Goal: Task Accomplishment & Management: Manage account settings

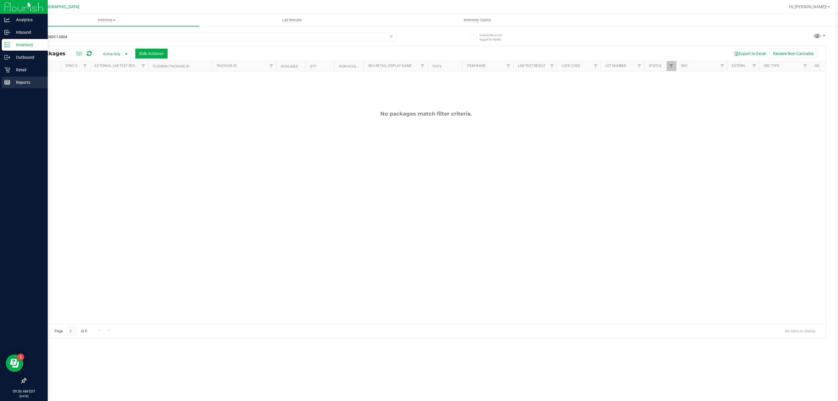
click at [15, 81] on p "Reports" at bounding box center [27, 82] width 35 height 7
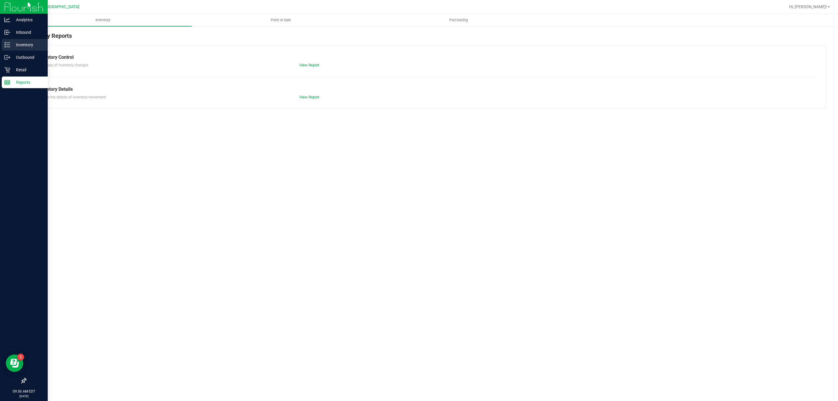
click at [26, 44] on p "Inventory" at bounding box center [27, 44] width 35 height 7
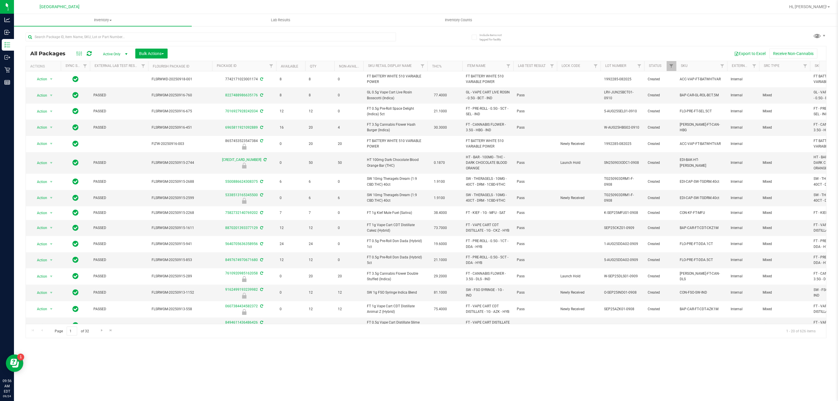
click at [497, 68] on th "Item Name" at bounding box center [487, 66] width 51 height 10
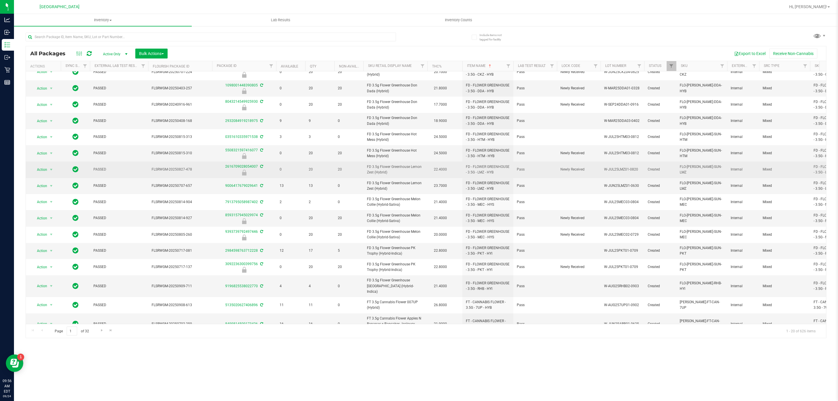
scroll to position [84, 0]
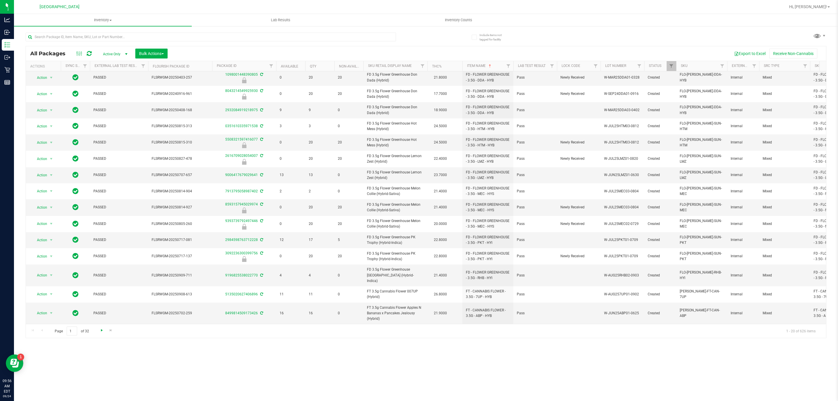
drag, startPoint x: 102, startPoint y: 326, endPoint x: 102, endPoint y: 330, distance: 3.5
click at [102, 327] on div "Page 1 of 32 1 - 20 of 626 items" at bounding box center [426, 331] width 800 height 14
click at [103, 331] on span "Go to the next page" at bounding box center [101, 330] width 5 height 5
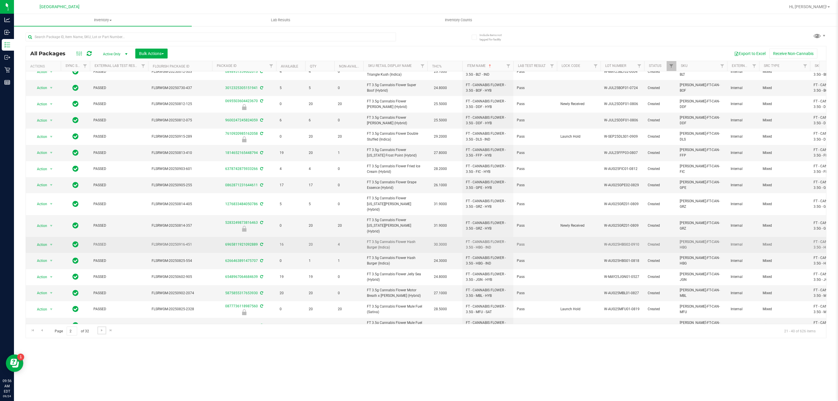
scroll to position [79, 0]
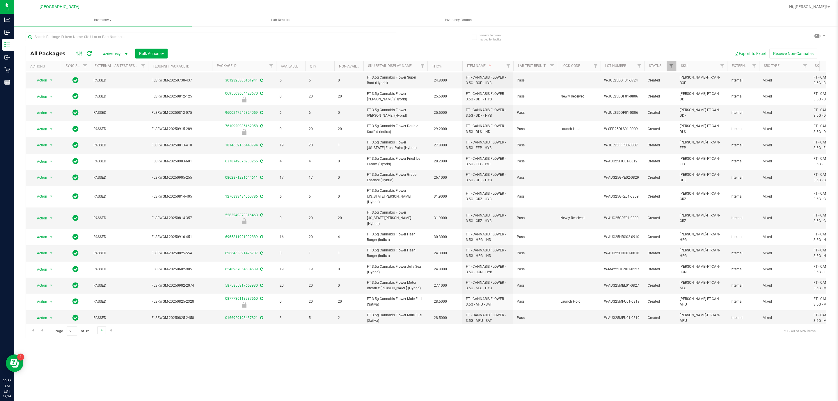
click at [98, 330] on link "Go to the next page" at bounding box center [101, 330] width 8 height 8
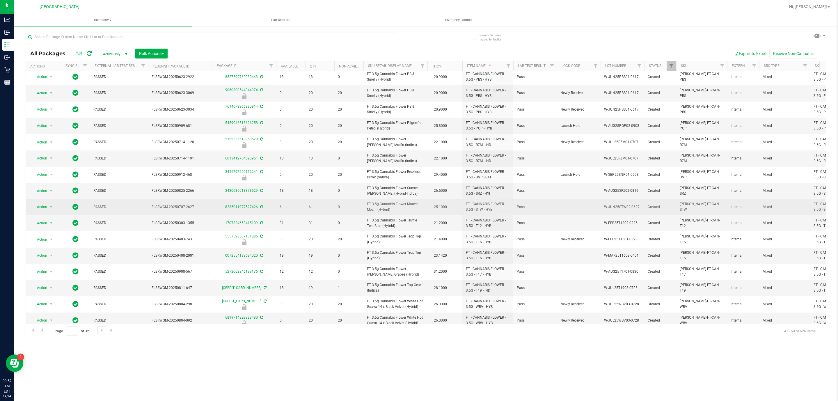
scroll to position [81, 0]
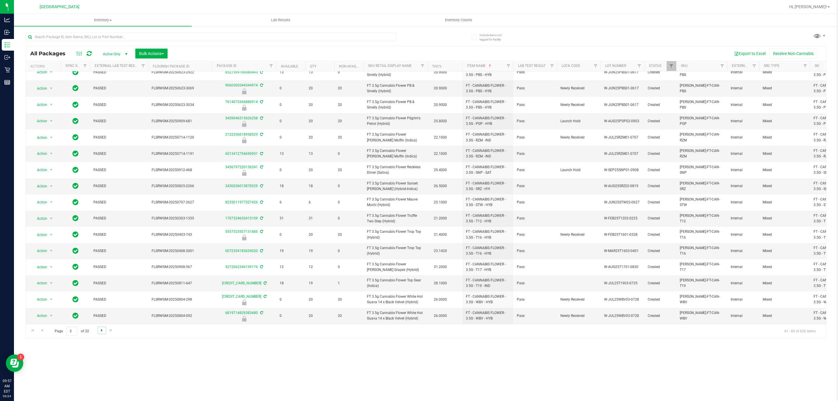
click at [99, 332] on span "Go to the next page" at bounding box center [101, 330] width 5 height 5
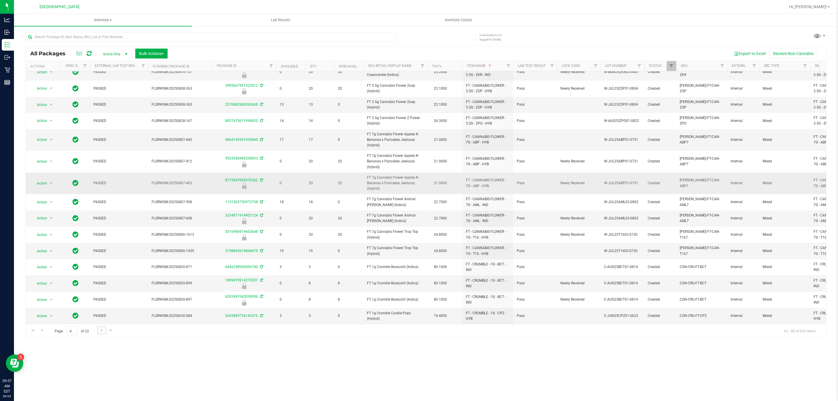
scroll to position [97, 0]
click at [102, 330] on span "Go to the next page" at bounding box center [101, 330] width 5 height 5
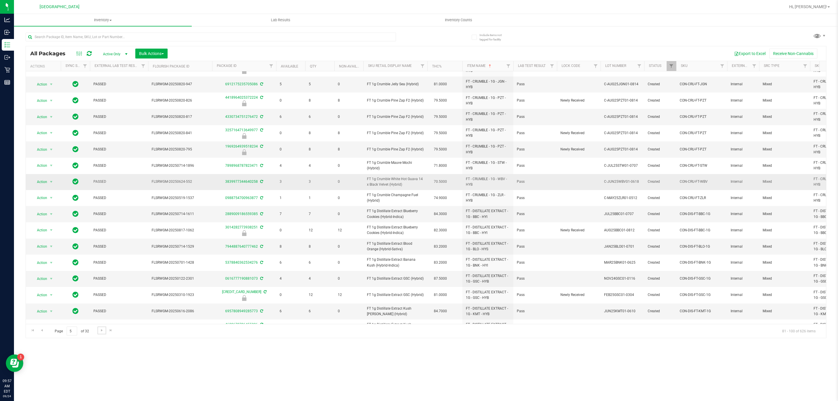
scroll to position [80, 0]
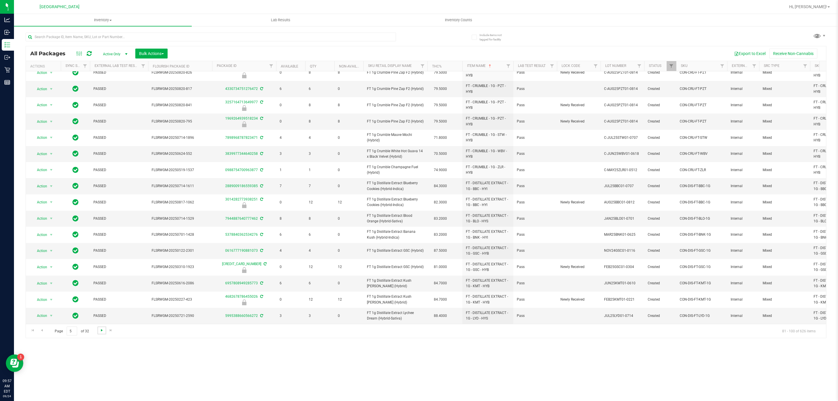
click at [103, 328] on span "Go to the next page" at bounding box center [101, 330] width 5 height 5
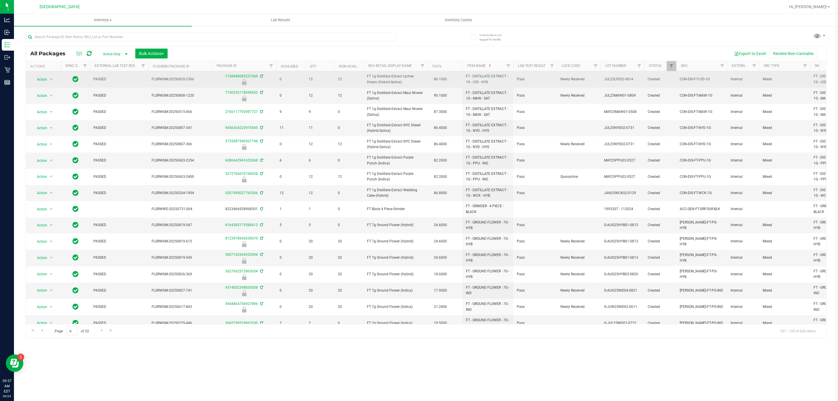
click at [382, 81] on span "FT 1g Distillate Extract Lychee Dream (Hybrid-Sativa)" at bounding box center [395, 79] width 57 height 11
copy td "FT 1g Distillate Extract Lychee Dream (Hybrid-Sativa)"
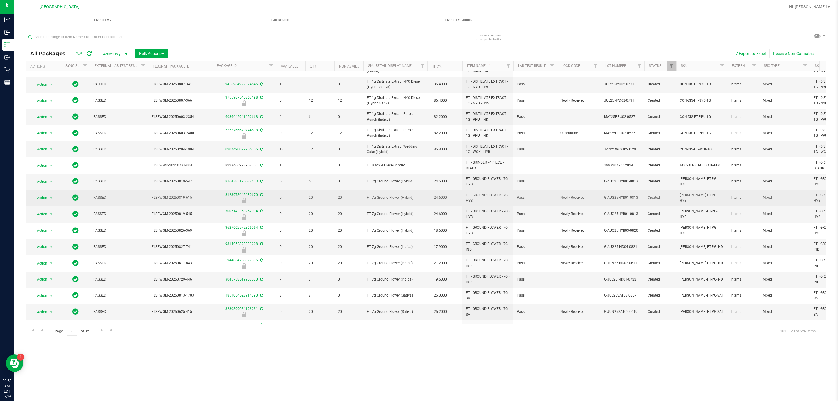
scroll to position [81, 0]
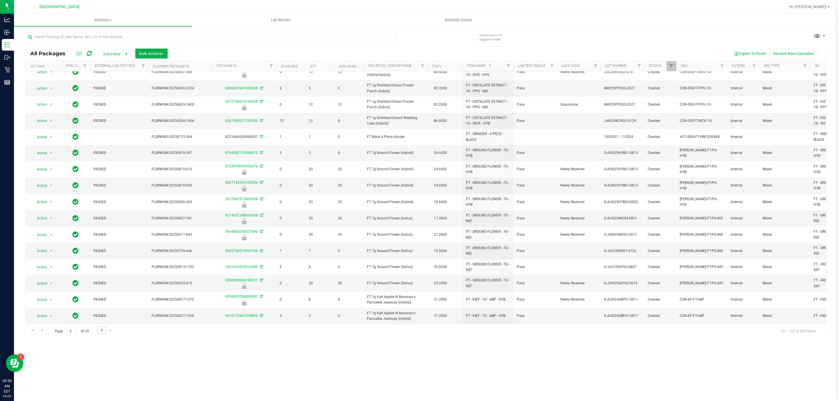
click at [102, 332] on span "Go to the next page" at bounding box center [101, 330] width 5 height 5
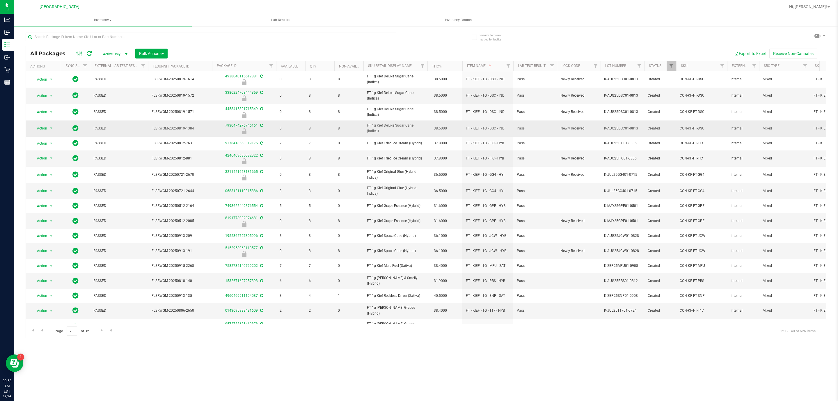
click at [400, 126] on span "FT 1g Kief Deluxe Sugar Cane (Indica)" at bounding box center [395, 128] width 57 height 11
copy td "FT 1g Kief Deluxe Sugar Cane (Indica)"
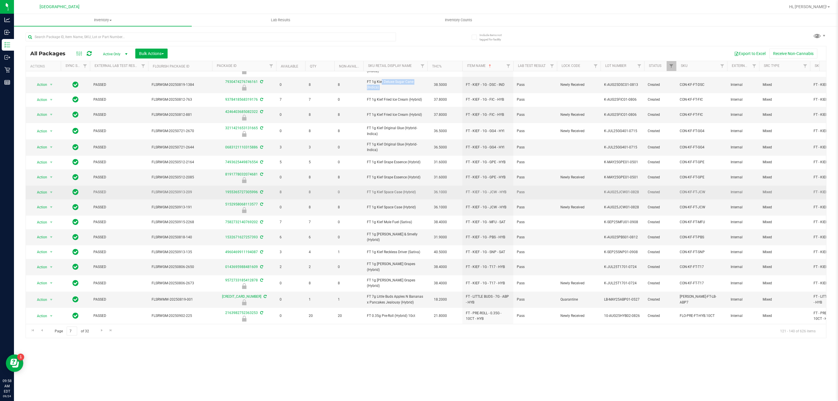
scroll to position [66, 0]
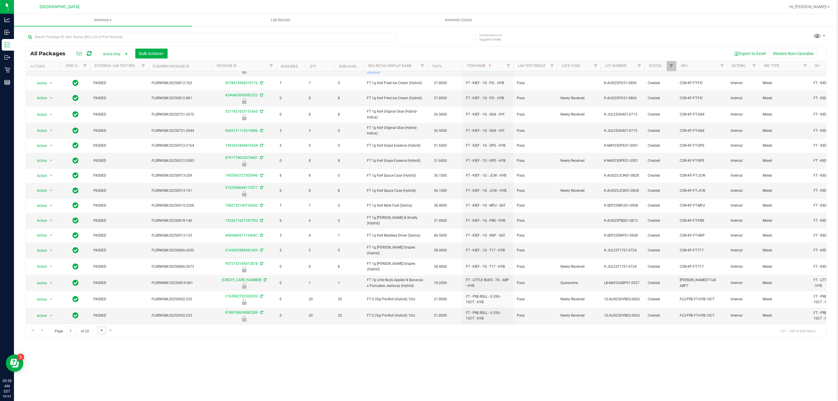
click at [102, 329] on span "Go to the next page" at bounding box center [101, 330] width 5 height 5
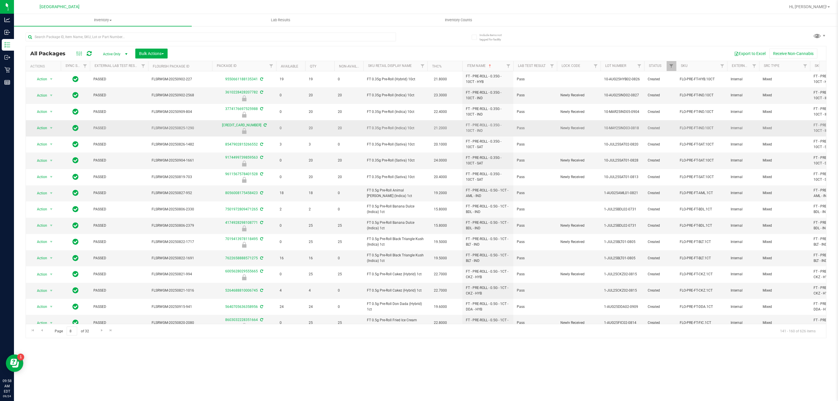
click at [396, 127] on span "FT 0.35g Pre-Roll (Indica) 10ct" at bounding box center [395, 128] width 57 height 6
click at [395, 126] on td "FT 0.35g Pre-Roll (Indica) 10ct" at bounding box center [395, 128] width 64 height 16
click at [395, 127] on td "FT 0.35g Pre-Roll (Indica) 10ct" at bounding box center [395, 128] width 64 height 16
click at [395, 127] on span "FT 0.35g Pre-Roll (Indica) 10ct" at bounding box center [395, 128] width 57 height 6
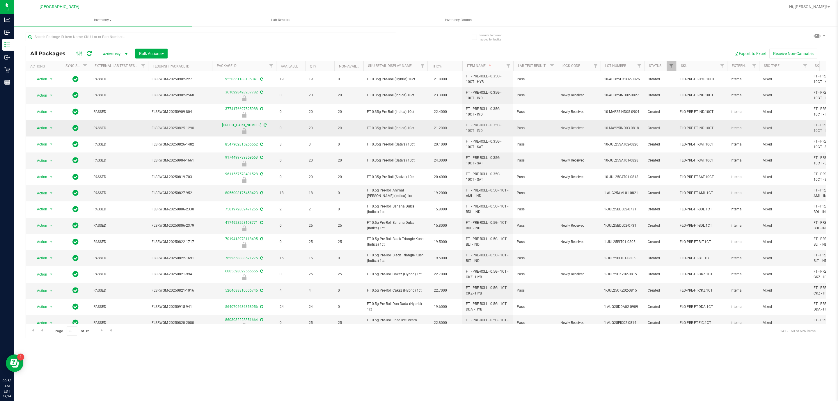
click at [395, 127] on span "FT 0.35g Pre-Roll (Indica) 10ct" at bounding box center [395, 128] width 57 height 6
click at [403, 157] on td "FT 0.35g Pre-Roll (Sativa) 10ct" at bounding box center [395, 160] width 64 height 16
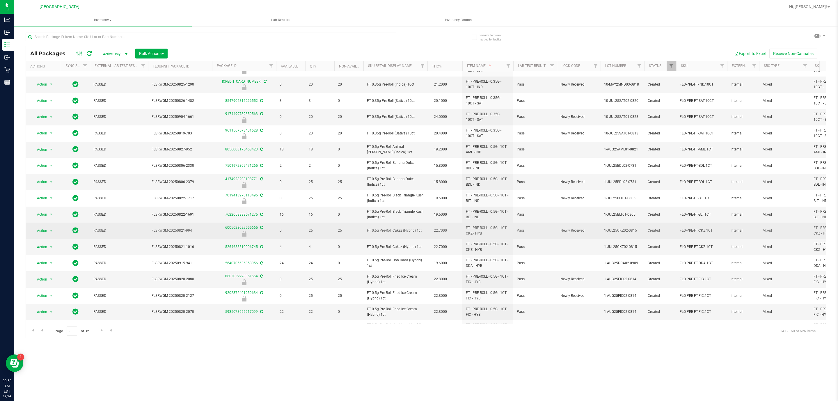
scroll to position [81, 0]
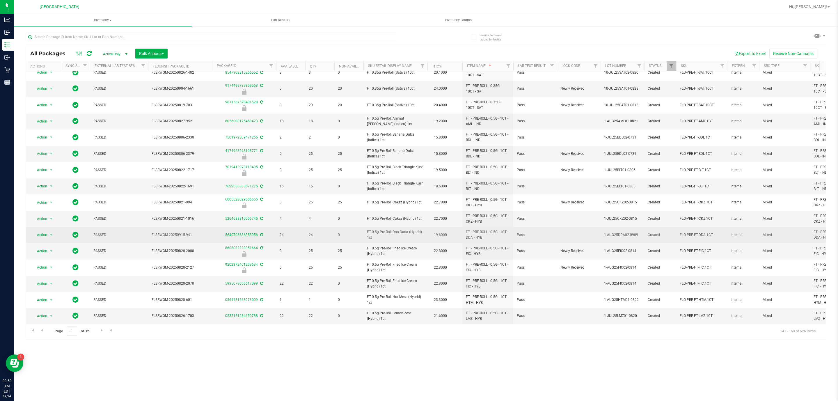
drag, startPoint x: 393, startPoint y: 230, endPoint x: 395, endPoint y: 236, distance: 6.4
click at [393, 230] on span "FT 0.5g Pre-Roll Don Dada (Hybrid) 1ct" at bounding box center [395, 234] width 57 height 11
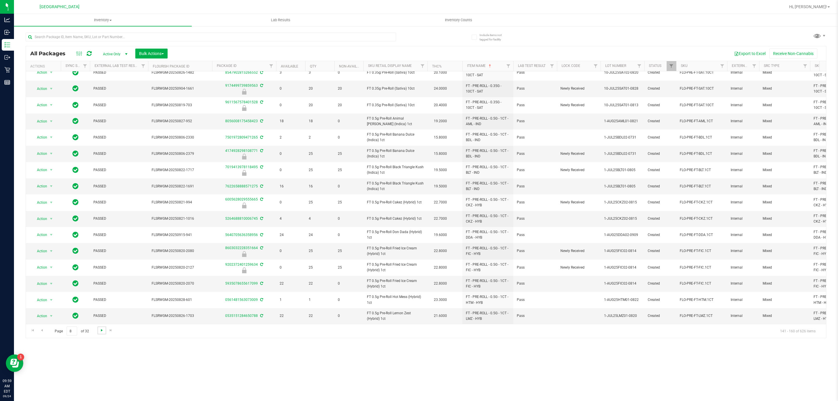
click at [101, 330] on span "Go to the next page" at bounding box center [101, 330] width 5 height 5
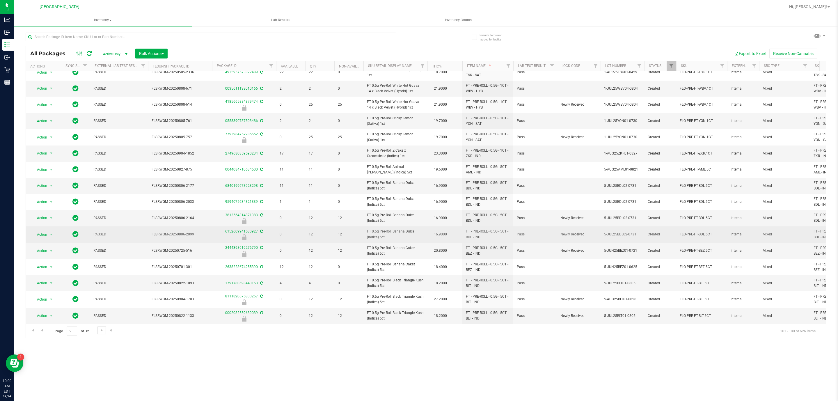
scroll to position [80, 0]
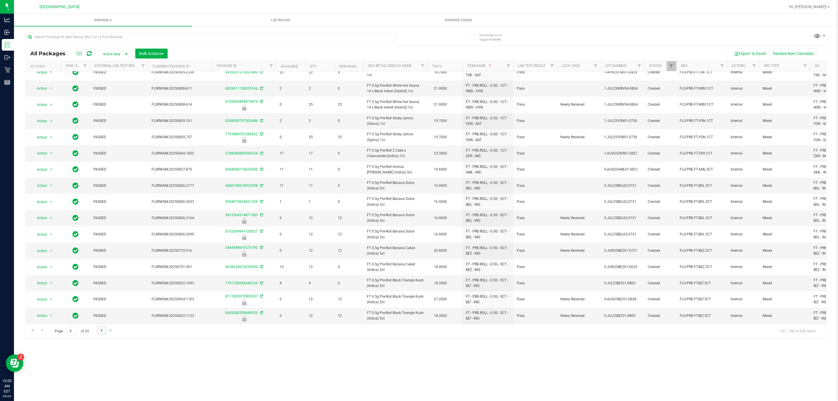
click at [101, 331] on span "Go to the next page" at bounding box center [101, 330] width 5 height 5
click at [100, 329] on span "Go to the next page" at bounding box center [101, 330] width 5 height 5
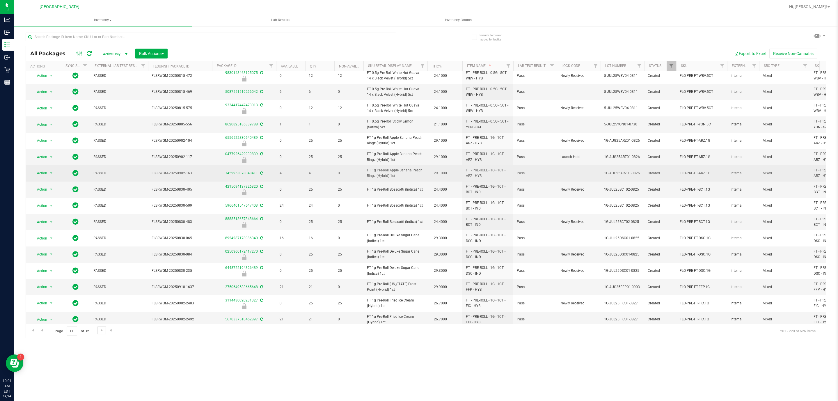
scroll to position [81, 0]
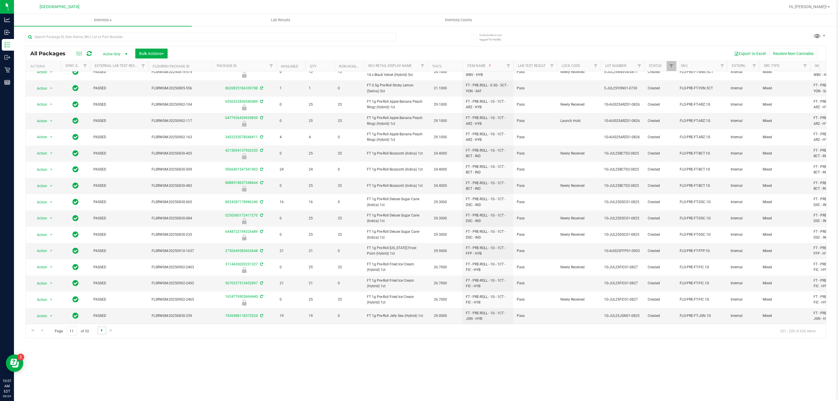
click at [102, 329] on span "Go to the next page" at bounding box center [101, 330] width 5 height 5
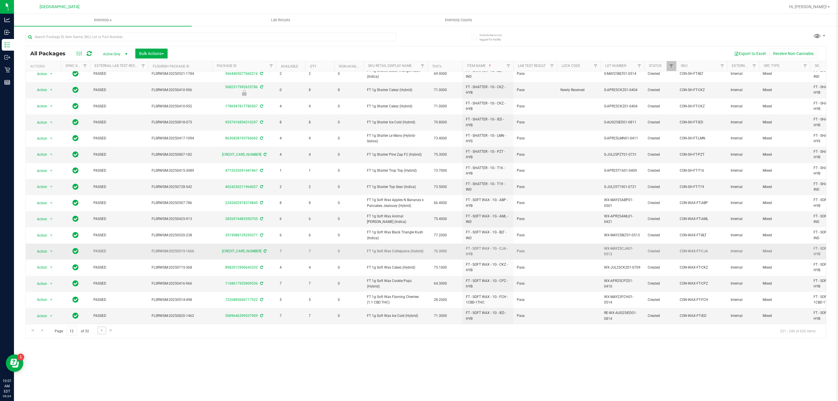
scroll to position [79, 0]
click at [100, 330] on span "Go to the next page" at bounding box center [101, 330] width 5 height 5
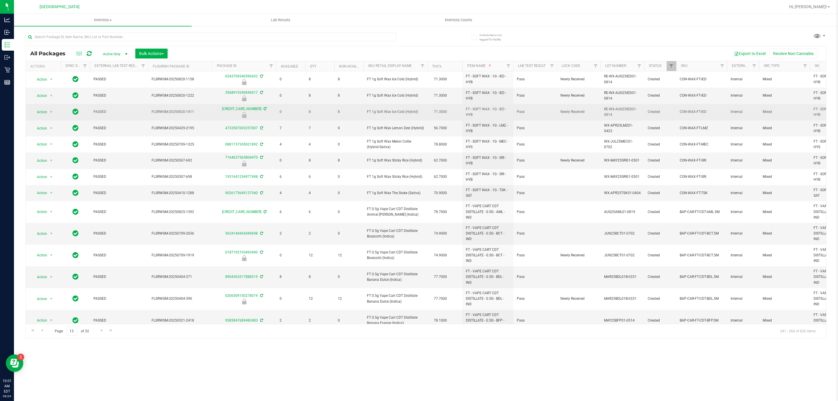
click at [407, 112] on span "FT 1g Soft Wax Ice Cold (Hybrid)" at bounding box center [395, 112] width 57 height 6
copy td "FT 1g Soft Wax Ice Cold (Hybrid)"
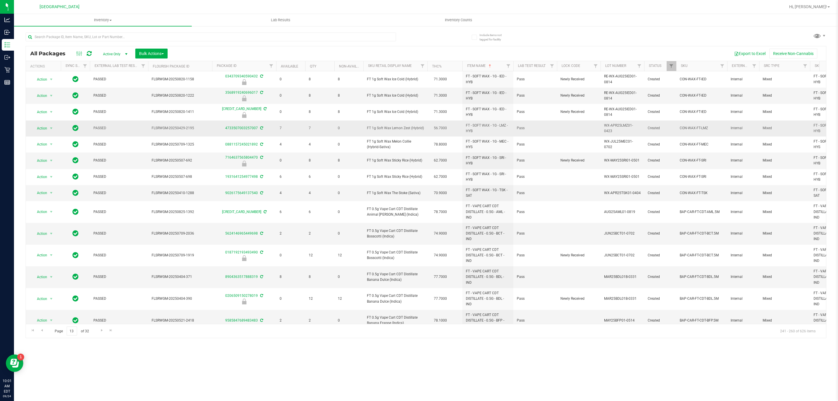
click at [386, 136] on td "FT 1g Soft Wax Lemon Zest (Hybrid)" at bounding box center [395, 128] width 64 height 16
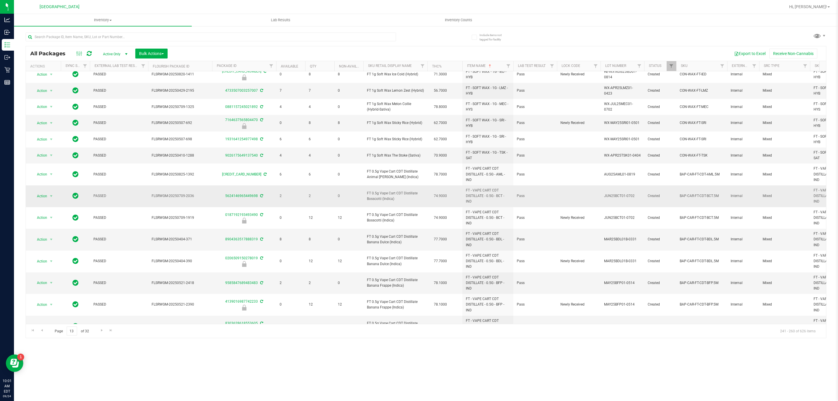
scroll to position [146, 0]
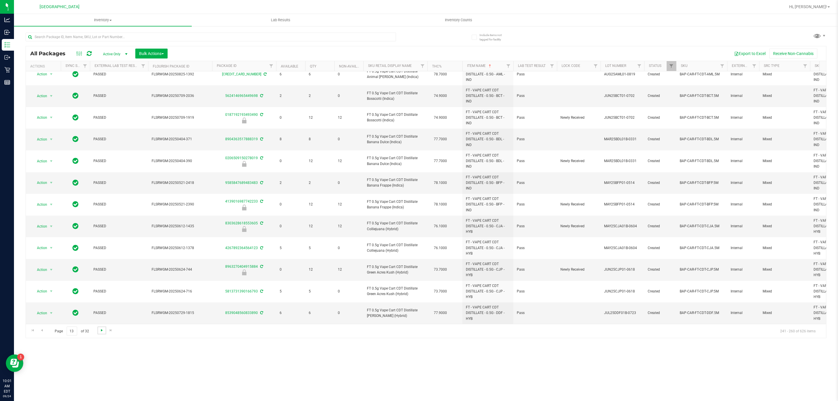
click at [100, 330] on span "Go to the next page" at bounding box center [101, 330] width 5 height 5
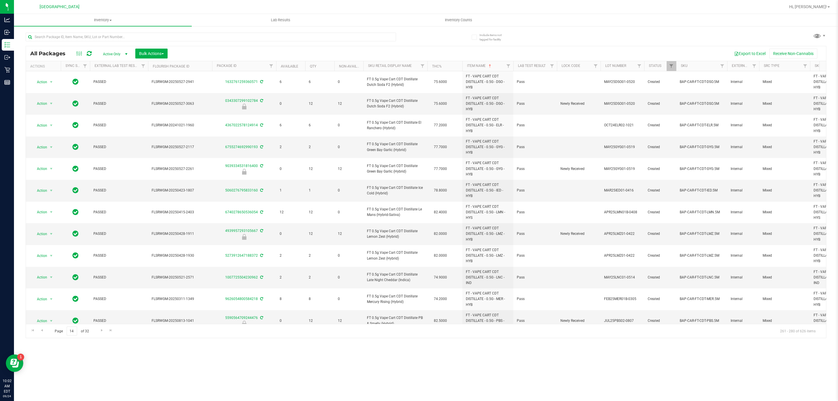
click at [369, 347] on div "Inventory All packages All inventory Waste log Create inventory Lab Results Inv…" at bounding box center [426, 207] width 824 height 387
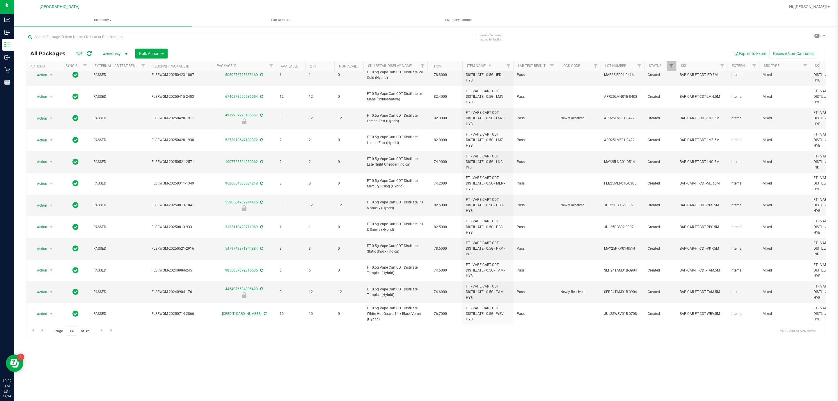
scroll to position [184, 0]
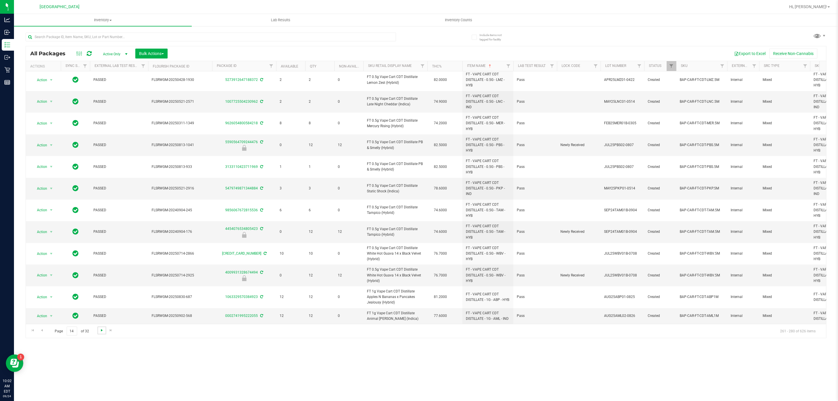
click at [100, 330] on span "Go to the next page" at bounding box center [101, 330] width 5 height 5
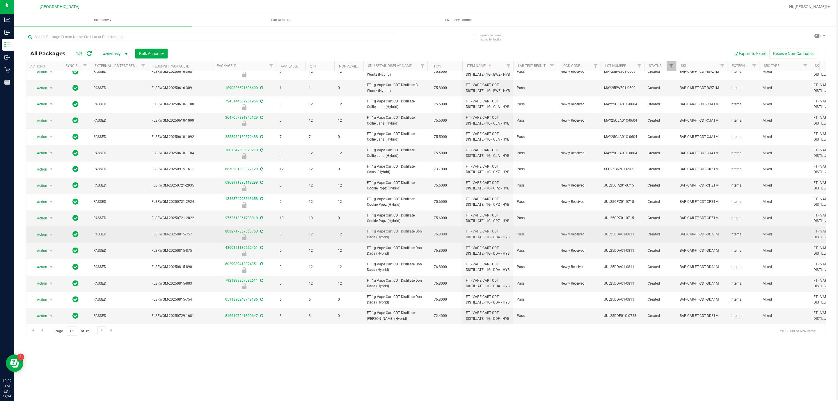
scroll to position [136, 0]
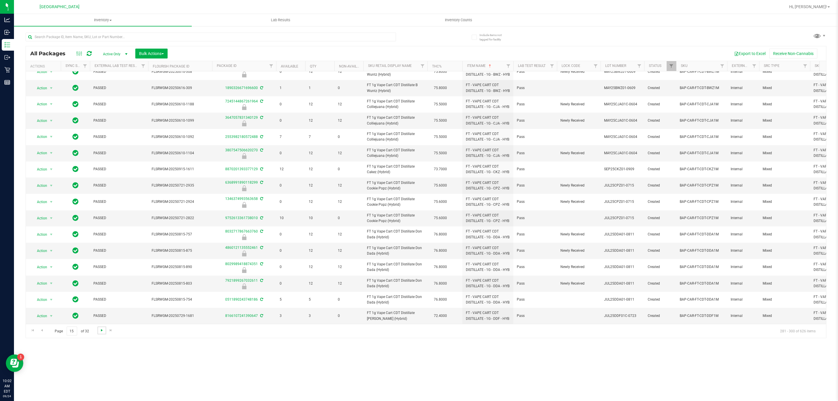
click at [103, 329] on span "Go to the next page" at bounding box center [101, 330] width 5 height 5
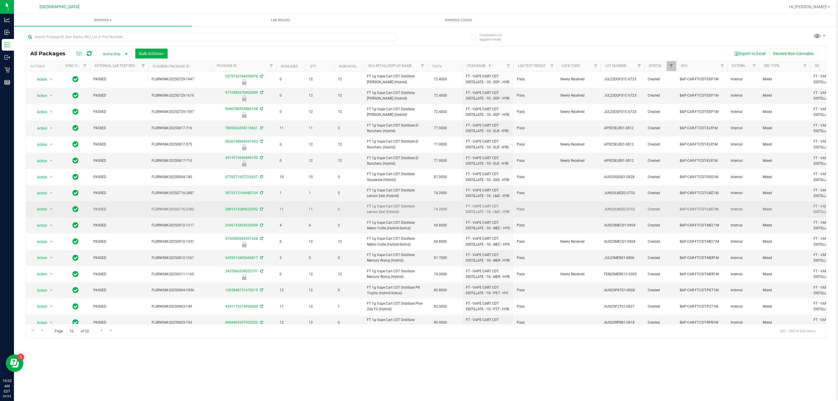
drag, startPoint x: 392, startPoint y: 204, endPoint x: 393, endPoint y: 216, distance: 12.2
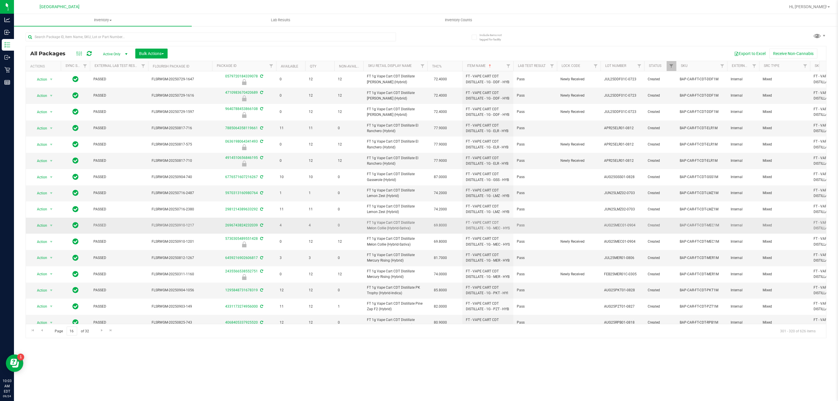
drag, startPoint x: 393, startPoint y: 216, endPoint x: 389, endPoint y: 231, distance: 15.8
click at [389, 231] on td "FT 1g Vape Cart CDT Distillate Melon Collie (Hybrid-Sativa)" at bounding box center [395, 226] width 64 height 16
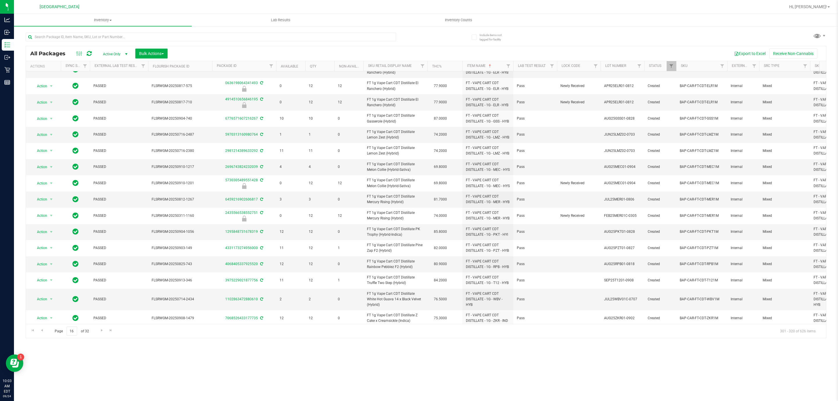
scroll to position [124, 0]
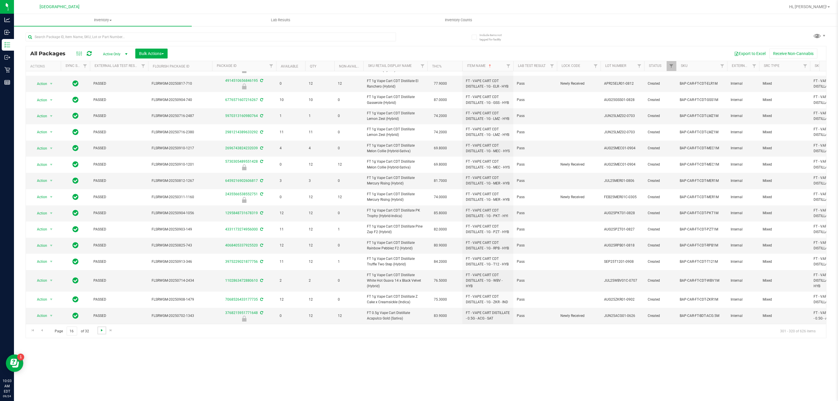
click at [101, 329] on span "Go to the next page" at bounding box center [101, 330] width 5 height 5
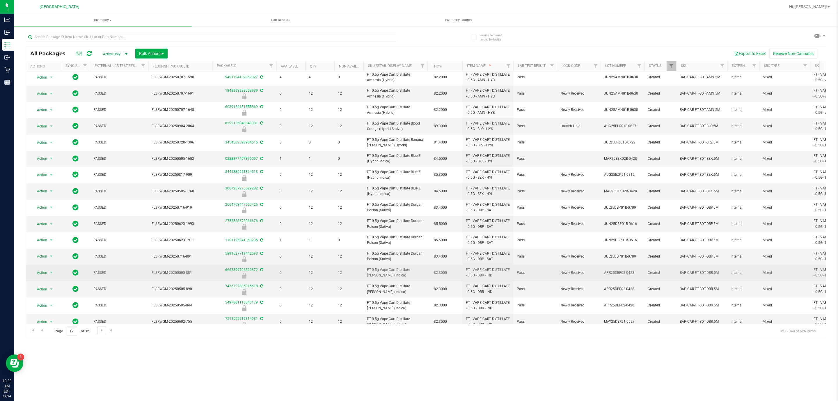
scroll to position [81, 0]
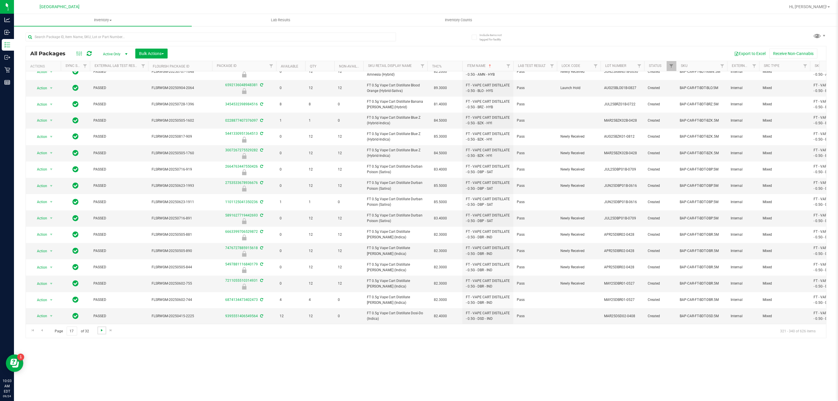
click at [99, 332] on span "Go to the next page" at bounding box center [101, 330] width 5 height 5
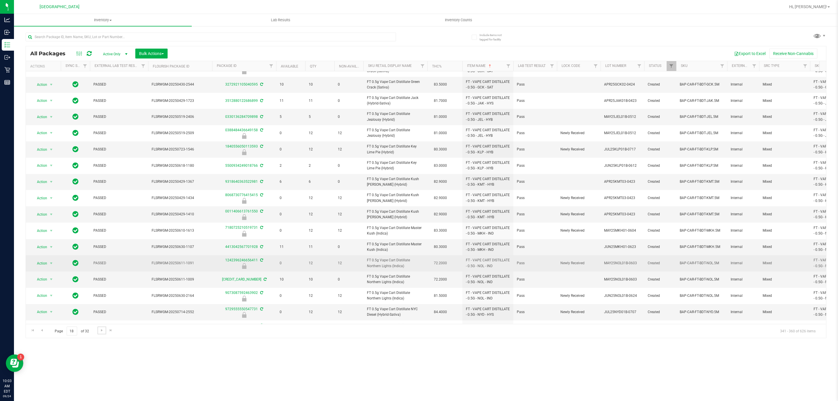
scroll to position [81, 0]
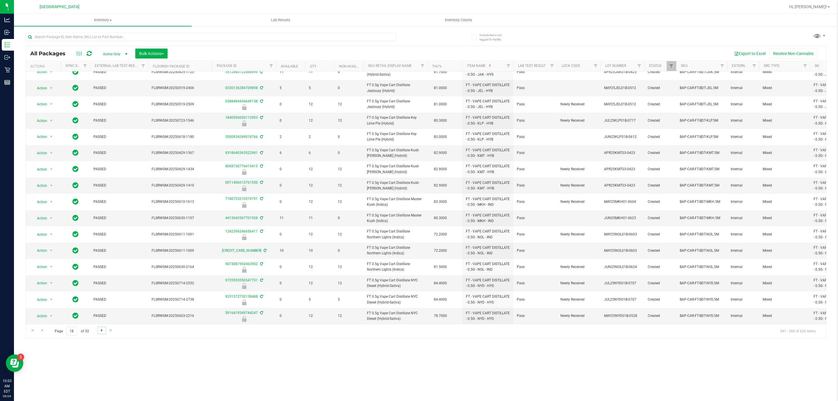
click at [102, 330] on span "Go to the next page" at bounding box center [101, 330] width 5 height 5
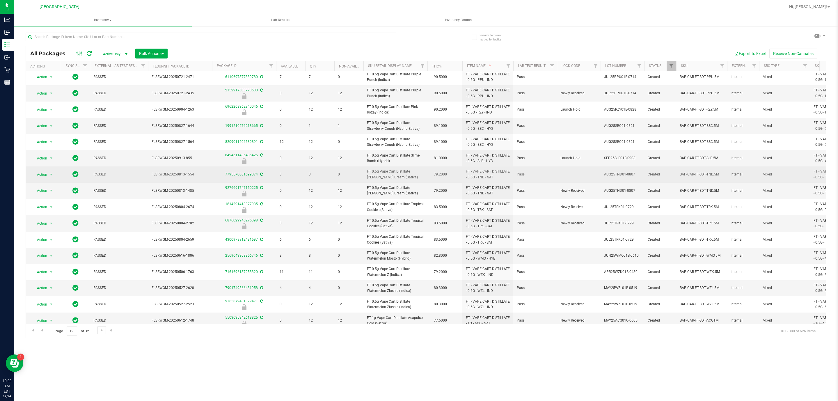
scroll to position [80, 0]
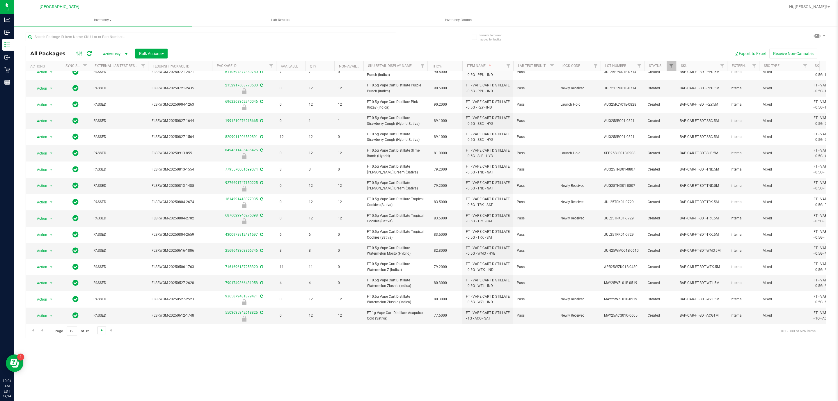
click at [101, 328] on span "Go to the next page" at bounding box center [101, 330] width 5 height 5
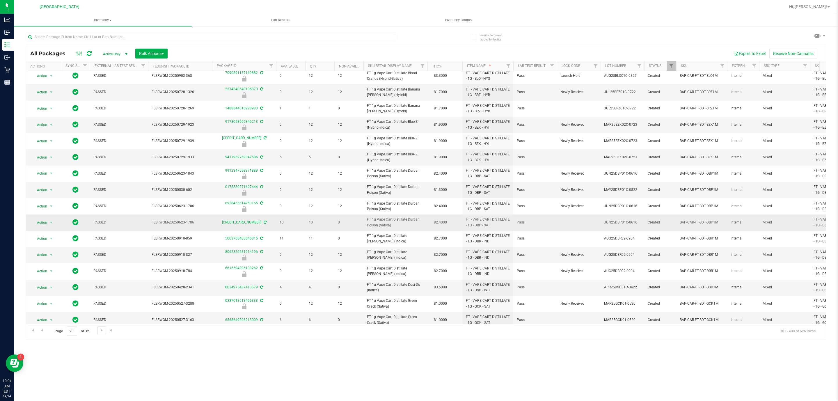
scroll to position [81, 0]
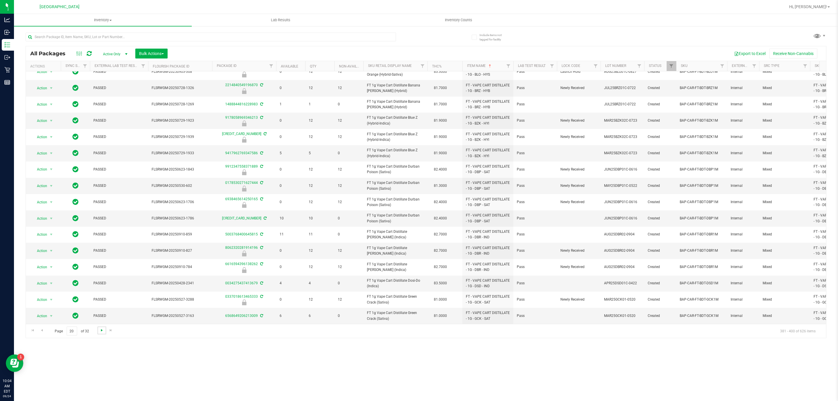
click at [100, 328] on span "Go to the next page" at bounding box center [101, 330] width 5 height 5
click at [99, 328] on link "Go to the next page" at bounding box center [101, 330] width 8 height 8
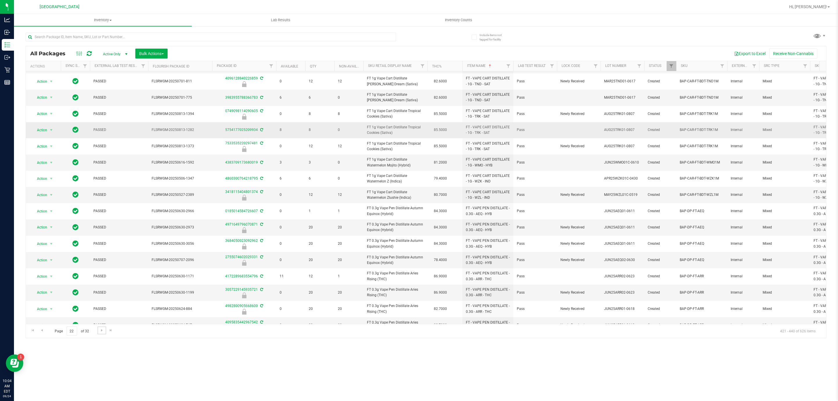
scroll to position [81, 0]
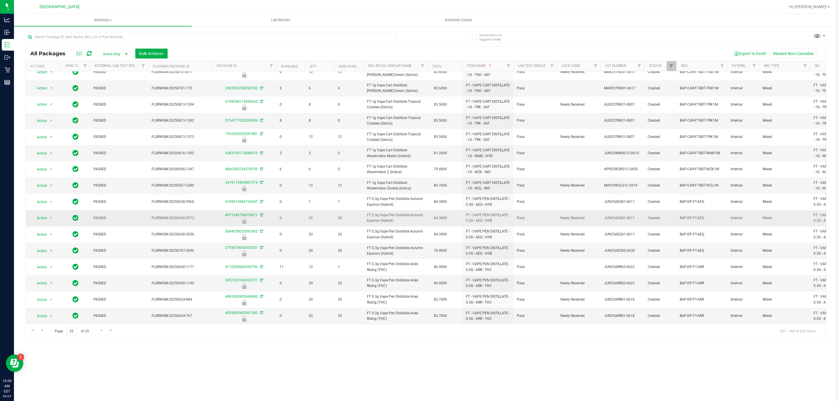
click at [403, 212] on span "FT 0.3g Vape Pen Distillate Autumn Equinox (Hybrid)" at bounding box center [395, 217] width 57 height 11
copy td "FT 0.3g Vape Pen Distillate Autumn Equinox (Hybrid)"
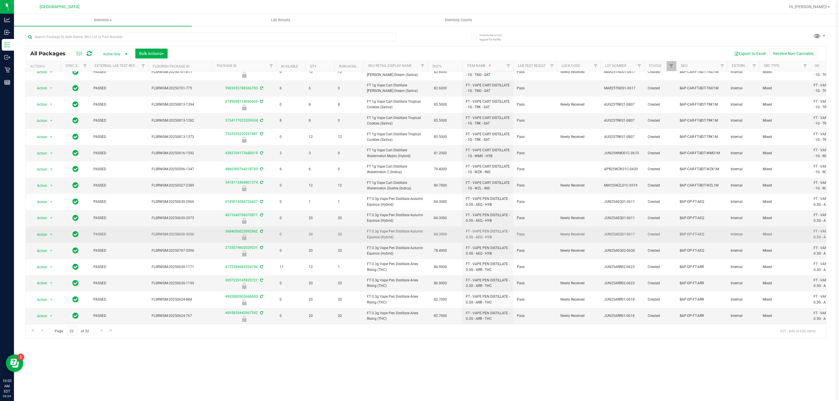
click at [410, 229] on span "FT 0.3g Vape Pen Distillate Autumn Equinox (Hybrid)" at bounding box center [395, 234] width 57 height 11
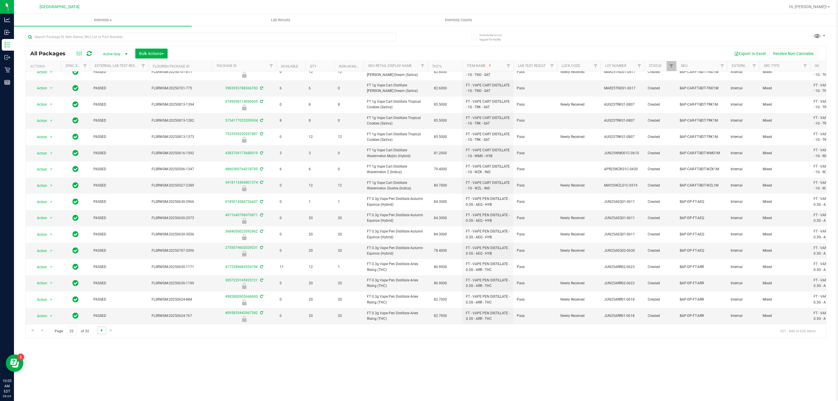
click at [99, 330] on span "Go to the next page" at bounding box center [101, 330] width 5 height 5
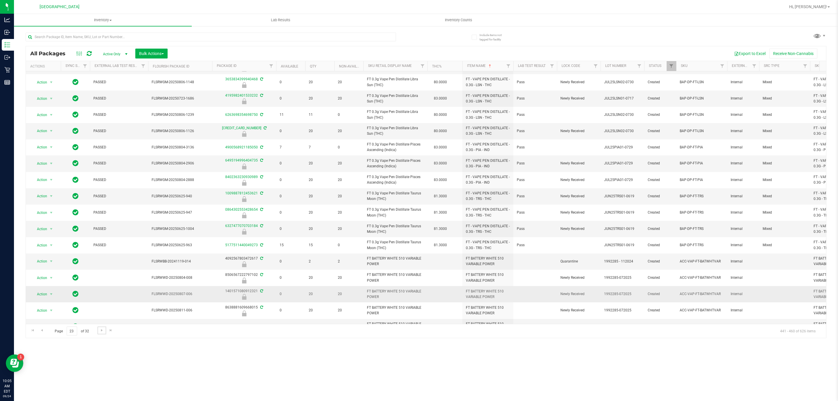
scroll to position [82, 0]
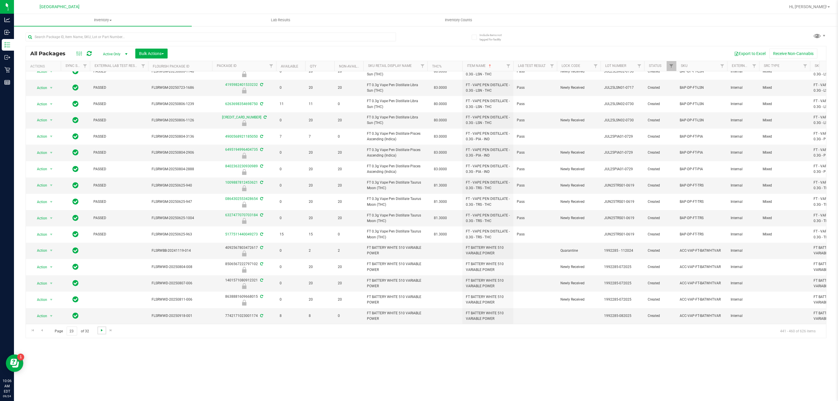
click at [99, 330] on span "Go to the next page" at bounding box center [101, 330] width 5 height 5
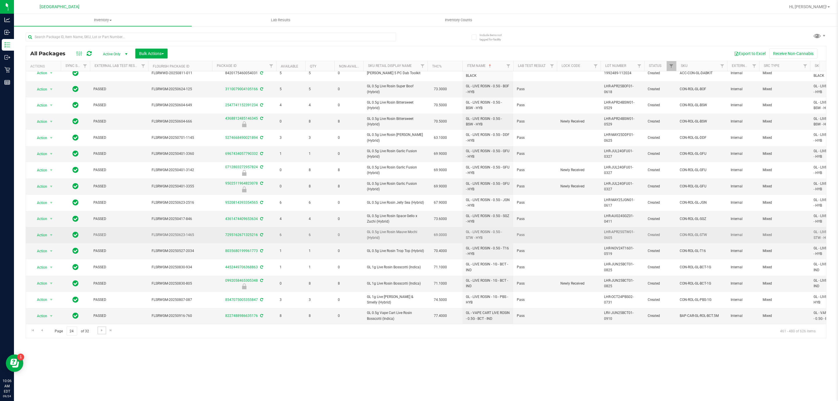
scroll to position [80, 0]
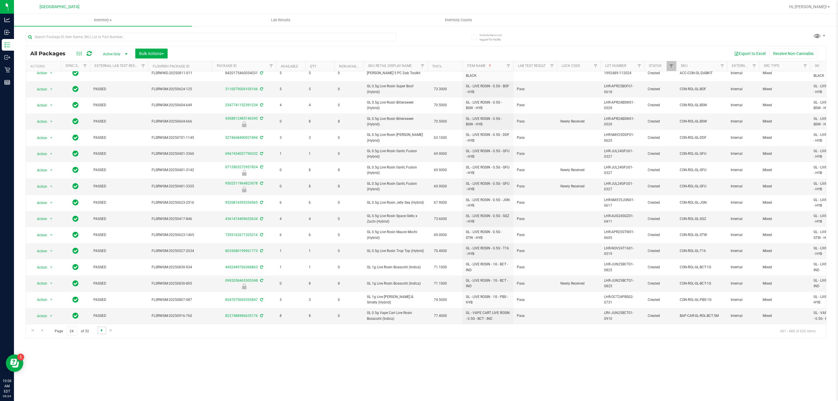
click at [101, 331] on span "Go to the next page" at bounding box center [101, 330] width 5 height 5
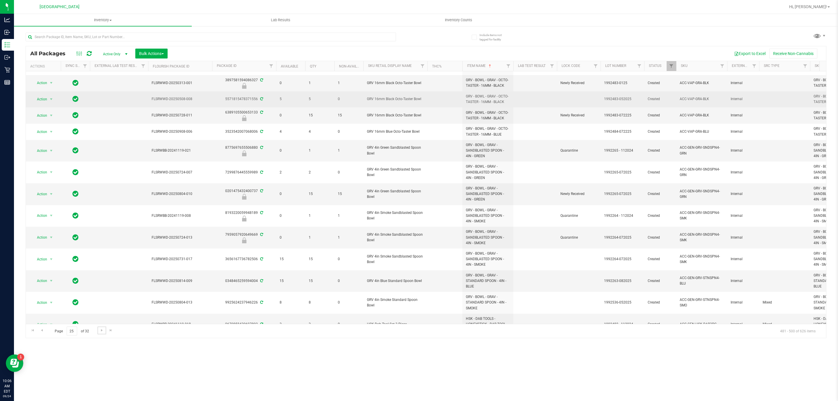
scroll to position [128, 0]
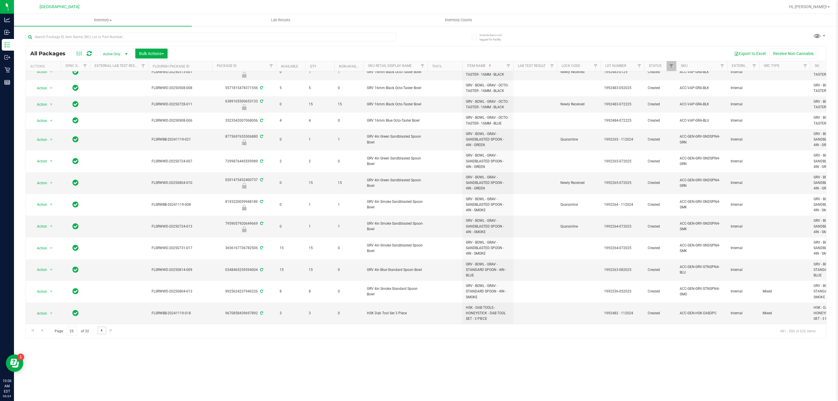
click at [102, 332] on span "Go to the next page" at bounding box center [101, 330] width 5 height 5
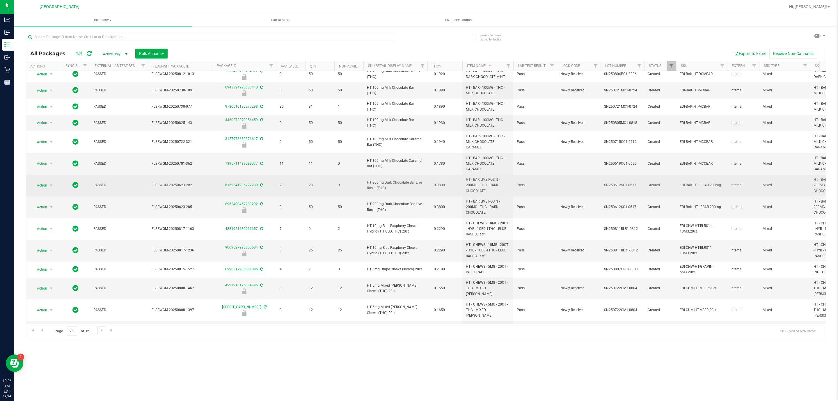
scroll to position [120, 0]
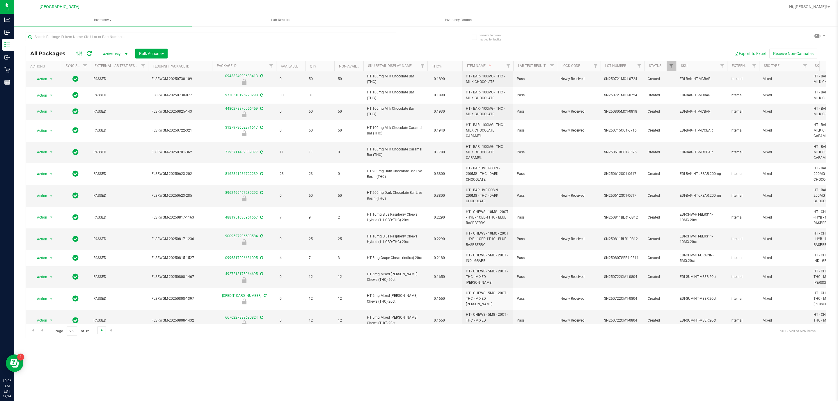
click at [102, 331] on span "Go to the next page" at bounding box center [101, 330] width 5 height 5
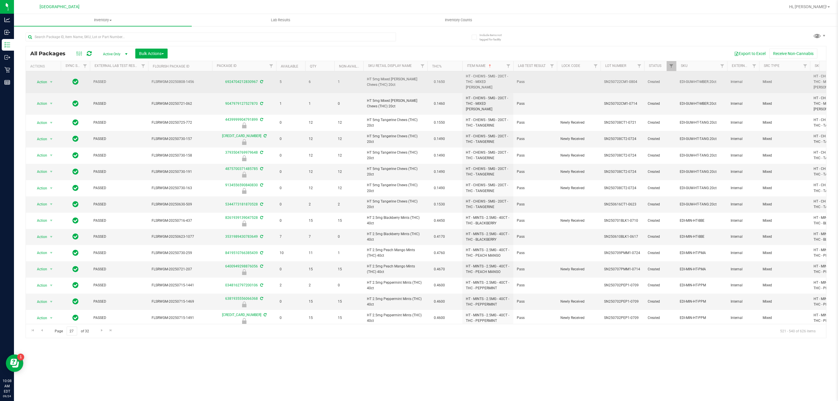
click at [404, 80] on span "HT 5mg Mixed Berry Chews (THC) 20ct" at bounding box center [395, 81] width 57 height 11
copy td "HT 5mg Mixed Berry Chews (THC) 20ct"
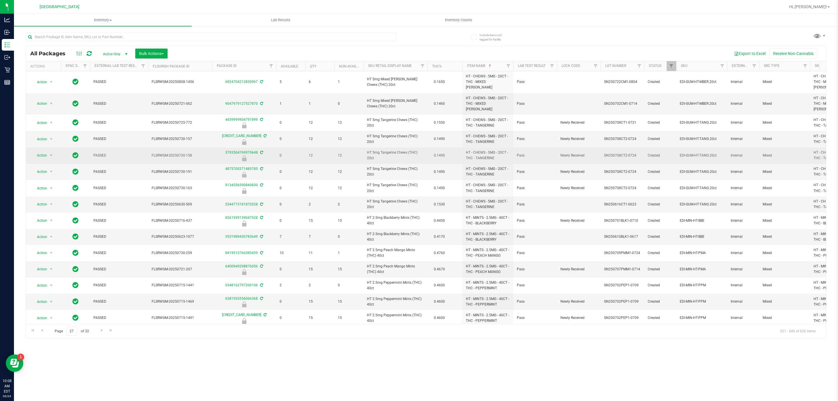
click at [396, 150] on span "HT 5mg Tangerine Chews (THC) 20ct" at bounding box center [395, 155] width 57 height 11
copy td "HT 5mg Tangerine Chews (THC) 20ct"
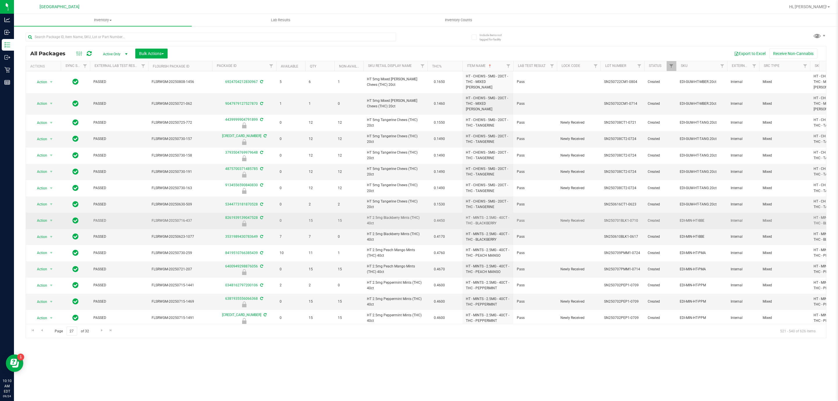
click at [389, 213] on td "HT 2.5mg Blackberry Mints (THC) 40ct" at bounding box center [395, 221] width 64 height 16
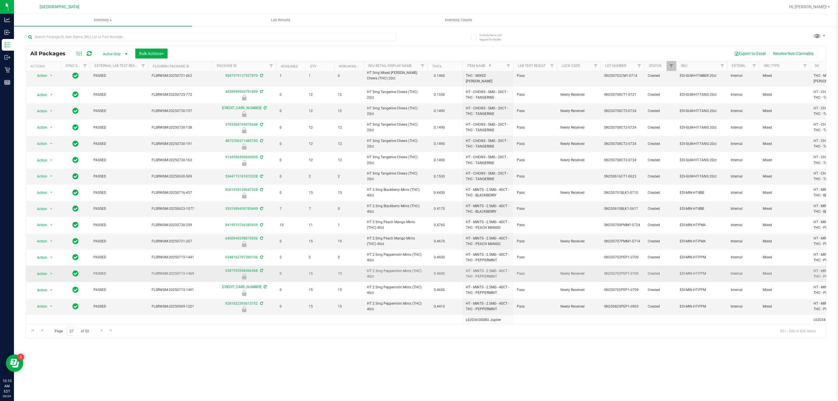
scroll to position [44, 0]
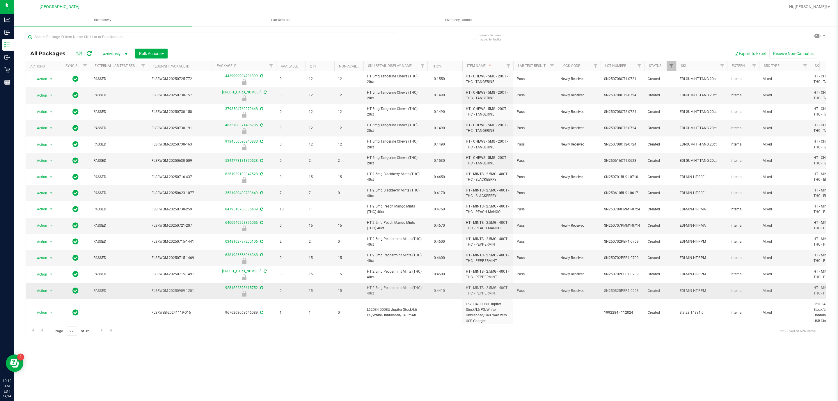
click at [410, 285] on span "HT 2.5mg Peppermint Mints (THC) 40ct" at bounding box center [395, 290] width 57 height 11
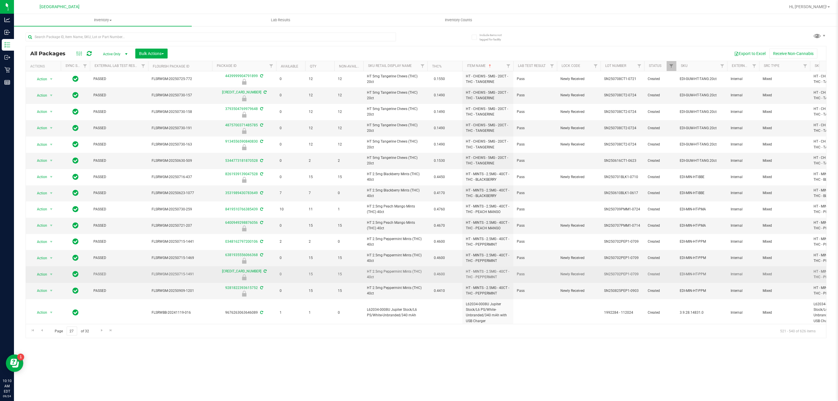
click at [408, 269] on span "HT 2.5mg Peppermint Mints (THC) 40ct" at bounding box center [395, 274] width 57 height 11
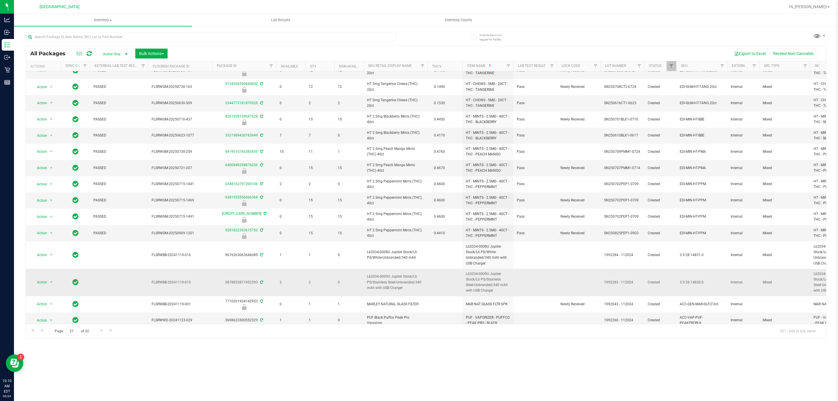
scroll to position [103, 0]
click at [100, 331] on span "Go to the next page" at bounding box center [101, 330] width 5 height 5
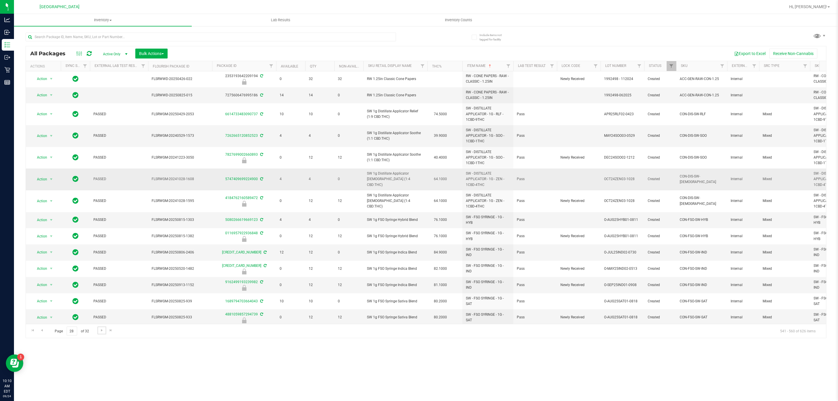
scroll to position [108, 0]
click at [406, 215] on span "SW 1g FSO Syringe Hybrid Blend" at bounding box center [395, 218] width 57 height 6
click at [100, 329] on span "Go to the next page" at bounding box center [101, 330] width 5 height 5
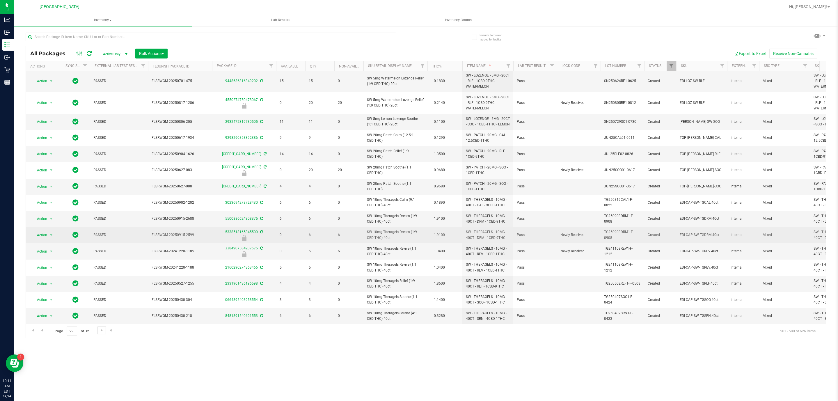
scroll to position [102, 0]
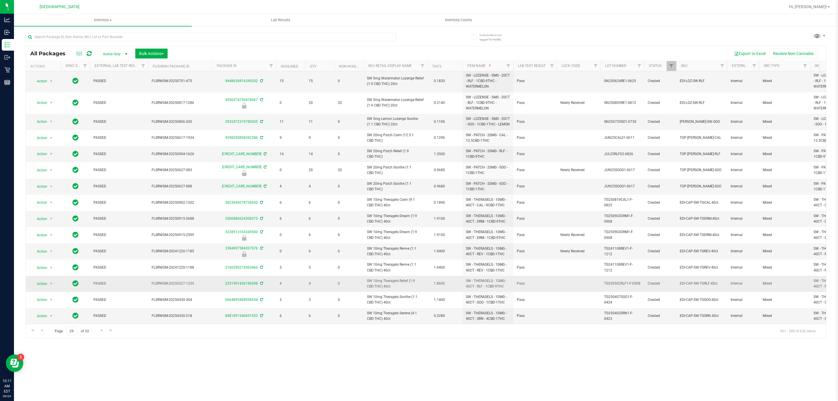
click at [383, 278] on span "SW 10mg Theragels Relief (1:9 CBD:THC) 40ct" at bounding box center [395, 283] width 57 height 11
click at [101, 328] on span "Go to the next page" at bounding box center [101, 330] width 5 height 5
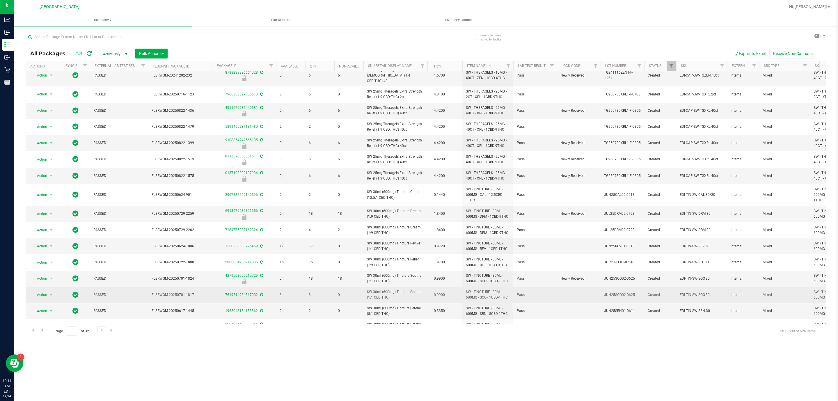
scroll to position [86, 0]
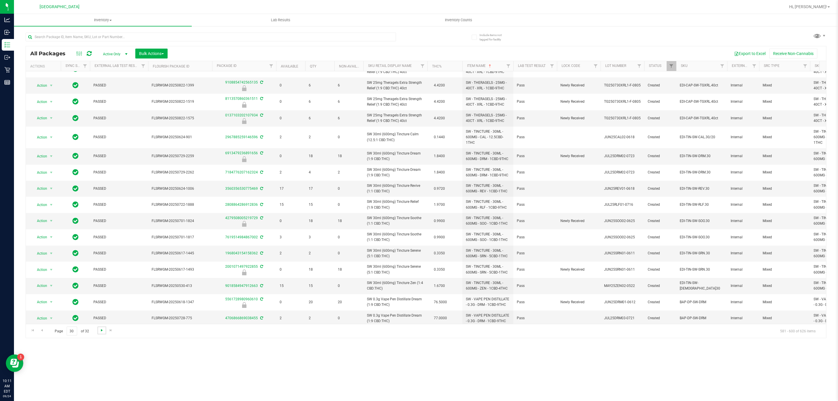
click at [100, 330] on span "Go to the next page" at bounding box center [101, 330] width 5 height 5
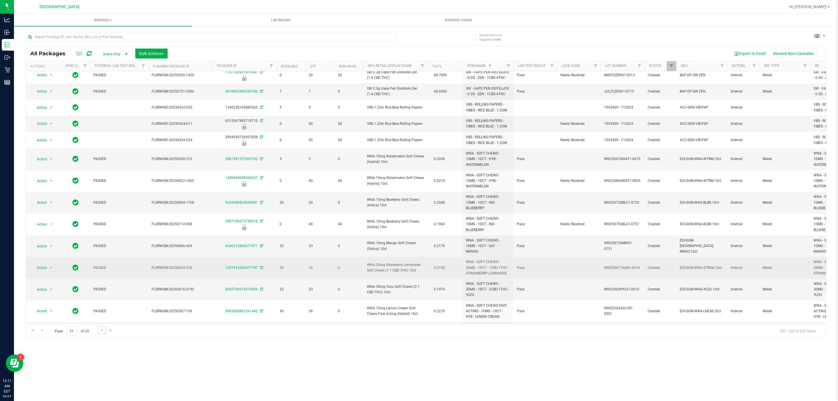
scroll to position [108, 0]
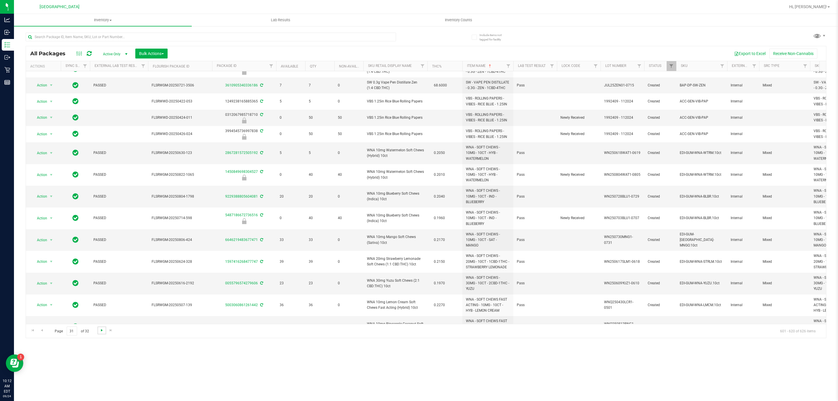
click at [102, 331] on span "Go to the next page" at bounding box center [101, 330] width 5 height 5
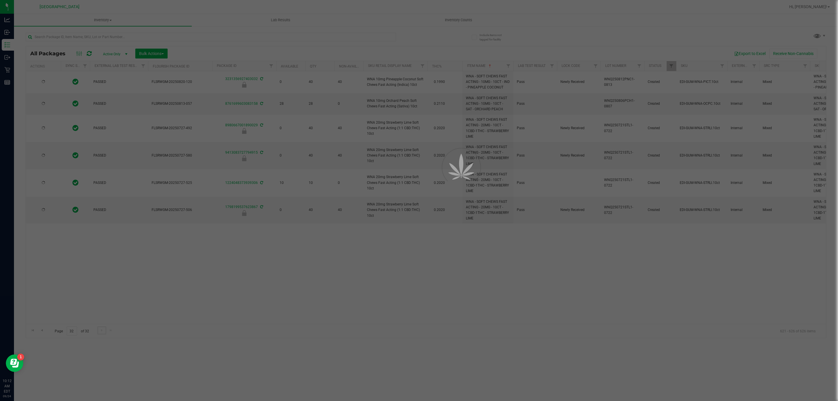
scroll to position [0, 0]
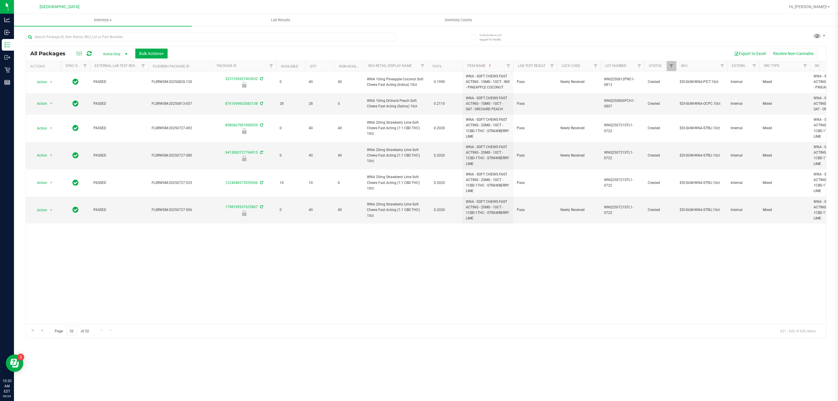
click at [127, 45] on div at bounding box center [211, 39] width 370 height 13
click at [131, 38] on input "text" at bounding box center [211, 37] width 370 height 9
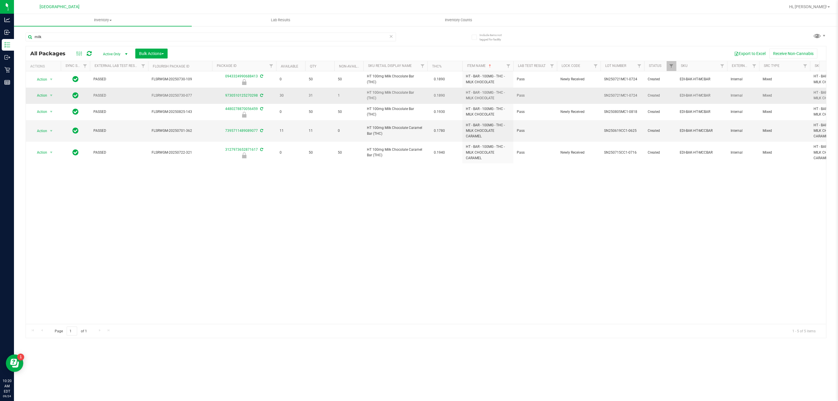
click at [394, 99] on span "HT 100mg Milk Chocolate Bar (THC)" at bounding box center [395, 95] width 57 height 11
copy td "HT 100mg Milk Chocolate Bar (THC)"
click at [159, 33] on input "milk" at bounding box center [211, 37] width 370 height 9
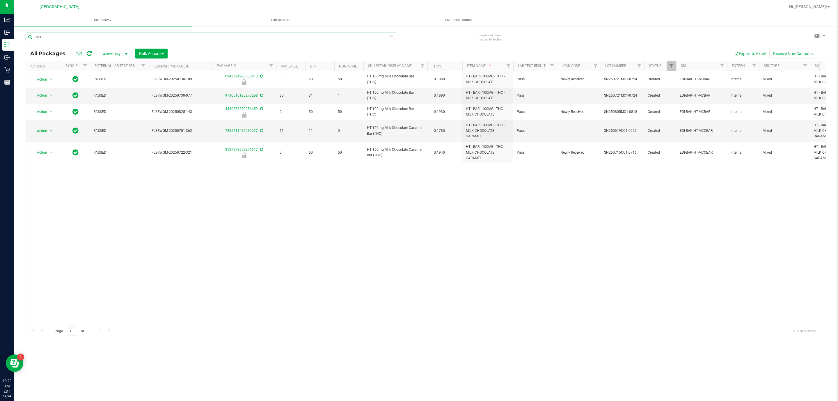
click at [159, 33] on input "milk" at bounding box center [211, 37] width 370 height 9
paste input "HT 100mg Milk Chocolate Bar (THC)"
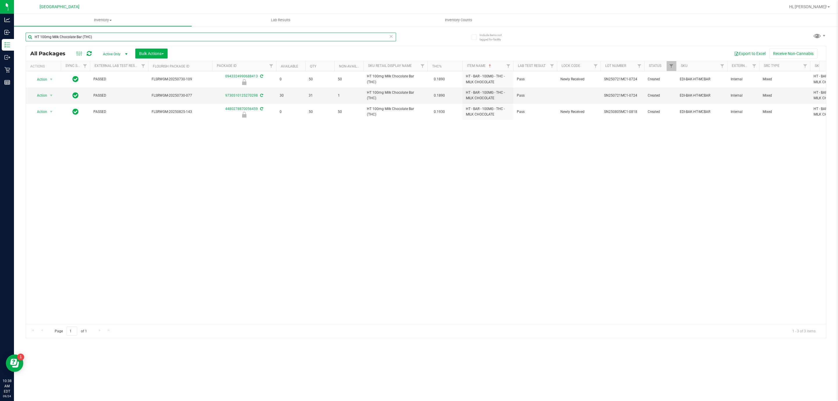
type input "HT 100mg Milk Chocolate Bar (THC)"
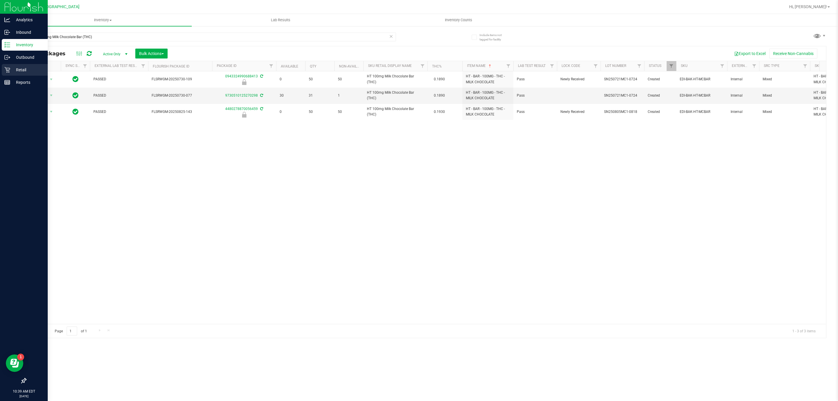
click at [17, 71] on p "Retail" at bounding box center [27, 69] width 35 height 7
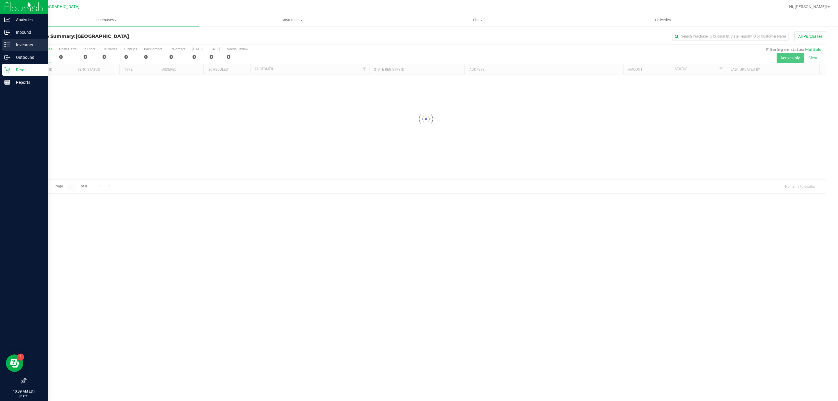
click at [8, 46] on icon at bounding box center [7, 45] width 6 height 6
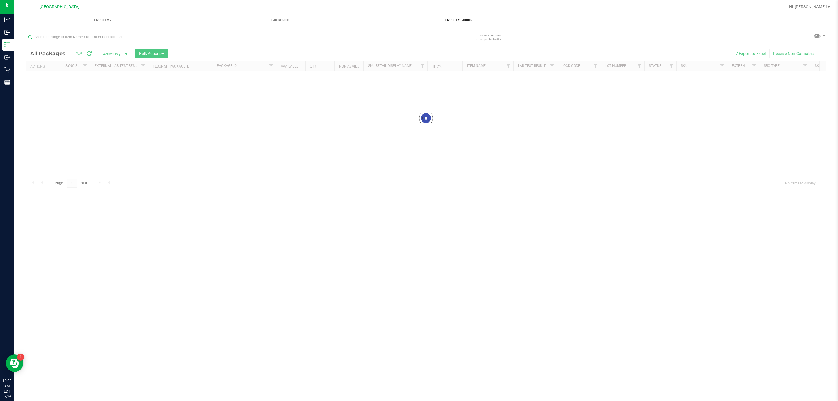
click at [453, 19] on span "Inventory Counts" at bounding box center [458, 19] width 43 height 5
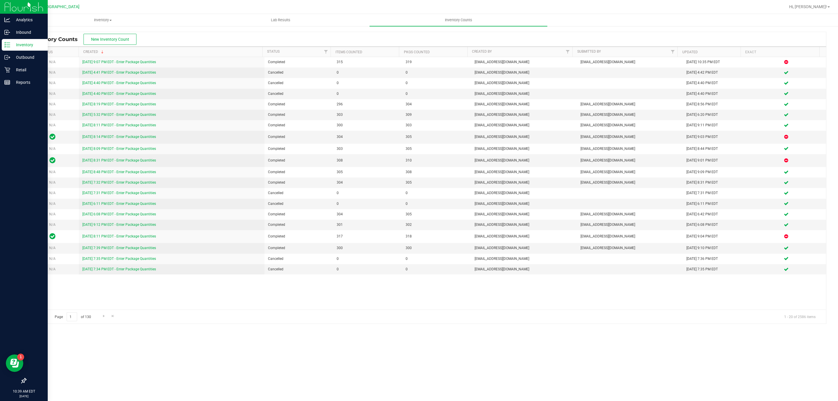
click at [2, 45] on div "Inventory" at bounding box center [25, 45] width 46 height 12
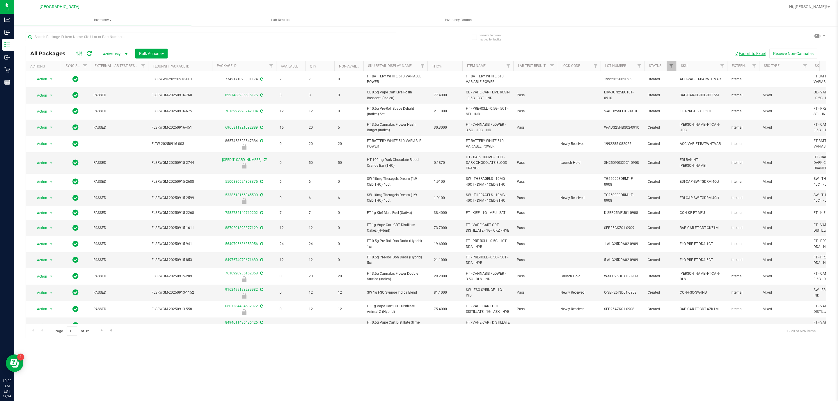
click at [735, 51] on span "button" at bounding box center [736, 53] width 5 height 5
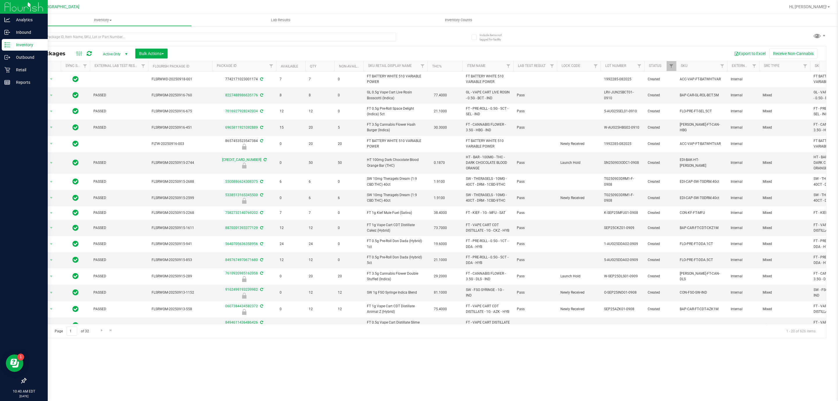
click at [18, 45] on p "Inventory" at bounding box center [27, 44] width 35 height 7
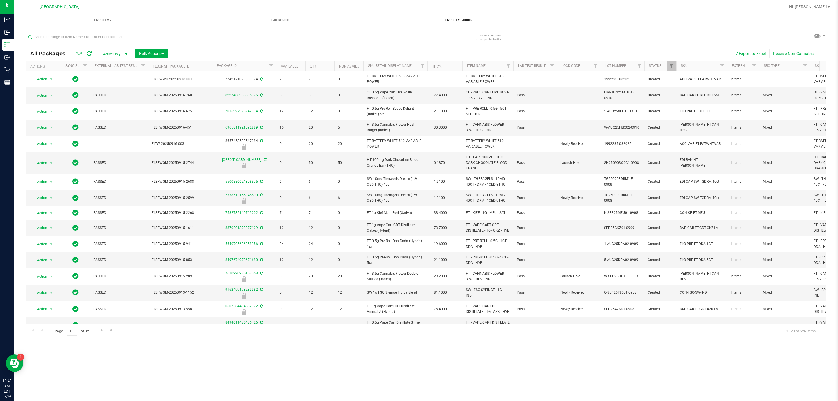
click at [459, 20] on span "Inventory Counts" at bounding box center [458, 19] width 43 height 5
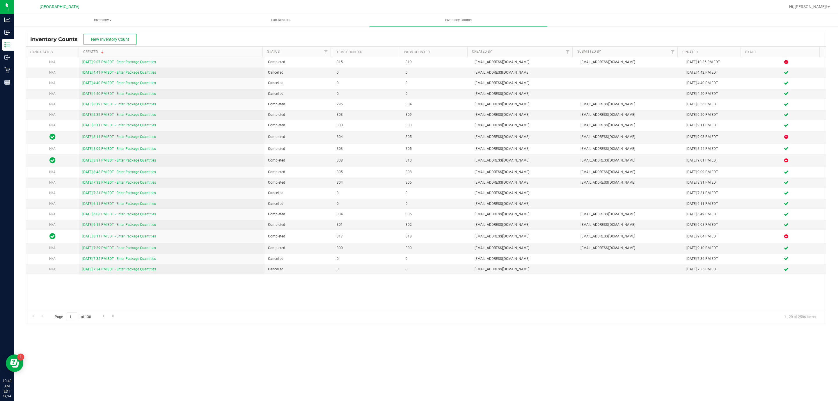
click at [137, 36] on div "Inventory Counts New Inventory Count" at bounding box center [85, 39] width 111 height 11
click at [126, 41] on span "New Inventory Count" at bounding box center [110, 39] width 38 height 5
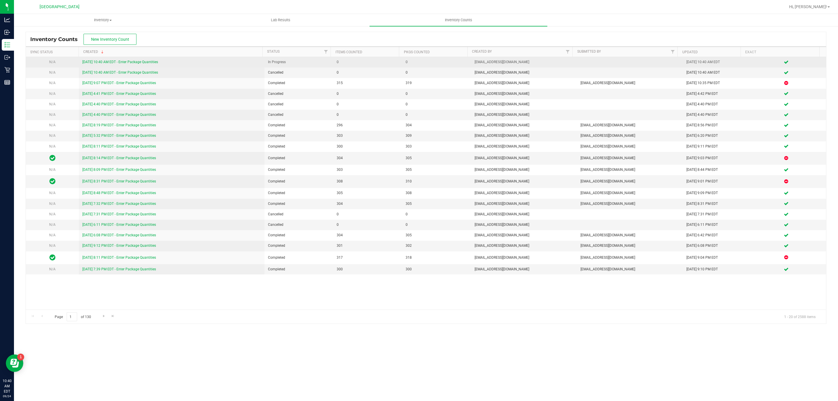
click at [120, 65] on div "9/24/25 10:40 AM EDT - Enter Package Quantities" at bounding box center [171, 62] width 178 height 6
click at [122, 64] on link "9/24/25 10:40 AM EDT - Enter Package Quantities" at bounding box center [120, 62] width 76 height 4
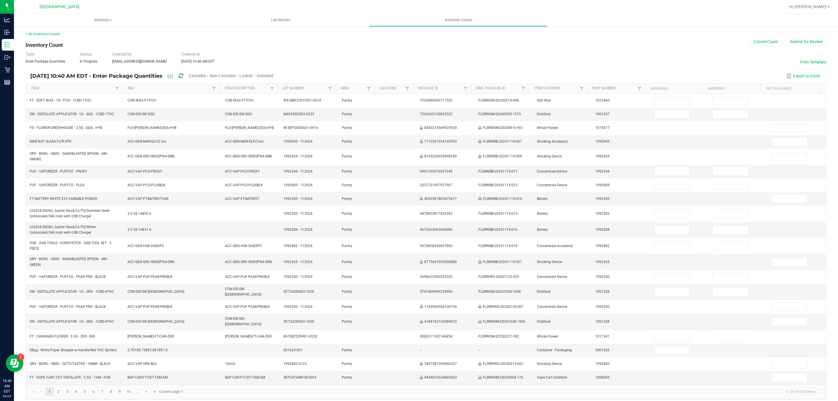
click at [273, 77] on span "Unlocked" at bounding box center [265, 75] width 17 height 5
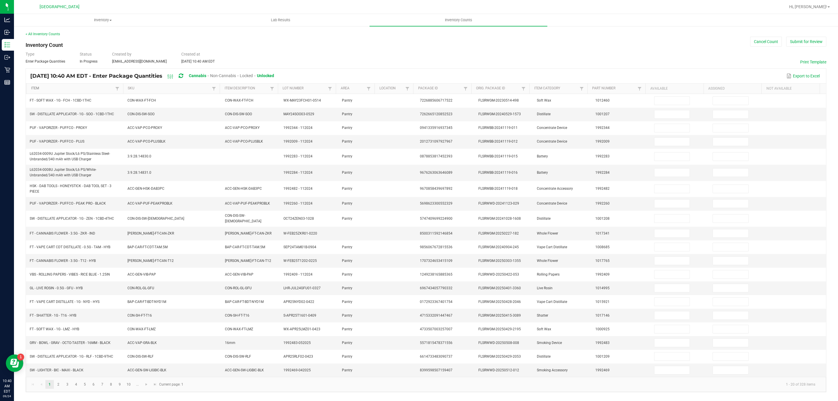
click at [98, 88] on link "Item" at bounding box center [72, 88] width 83 height 5
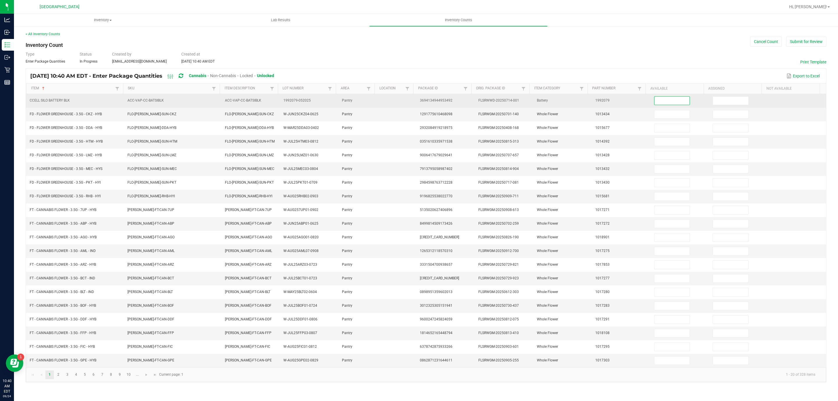
click at [679, 105] on input at bounding box center [671, 101] width 35 height 8
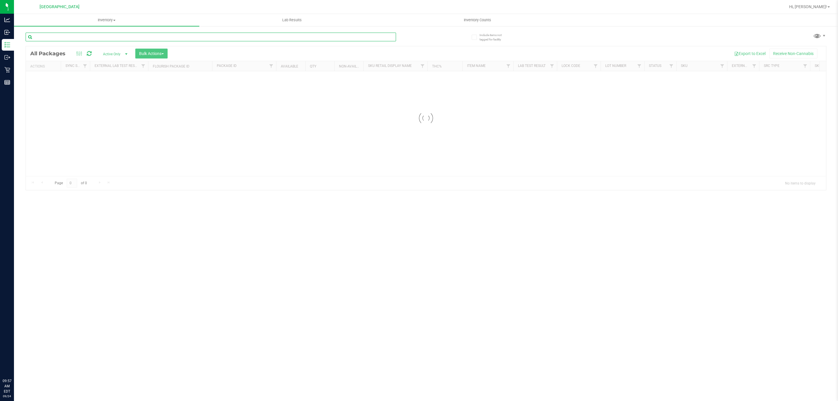
click at [169, 38] on input "text" at bounding box center [211, 37] width 370 height 9
paste input "FT 1g Distillate Extract Lychee Dream (Hybrid-Sativa)"
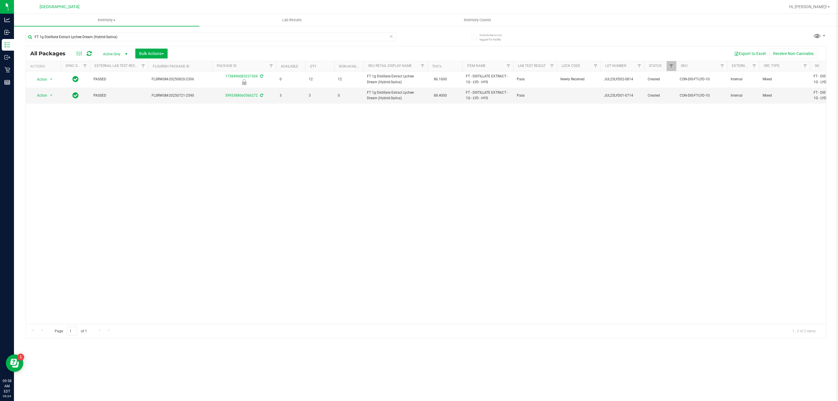
click at [305, 44] on div "FT 1g Distillate Extract Lychee Dream (Hybrid-Sativa)" at bounding box center [211, 39] width 370 height 13
click at [309, 38] on input "FT 1g Distillate Extract Lychee Dream (Hybrid-Sativa)" at bounding box center [211, 37] width 370 height 9
paste input "Kief Deluxe Sugar Cane (Indic"
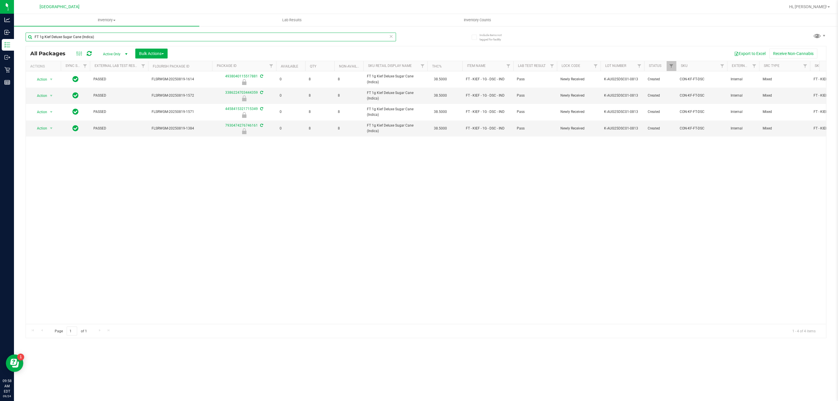
click at [304, 33] on input "FT 1g Kief Deluxe Sugar Cane (Indica)" at bounding box center [211, 37] width 370 height 9
click at [303, 33] on input "FT 1g Kief Deluxe Sugar Cane (Indica)" at bounding box center [211, 37] width 370 height 9
paste input "0.35g Pre-Roll (Indica) 10ct"
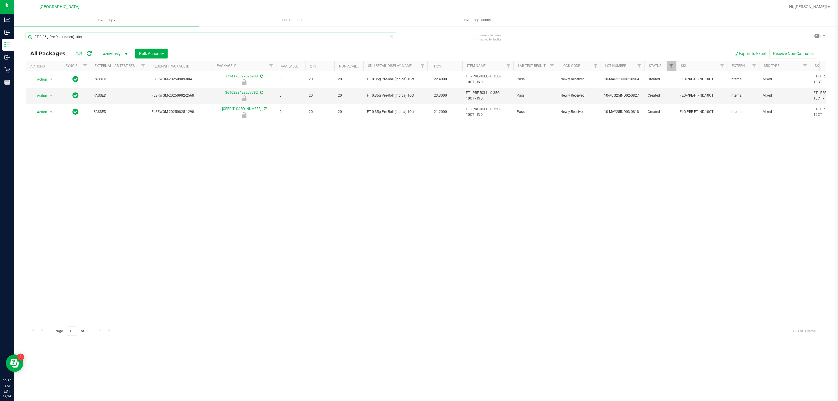
click at [183, 33] on input "FT 0.35g Pre-Roll (Indica) 10ct" at bounding box center [211, 37] width 370 height 9
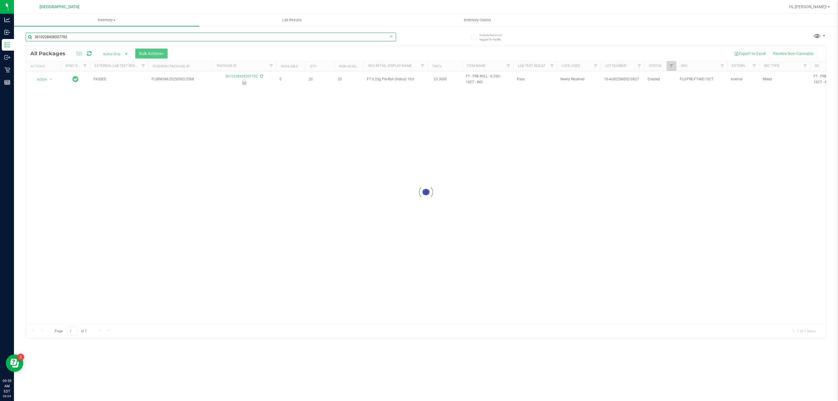
type input "3610228428207782"
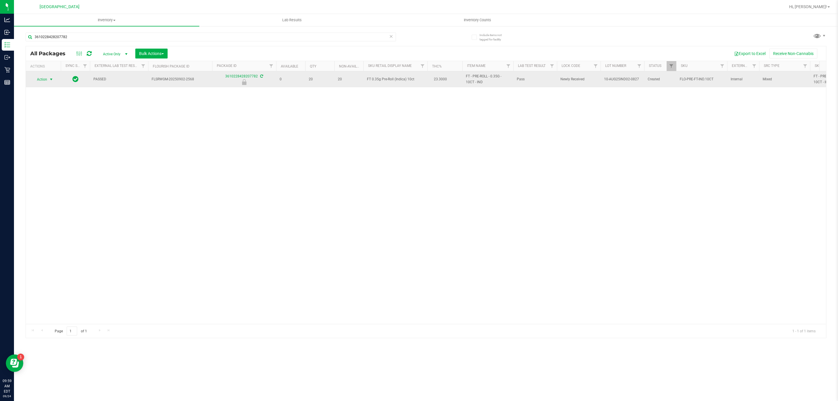
click at [47, 81] on span "Action" at bounding box center [40, 79] width 16 height 8
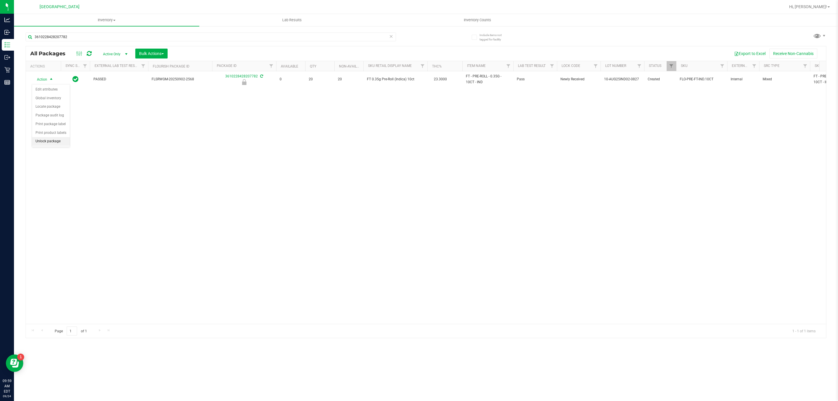
click at [55, 144] on li "Unlock package" at bounding box center [51, 141] width 38 height 9
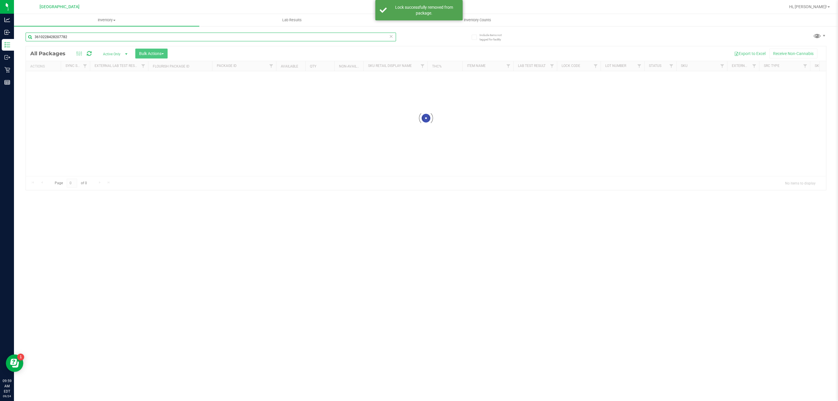
click at [117, 33] on input "3610228428207782" at bounding box center [211, 37] width 370 height 9
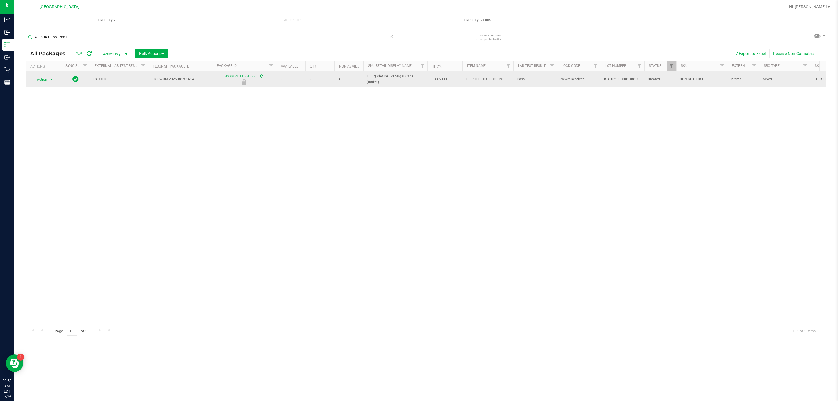
type input "4938040115517881"
click at [47, 76] on span "Action" at bounding box center [40, 79] width 16 height 8
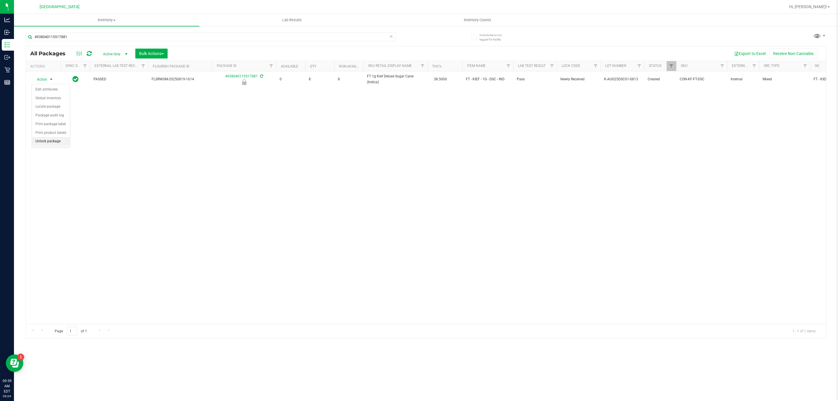
click at [51, 144] on li "Unlock package" at bounding box center [51, 141] width 38 height 9
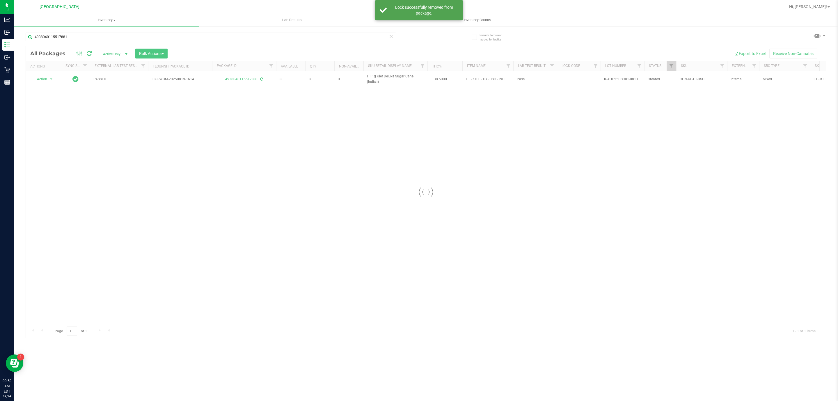
click at [385, 79] on div at bounding box center [426, 191] width 800 height 291
click at [386, 79] on div at bounding box center [426, 191] width 800 height 291
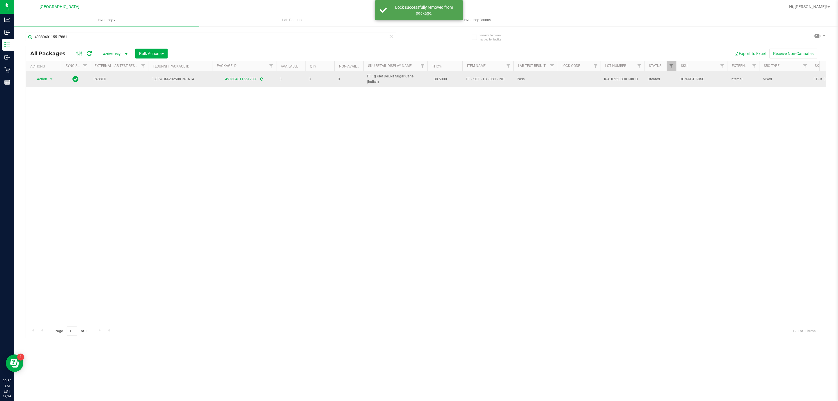
click at [387, 78] on span "FT 1g Kief Deluxe Sugar Cane (Indica)" at bounding box center [395, 79] width 57 height 11
copy td "FT 1g Kief Deluxe Sugar Cane (Indica)"
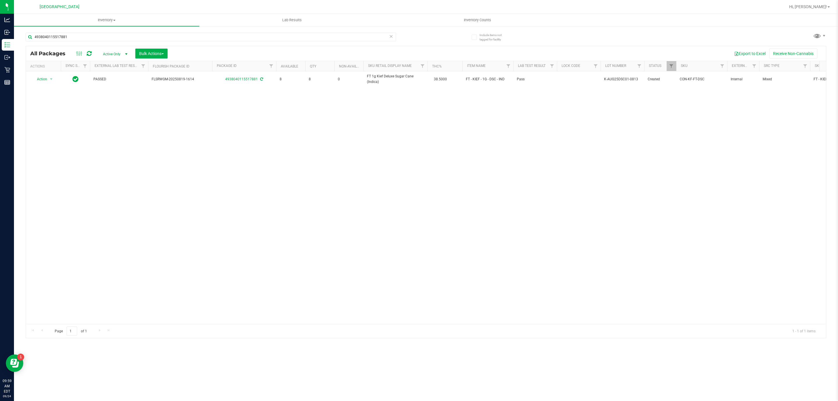
click at [287, 32] on div "4938040115517881" at bounding box center [226, 36] width 400 height 19
click at [287, 38] on input "4938040115517881" at bounding box center [211, 37] width 370 height 9
click at [288, 39] on input "4938040115517881" at bounding box center [211, 37] width 370 height 9
paste input "FT 1g Kief Deluxe Sugar Cane (Indica)"
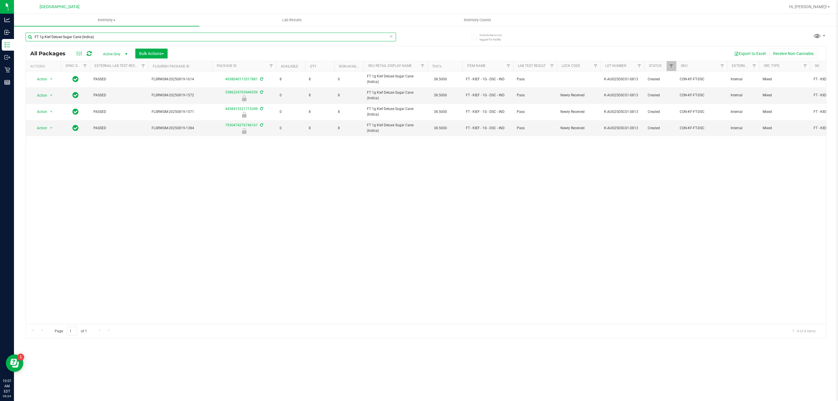
click at [326, 35] on input "FT 1g Kief Deluxe Sugar Cane (Indica)" at bounding box center [211, 37] width 370 height 9
click at [325, 36] on input "FT 1g Kief Deluxe Sugar Cane (Indica)" at bounding box center [211, 37] width 370 height 9
paste input "Soft Wax Ice Cold (Hybrid"
click at [364, 35] on input "FT 1g Soft Wax Ice Cold (Hybrid)" at bounding box center [211, 37] width 370 height 9
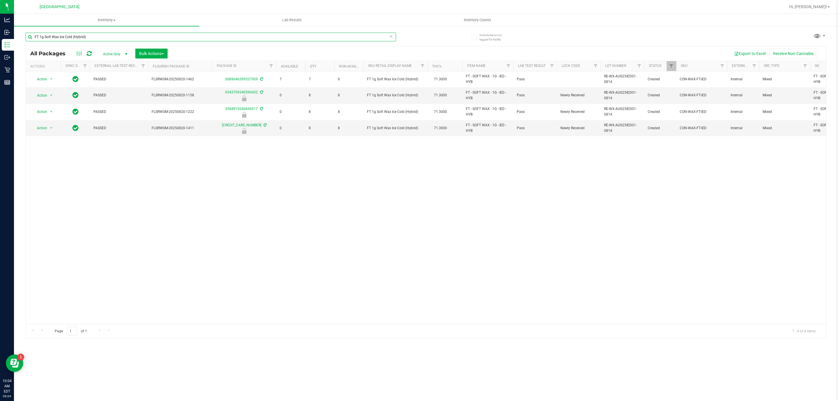
click at [364, 35] on input "FT 1g Soft Wax Ice Cold (Hybrid)" at bounding box center [211, 37] width 370 height 9
drag, startPoint x: 364, startPoint y: 35, endPoint x: 361, endPoint y: 36, distance: 3.1
click at [364, 36] on input "FT 1g Soft Wax Ice Cold (Hybrid)" at bounding box center [211, 37] width 370 height 9
paste input "0.3g Vape Pen Distillate Autumn Equinox"
type input "FT 0.3g Vape Pen Distillate Autumn Equinox (Hybrid)"
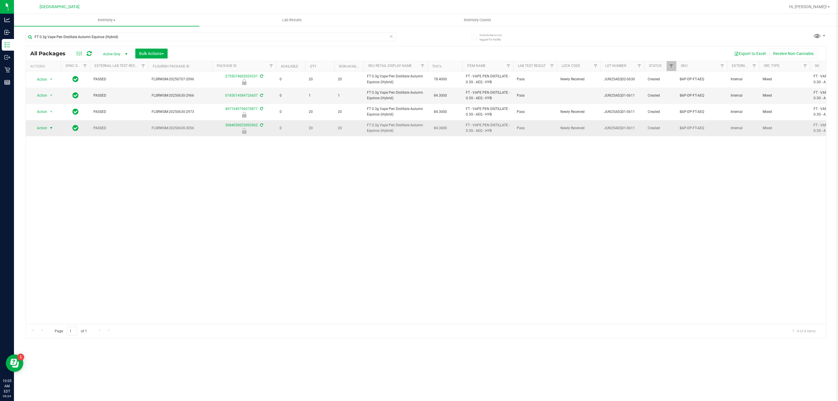
click at [48, 129] on span "select" at bounding box center [51, 128] width 7 height 8
click at [46, 194] on li "Unlock package" at bounding box center [51, 190] width 38 height 9
click at [308, 40] on input "FT 0.3g Vape Pen Distillate Autumn Equinox (Hybrid)" at bounding box center [211, 37] width 370 height 9
click at [306, 41] on div "FT 0.3g Vape Pen Distillate Autumn Equinox (Hybrid)" at bounding box center [211, 39] width 370 height 13
click at [306, 39] on input "FT 0.3g Vape Pen Distillate Autumn Equinox (Hybrid)" at bounding box center [211, 37] width 370 height 9
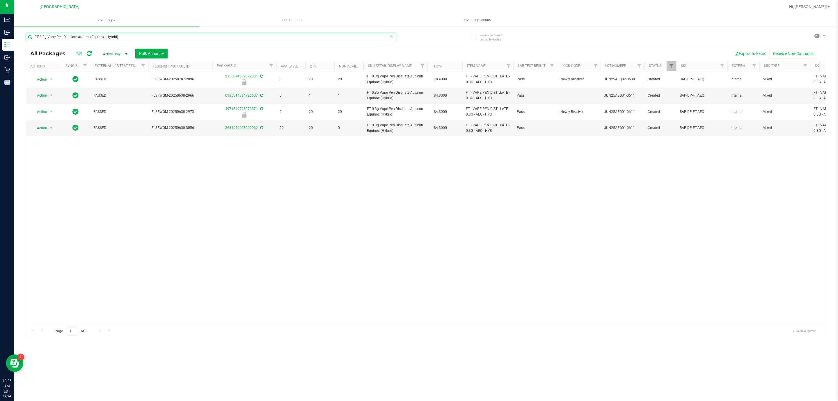
click at [306, 35] on input "FT 0.3g Vape Pen Distillate Autumn Equinox (Hybrid)" at bounding box center [211, 37] width 370 height 9
click at [305, 34] on input "FT 0.3g Vape Pen Distillate Autumn Equinox (Hybrid)" at bounding box center [211, 37] width 370 height 9
click at [307, 33] on input "FT 0.3g Vape Pen Distillate Autumn Equinox (Hybrid)" at bounding box center [211, 37] width 370 height 9
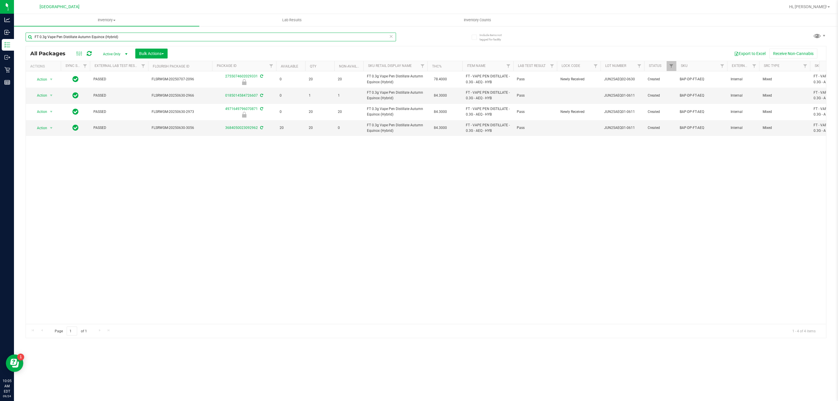
click at [307, 33] on input "FT 0.3g Vape Pen Distillate Autumn Equinox (Hybrid)" at bounding box center [211, 37] width 370 height 9
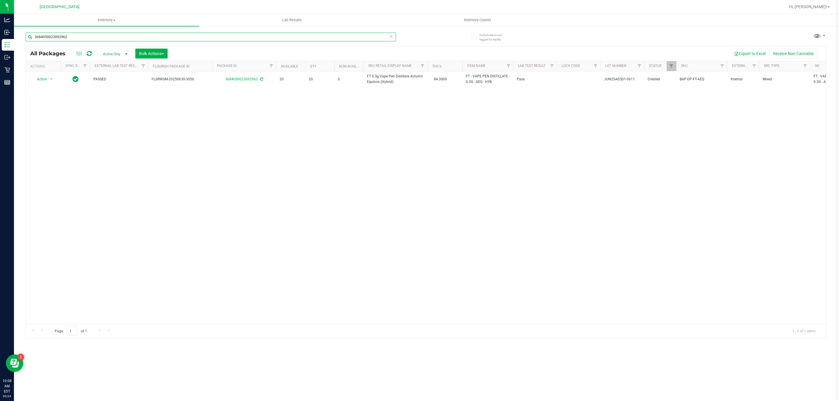
click at [286, 33] on input "3684050023092962" at bounding box center [211, 37] width 370 height 9
click at [286, 35] on input "3684050023092962" at bounding box center [211, 37] width 370 height 9
paste input "HT 5mg Tangerine Chews (THC) 20ct"
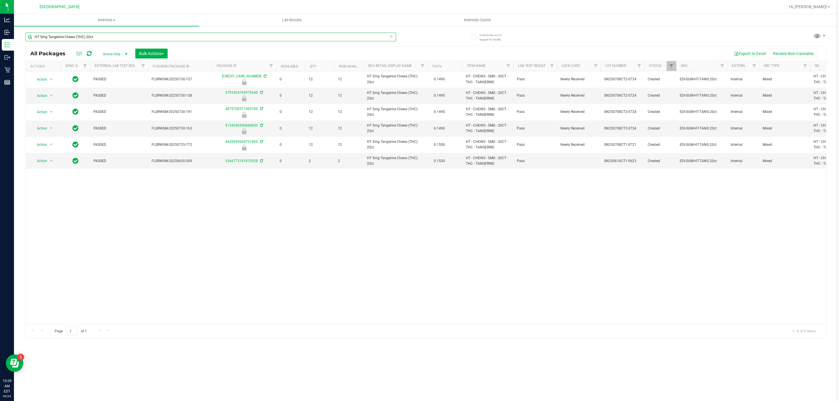
click at [160, 36] on input "HT 5mg Tangerine Chews (THC) 20ct" at bounding box center [211, 37] width 370 height 9
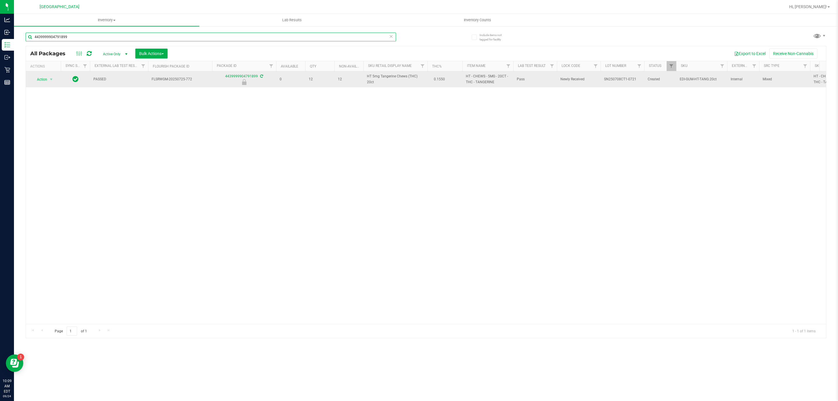
type input "4439999904791899"
click at [39, 76] on span "Action" at bounding box center [40, 79] width 16 height 8
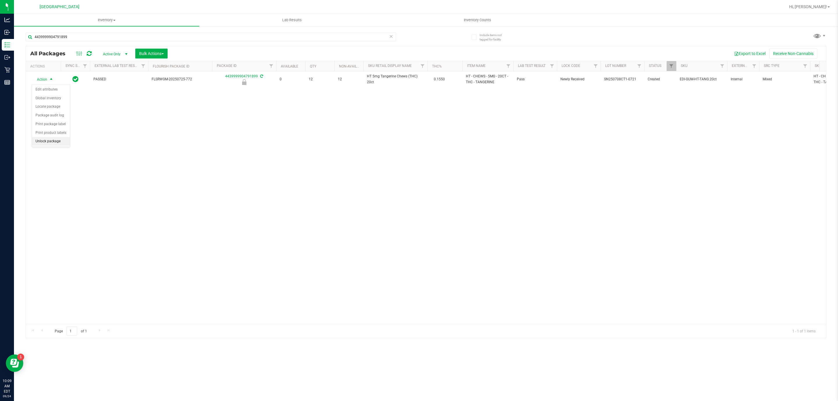
click at [62, 144] on li "Unlock package" at bounding box center [51, 141] width 38 height 9
click at [385, 71] on th "Sku Retail Display Name" at bounding box center [395, 66] width 64 height 10
click at [387, 79] on div at bounding box center [426, 191] width 800 height 291
click at [387, 77] on div at bounding box center [426, 191] width 800 height 291
click at [376, 77] on div at bounding box center [426, 191] width 800 height 291
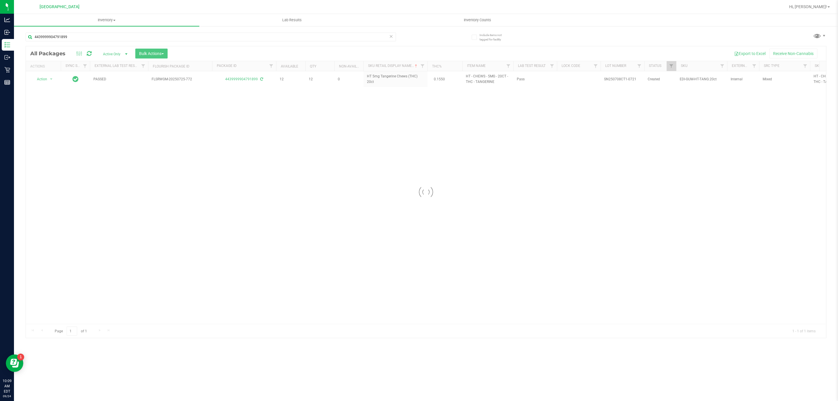
click at [376, 77] on div at bounding box center [426, 191] width 800 height 291
click at [376, 76] on div at bounding box center [426, 191] width 800 height 291
click at [376, 76] on span "HT 5mg Tangerine Chews (THC) 20ct" at bounding box center [395, 79] width 57 height 11
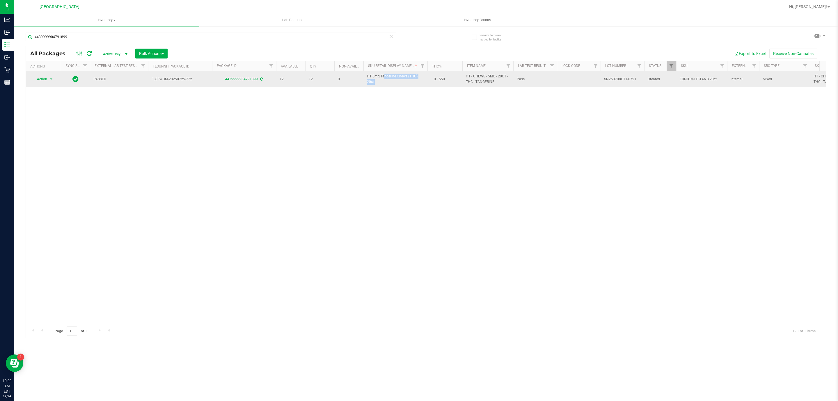
copy td "HT 5mg Tangerine Chews (THC) 20ct"
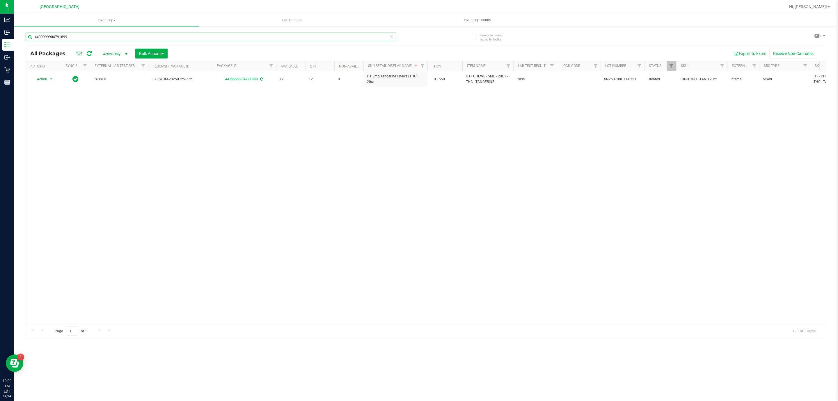
click at [270, 38] on input "4439999904791899" at bounding box center [211, 37] width 370 height 9
paste input "HT 5mg Tangerine Chews (THC) 20ct"
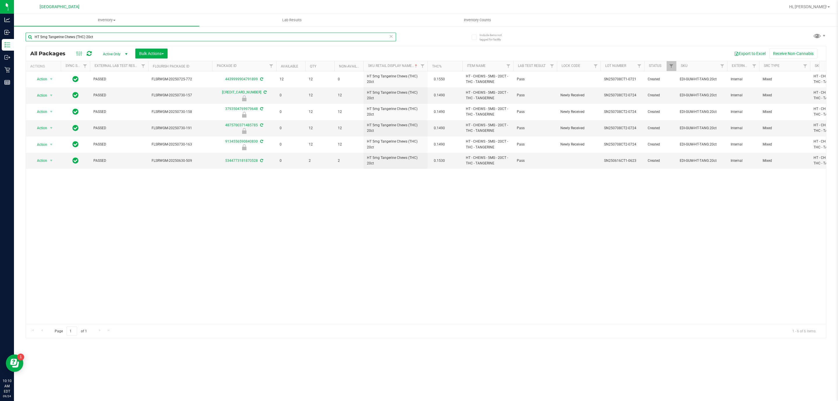
type input "HT 5mg Tangerine Chews (THC) 20ct"
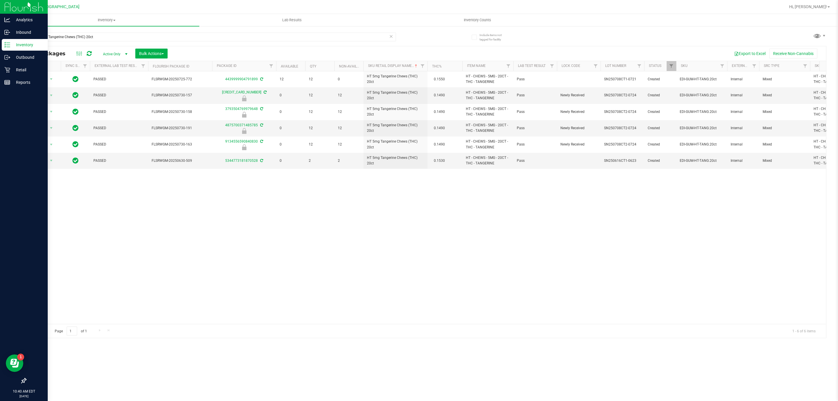
click at [15, 44] on p "Inventory" at bounding box center [27, 44] width 35 height 7
click at [17, 45] on p "Inventory" at bounding box center [27, 44] width 35 height 7
click at [22, 46] on p "Inventory" at bounding box center [27, 44] width 35 height 7
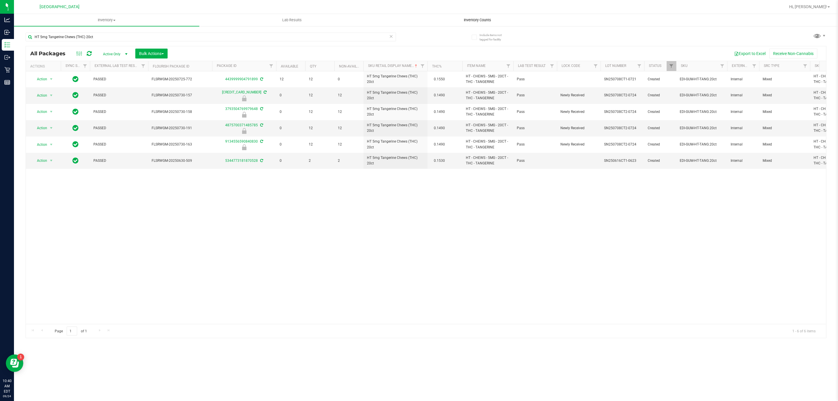
click at [471, 18] on span "Inventory Counts" at bounding box center [477, 19] width 43 height 5
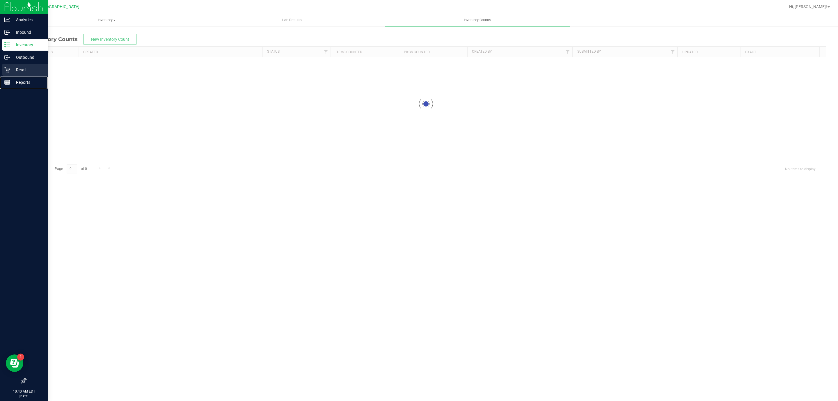
drag, startPoint x: 27, startPoint y: 77, endPoint x: 27, endPoint y: 71, distance: 6.1
click at [27, 77] on div "Reports" at bounding box center [25, 82] width 46 height 12
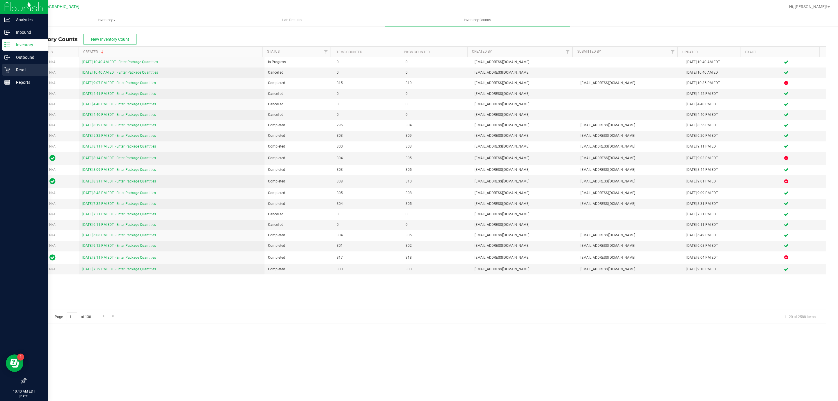
click at [26, 70] on p "Retail" at bounding box center [27, 69] width 35 height 7
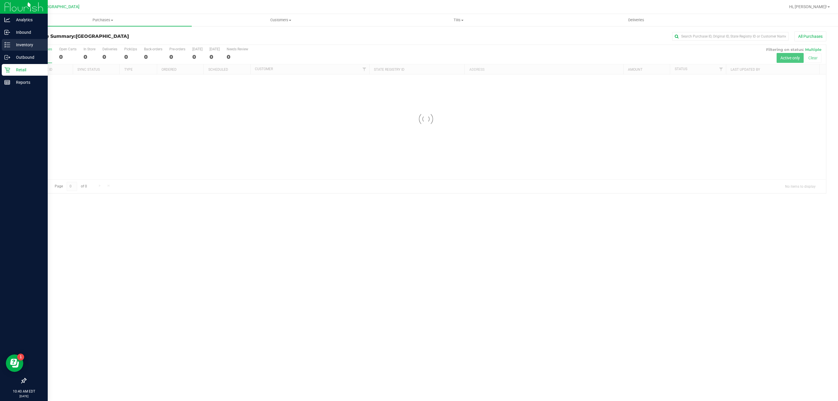
click at [25, 45] on p "Inventory" at bounding box center [27, 44] width 35 height 7
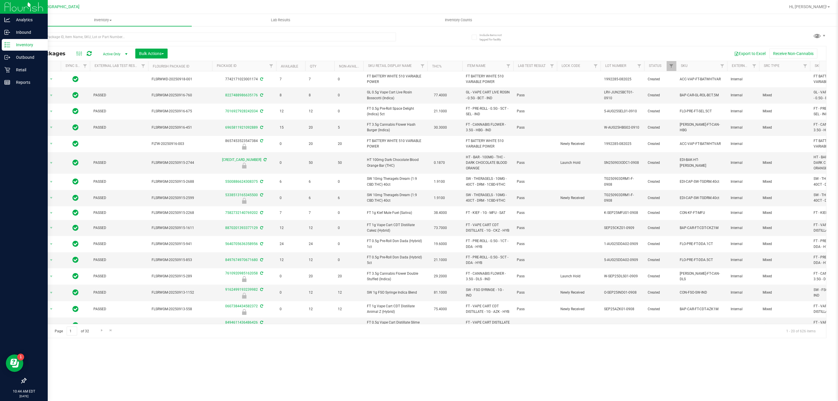
click at [26, 42] on p "Inventory" at bounding box center [27, 44] width 35 height 7
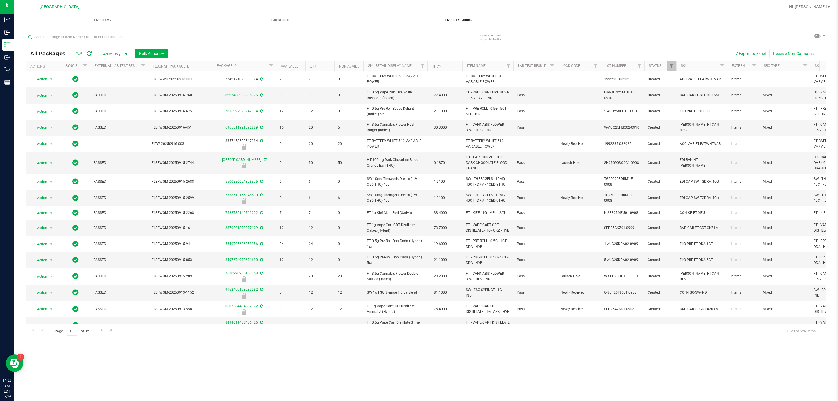
click at [455, 20] on span "Inventory Counts" at bounding box center [458, 19] width 43 height 5
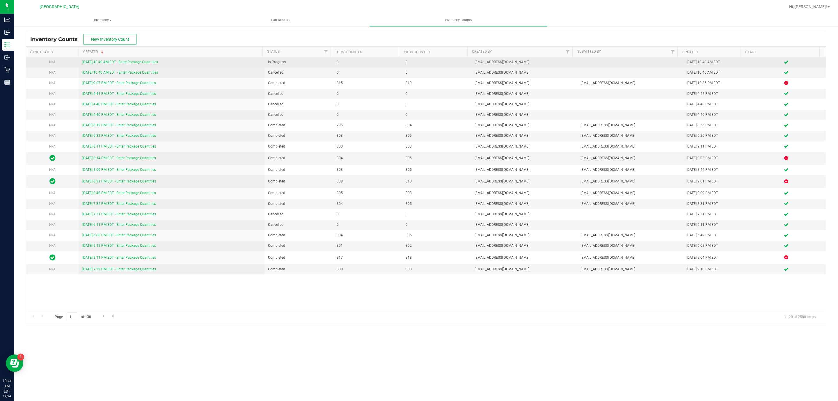
click at [133, 60] on link "9/24/25 10:40 AM EDT - Enter Package Quantities" at bounding box center [120, 62] width 76 height 4
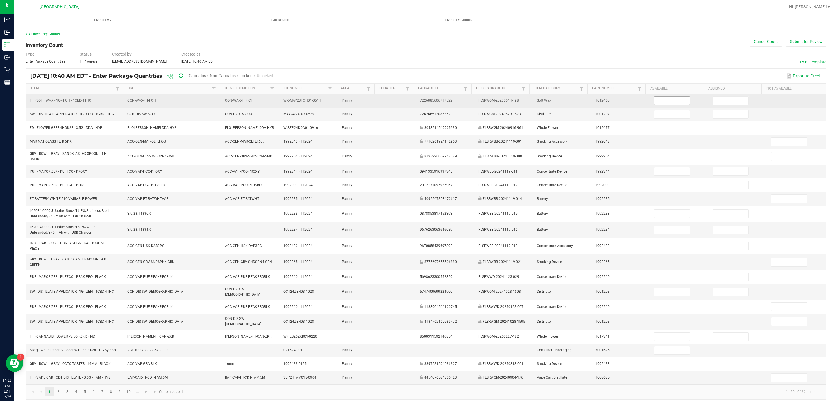
click at [665, 104] on input at bounding box center [671, 101] width 35 height 8
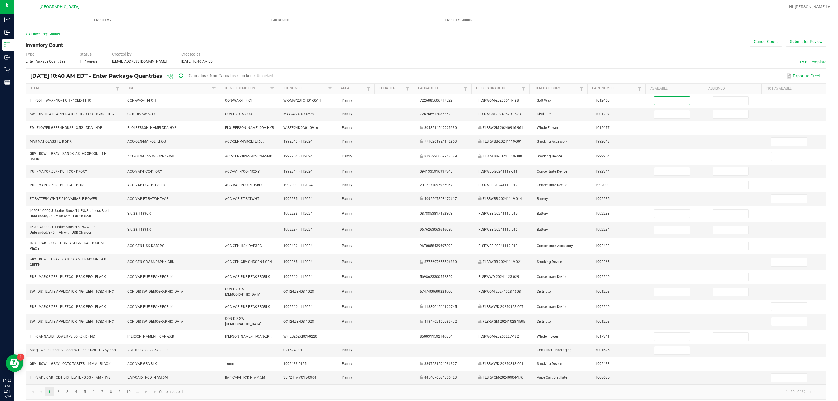
click at [203, 72] on div "Sep 24, 2025 10:40 AM EDT - Enter Package Quantities Cannabis Non-Cannabis Lock…" at bounding box center [153, 76] width 247 height 11
click at [206, 76] on span "Cannabis" at bounding box center [197, 75] width 17 height 5
click at [273, 74] on span "Unlocked" at bounding box center [265, 75] width 17 height 5
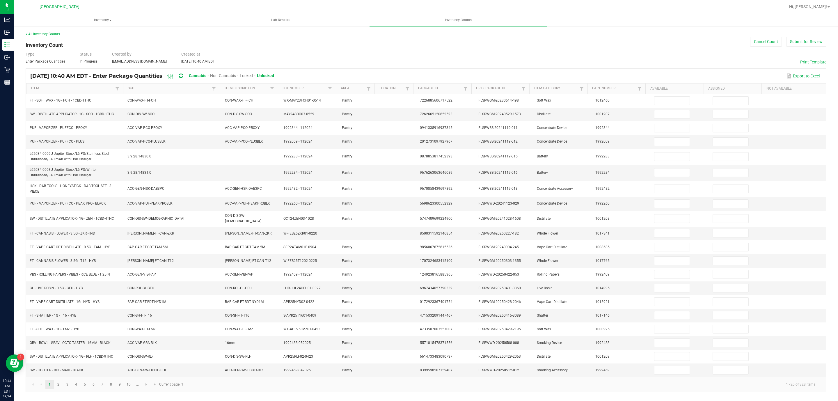
click at [112, 86] on th "Item" at bounding box center [74, 88] width 97 height 10
click at [105, 88] on link "Item" at bounding box center [72, 88] width 83 height 5
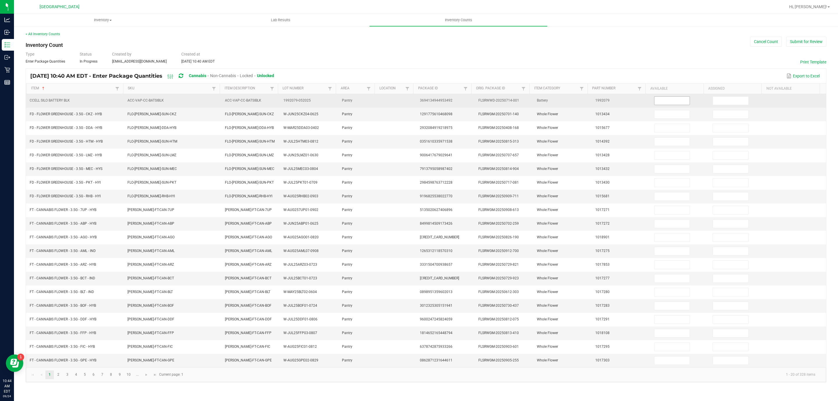
click at [670, 102] on input at bounding box center [671, 101] width 35 height 8
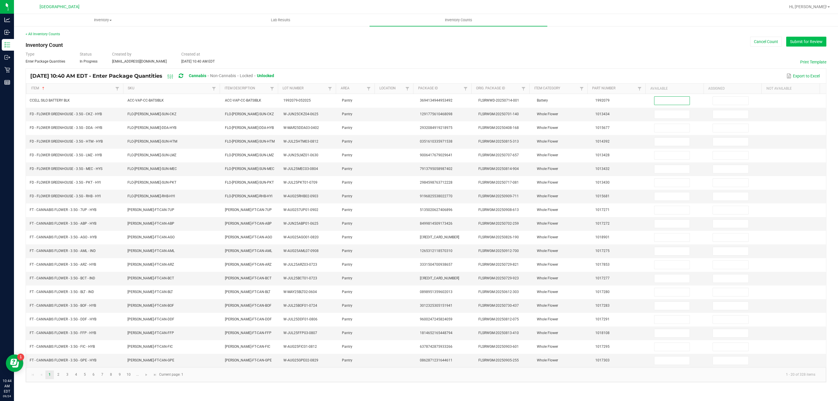
click at [811, 44] on button "Submit for Review" at bounding box center [806, 42] width 40 height 10
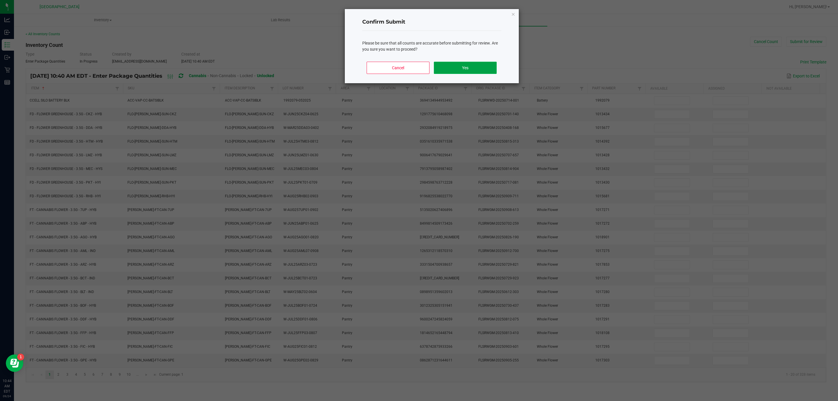
click at [485, 69] on button "Yes" at bounding box center [465, 68] width 63 height 12
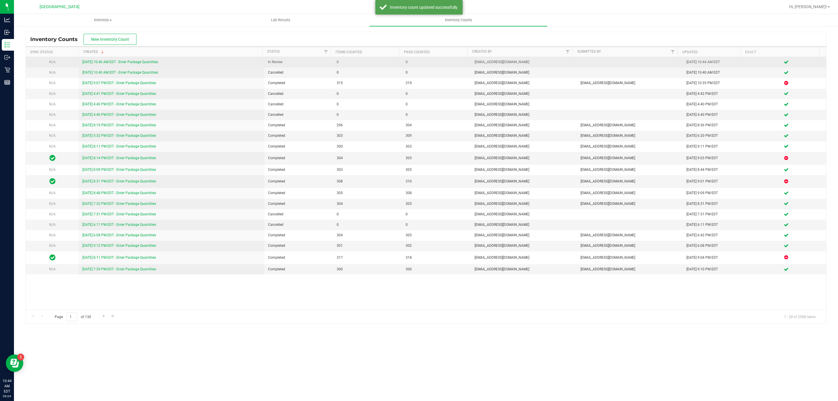
click at [141, 62] on link "9/24/25 10:40 AM EDT - Enter Package Quantities" at bounding box center [120, 62] width 76 height 4
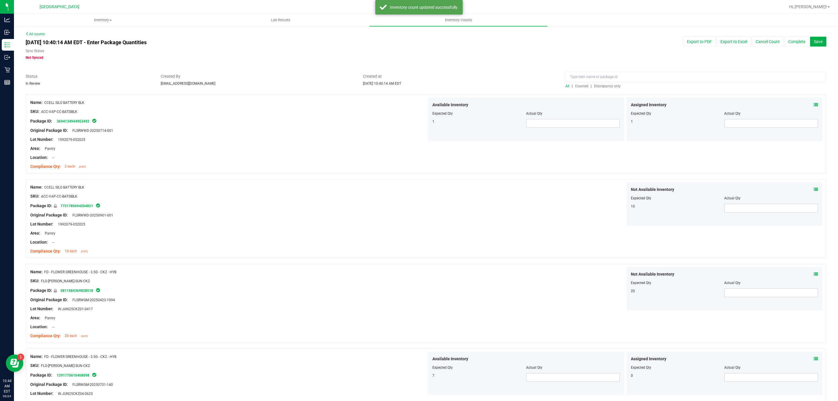
click at [603, 88] on span "Discrepancy only" at bounding box center [607, 86] width 27 height 4
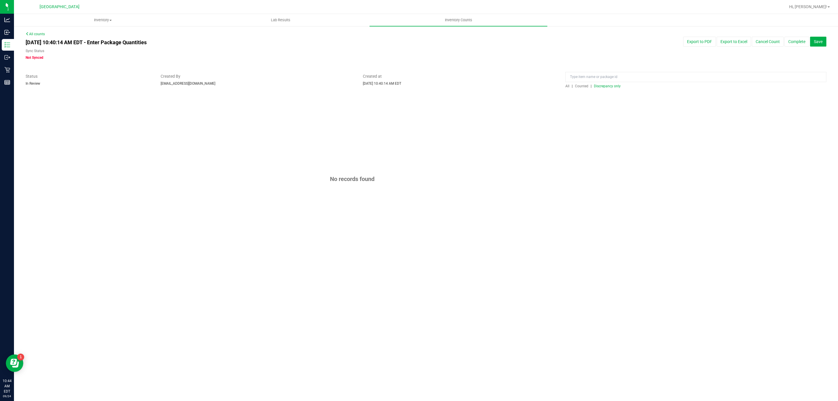
click at [603, 88] on span "Discrepancy only" at bounding box center [607, 86] width 27 height 4
click at [565, 86] on div "All | Counted | Discrepancy only" at bounding box center [696, 80] width 270 height 15
click at [568, 87] on span "All" at bounding box center [567, 86] width 4 height 4
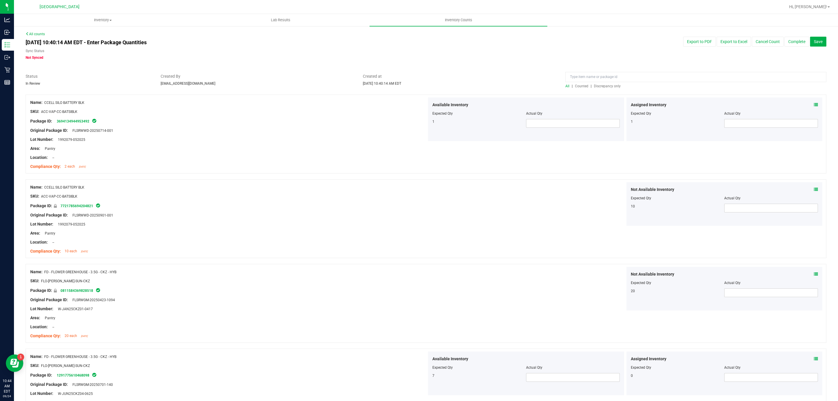
click at [609, 88] on span "Discrepancy only" at bounding box center [607, 86] width 27 height 4
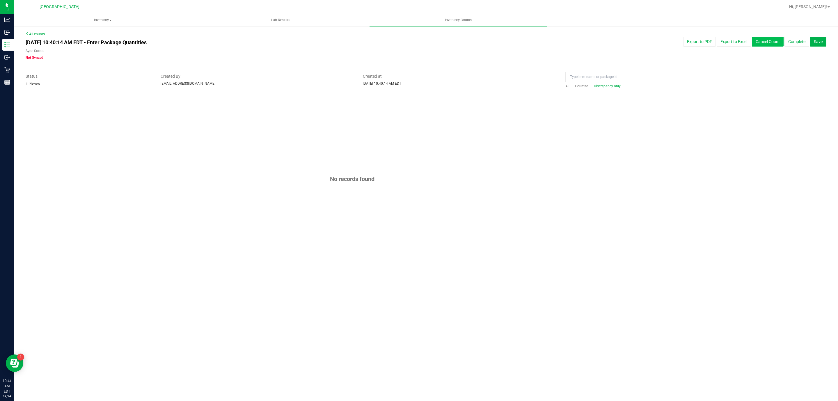
click at [767, 42] on button "Cancel Count" at bounding box center [768, 42] width 32 height 10
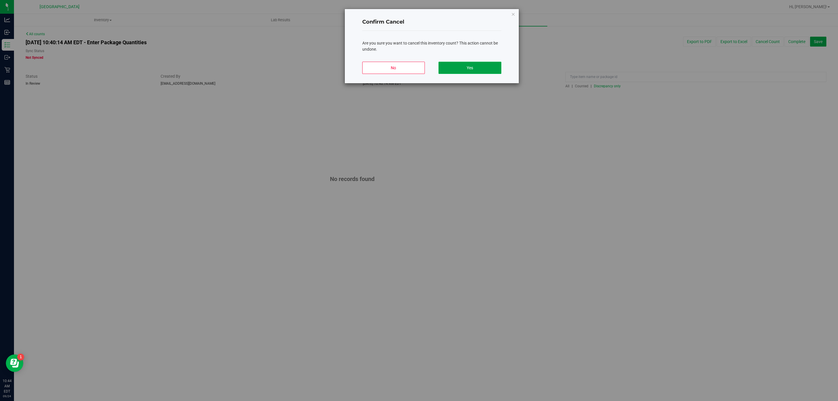
click at [471, 65] on button "Yes" at bounding box center [469, 68] width 63 height 12
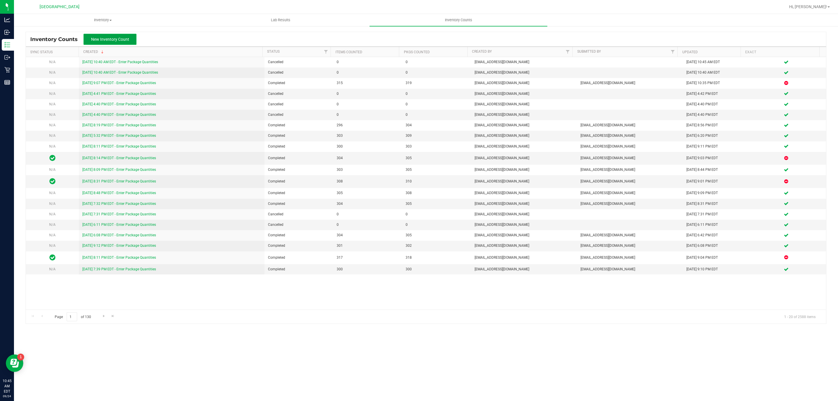
click at [118, 40] on span "New Inventory Count" at bounding box center [110, 39] width 38 height 5
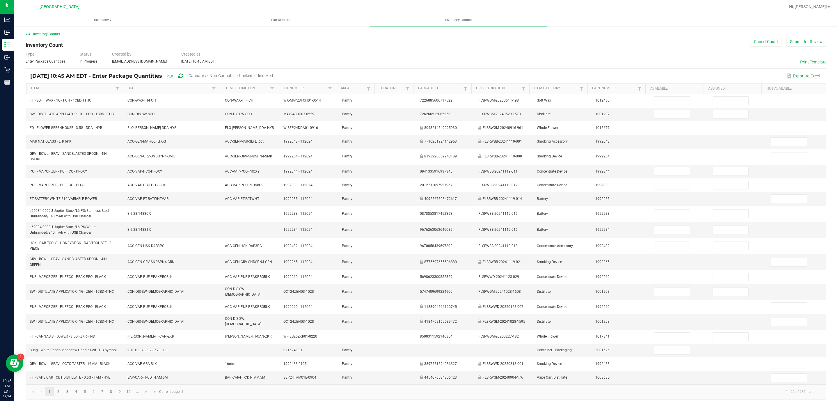
click at [206, 73] on span "Cannabis" at bounding box center [196, 75] width 17 height 5
click at [273, 75] on span "Unlocked" at bounding box center [265, 75] width 17 height 5
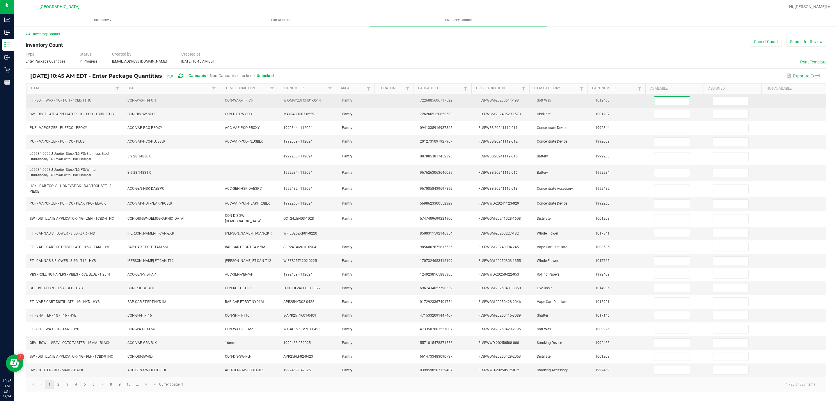
click at [655, 102] on input at bounding box center [671, 101] width 35 height 8
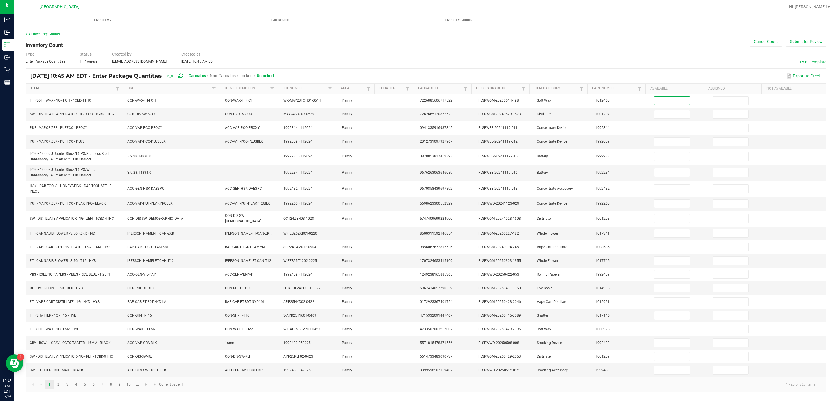
click at [93, 89] on link "Item" at bounding box center [72, 88] width 83 height 5
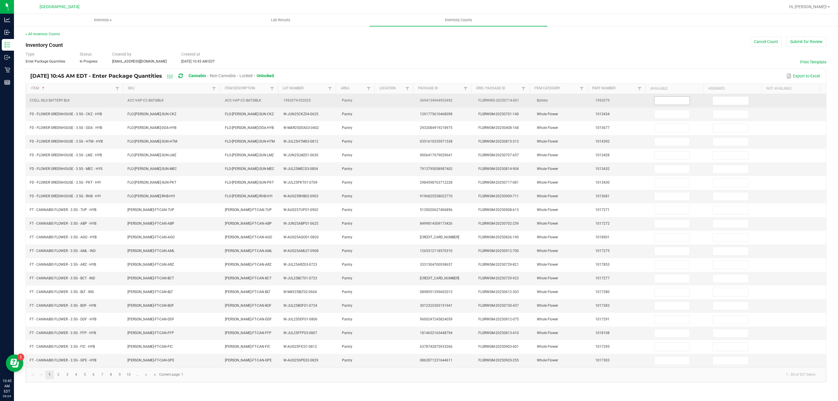
click at [654, 101] on input at bounding box center [671, 101] width 35 height 8
click at [664, 105] on input at bounding box center [671, 101] width 35 height 8
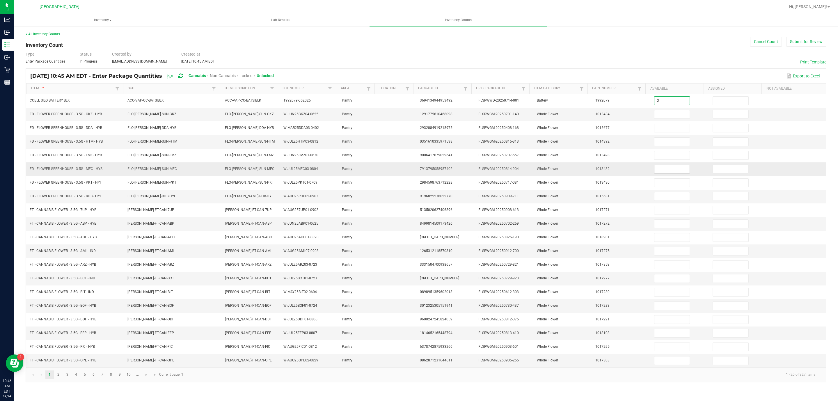
type input "2"
type input "0"
type input "7"
type input "0"
type input "9"
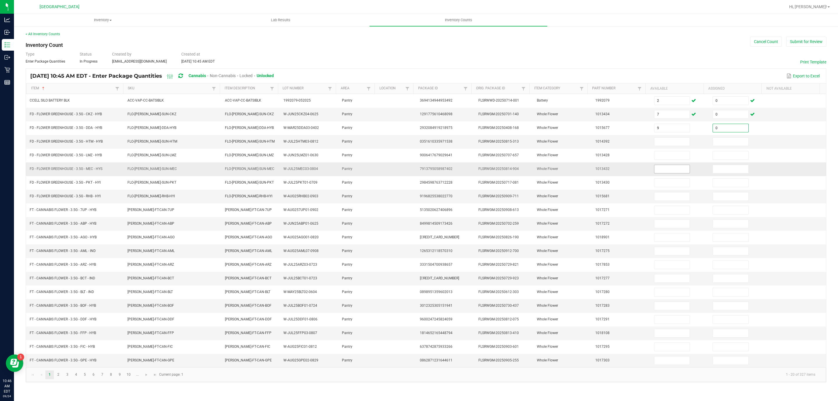
type input "0"
type input "4"
type input "0"
type input "13"
type input "0"
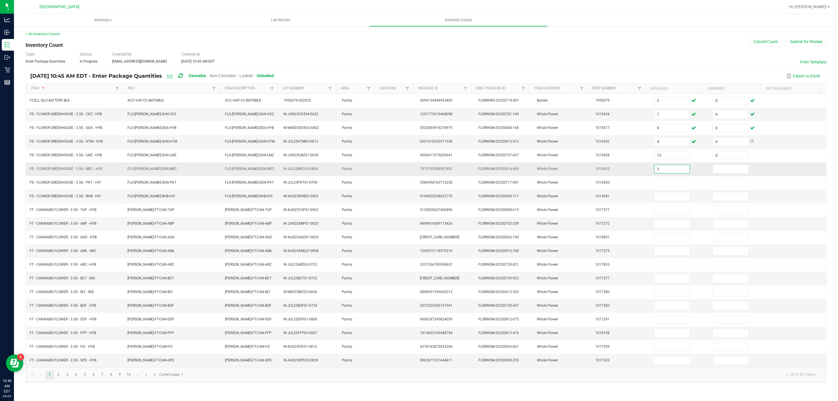
type input "3"
type input "0"
type input "17"
type input "0"
type input "4"
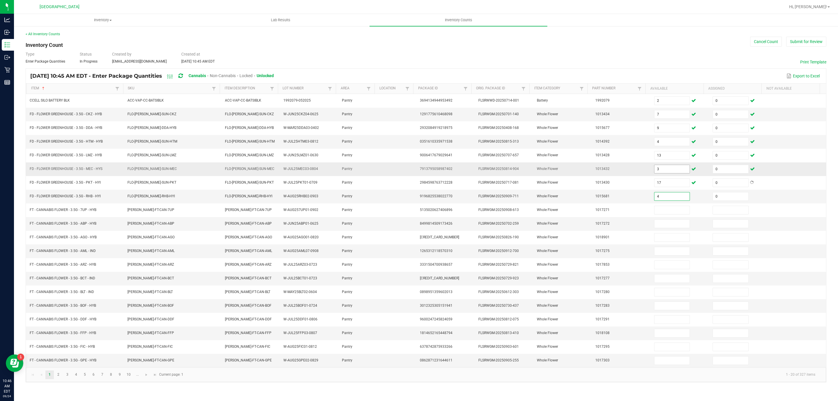
type input "0"
type input "11"
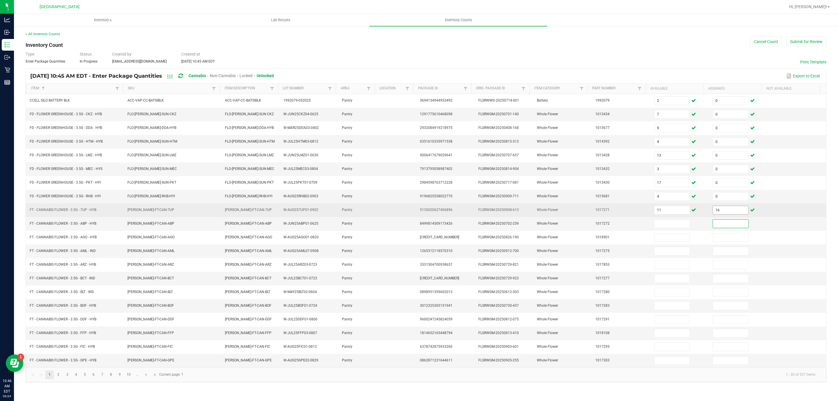
click at [713, 214] on input "16" at bounding box center [730, 210] width 35 height 8
type input "0"
type input "16"
type input "0"
type input "2"
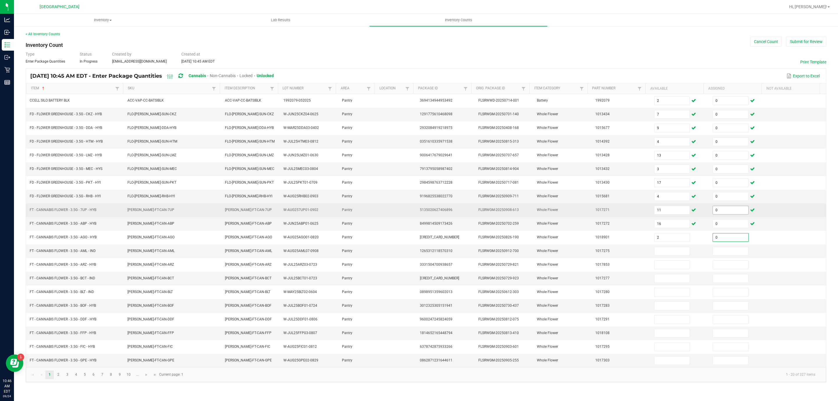
type input "0"
type input "17"
type input "0"
type input "11"
type input "0"
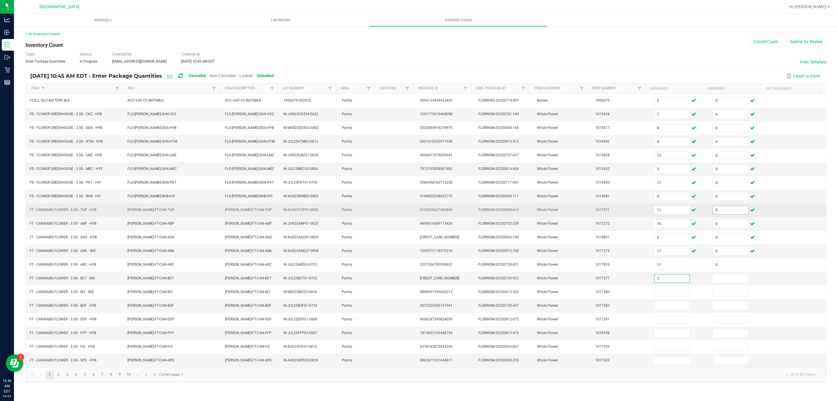
type input "3"
type input "0"
type input "4"
type input "0"
type input "5"
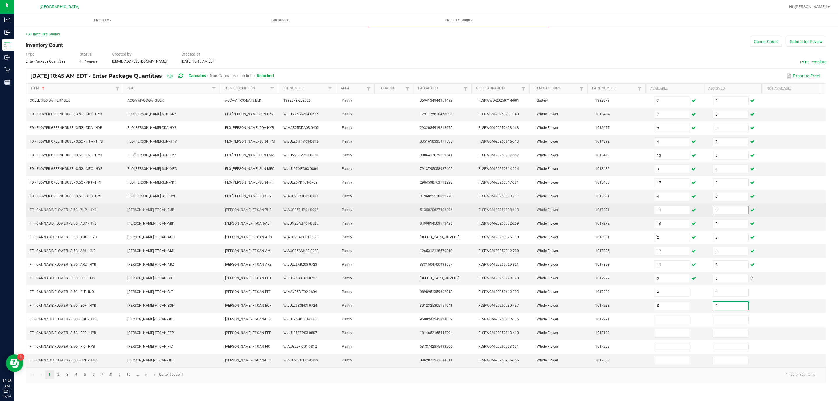
type input "0"
type input "6"
type input "0"
type input "20"
type input "0"
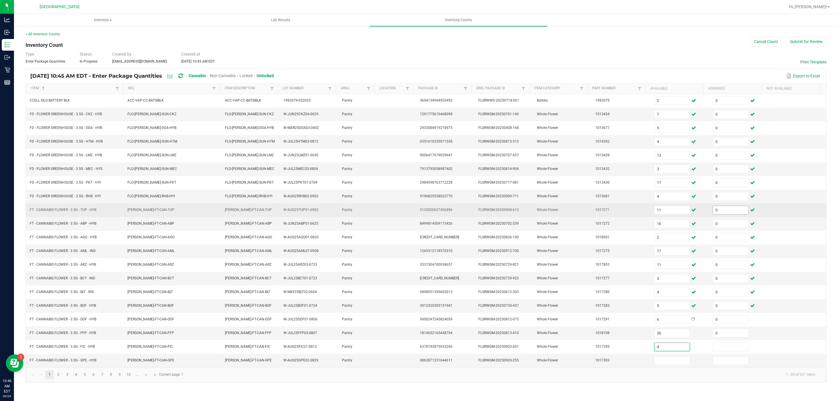
type input "4"
type input "0"
type input "17"
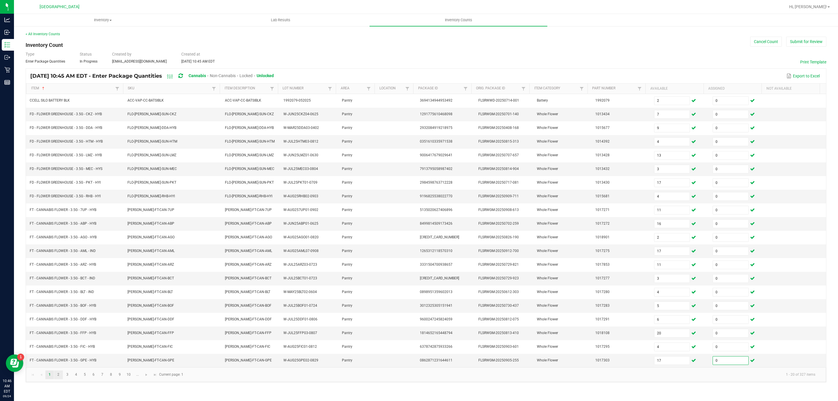
type input "0"
click at [57, 379] on link "2" at bounding box center [58, 374] width 8 height 9
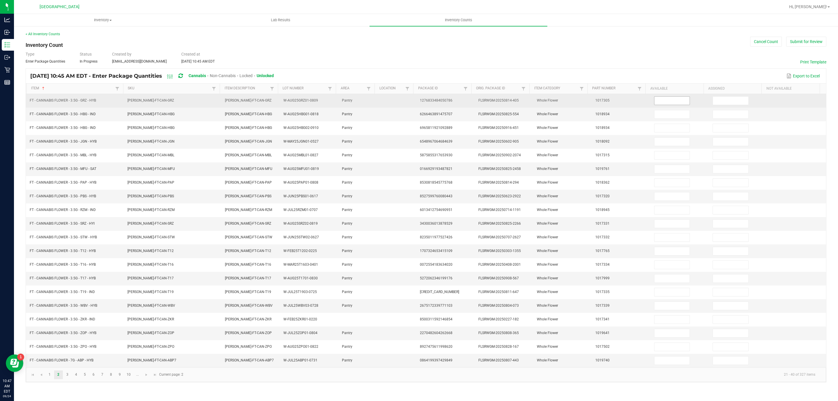
click at [666, 102] on input at bounding box center [671, 101] width 35 height 8
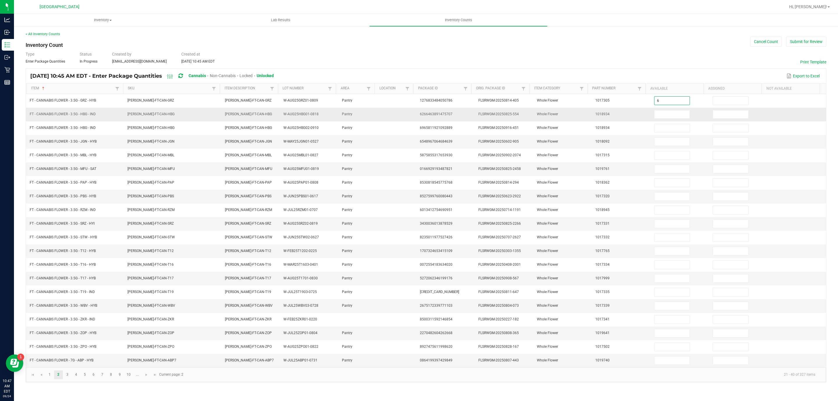
type input "6"
type input "0"
type input "1"
type input "0"
type input "19"
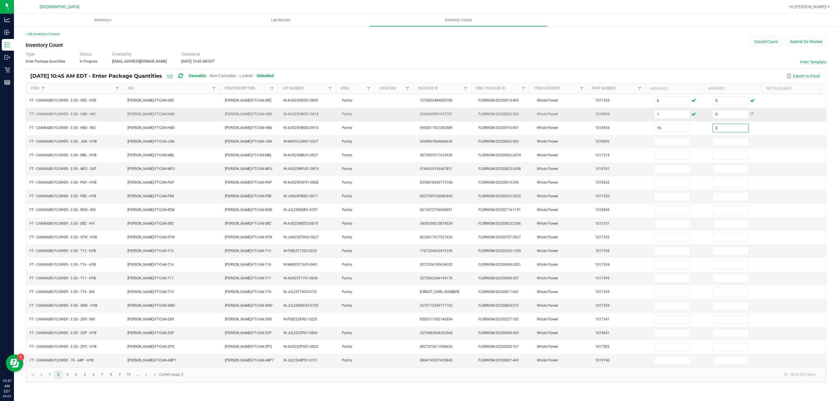
type input "0"
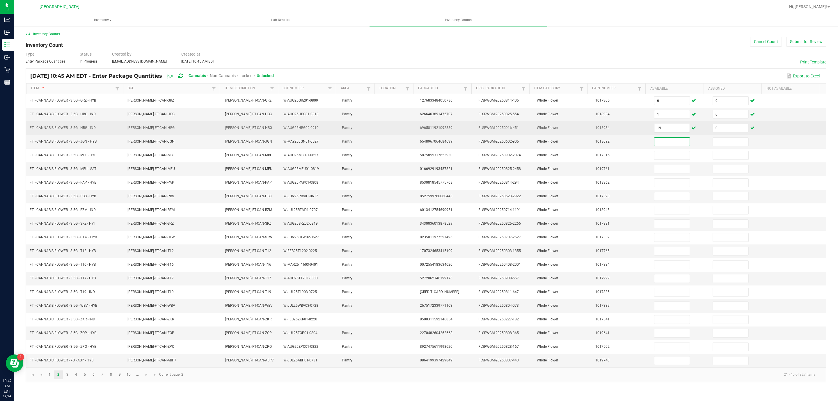
click at [662, 132] on input "19" at bounding box center [671, 128] width 35 height 8
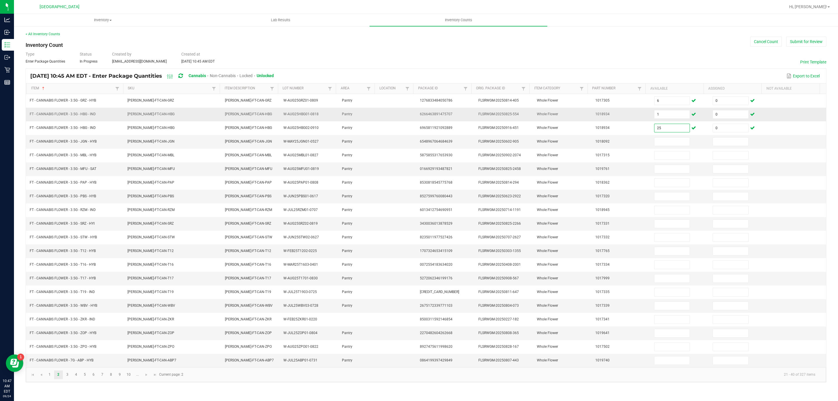
type input "25"
type input "19"
type input "0"
click at [664, 140] on input "19" at bounding box center [671, 142] width 35 height 8
type input "25"
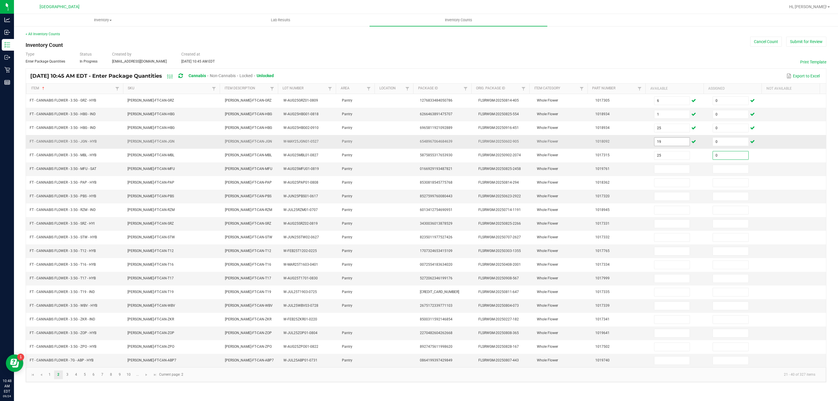
type input "0"
type input "5"
type input "0"
type input "9"
type input "0"
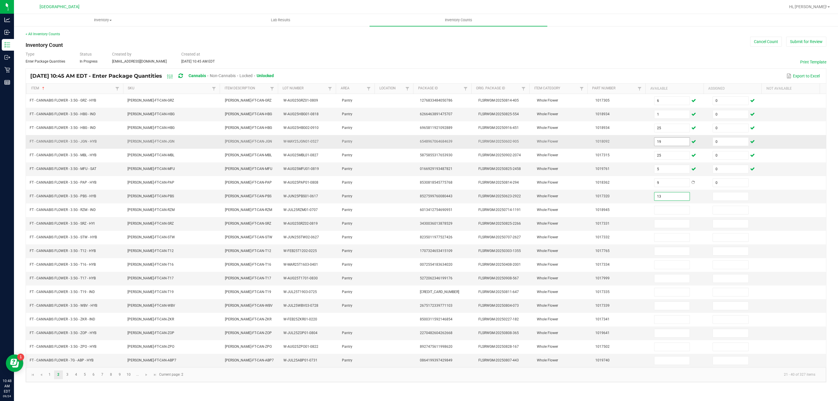
type input "13"
type input "0"
type input "13"
type input "0"
type input "18"
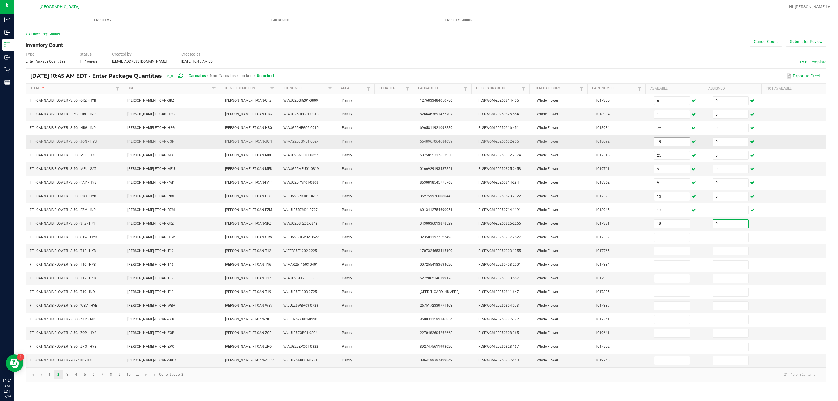
type input "0"
type input "6"
type input "0"
type input "31"
type input "0"
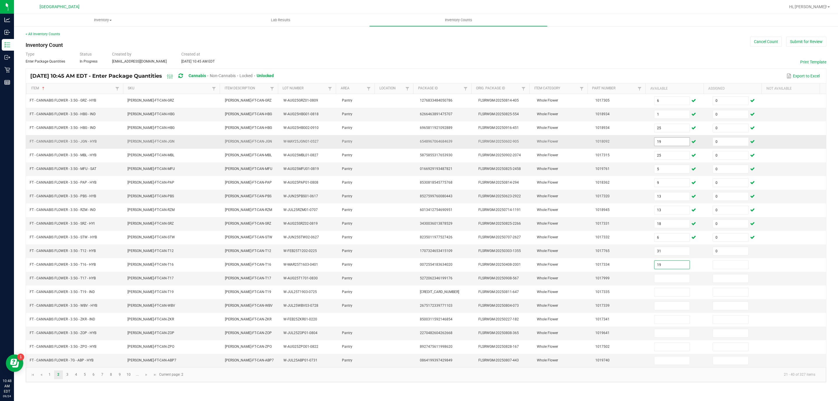
type input "19"
type input "0"
type input "2"
type input "12"
type input "0"
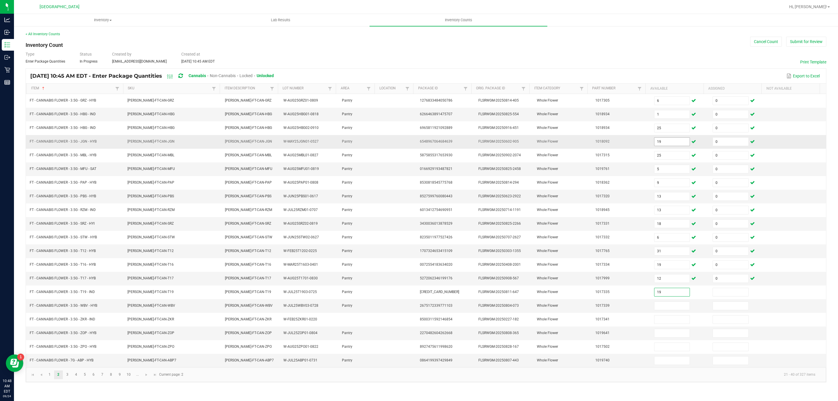
type input "19"
type input "0"
type input "25"
type input "0"
type input "12"
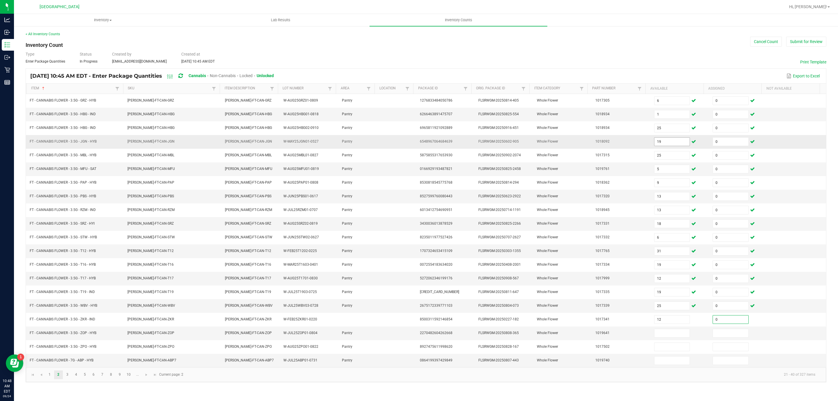
type input "0"
type input "13"
type input "0"
type input "14"
type input "0"
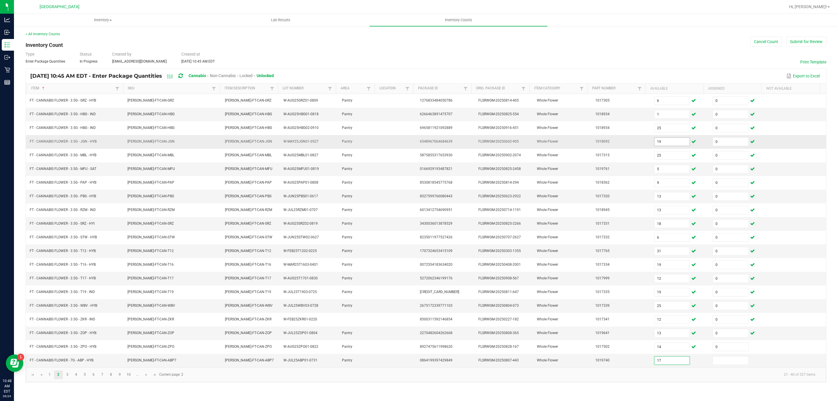
type input "17"
type input "0"
click at [66, 379] on link "3" at bounding box center [67, 374] width 8 height 9
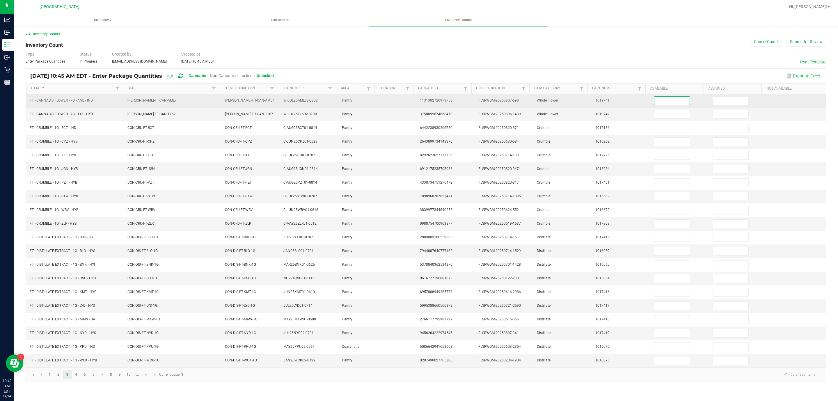
click at [654, 99] on input at bounding box center [671, 101] width 35 height 8
type input "18"
type input "0"
type input "19"
type input "0"
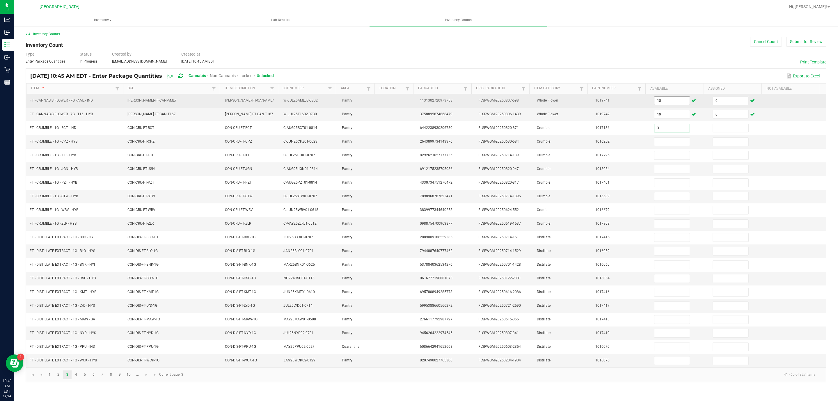
type input "3"
type input "0"
type input "3"
type input "0"
type input "7"
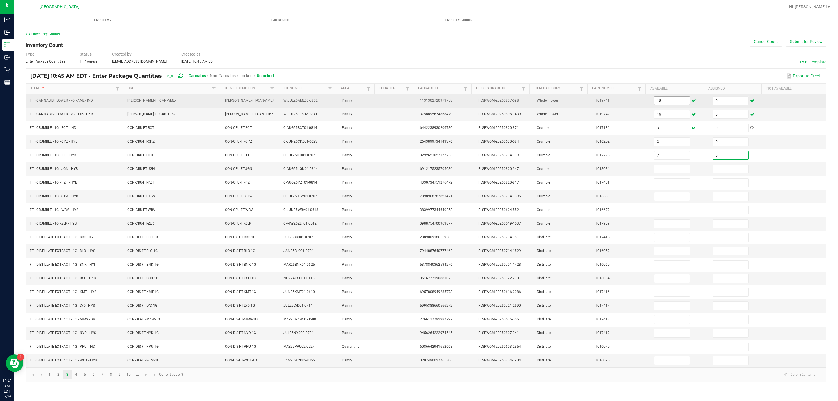
type input "0"
type input "5"
type input "0"
type input "6"
type input "0"
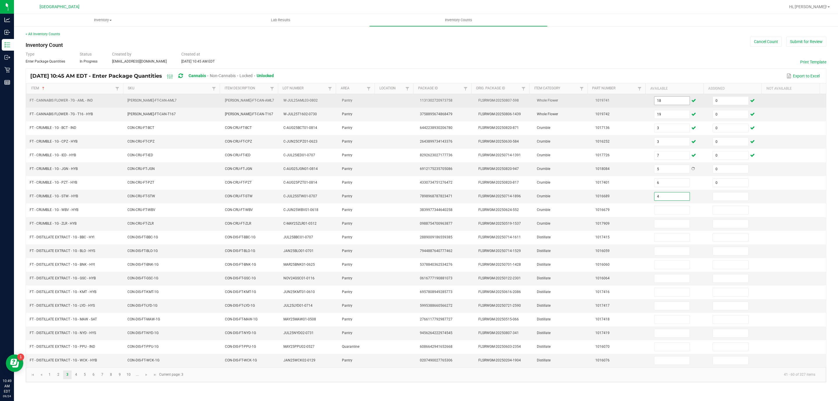
type input "4"
type input "0"
type input "3"
type input "0"
type input "1"
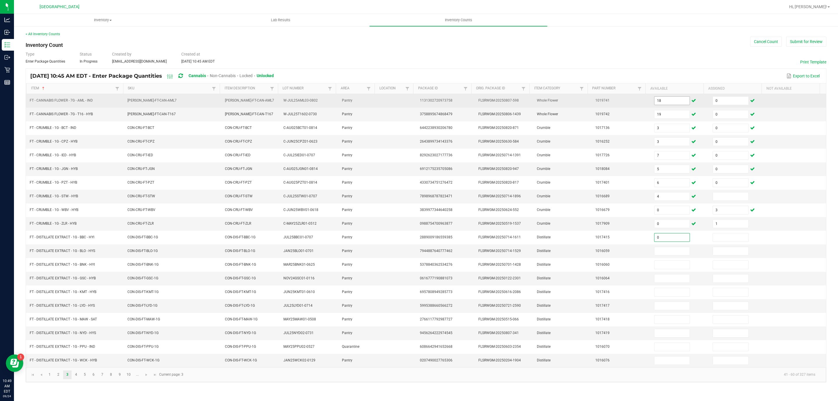
type input "0"
type input "7"
type input "0"
type input "8"
type input "0"
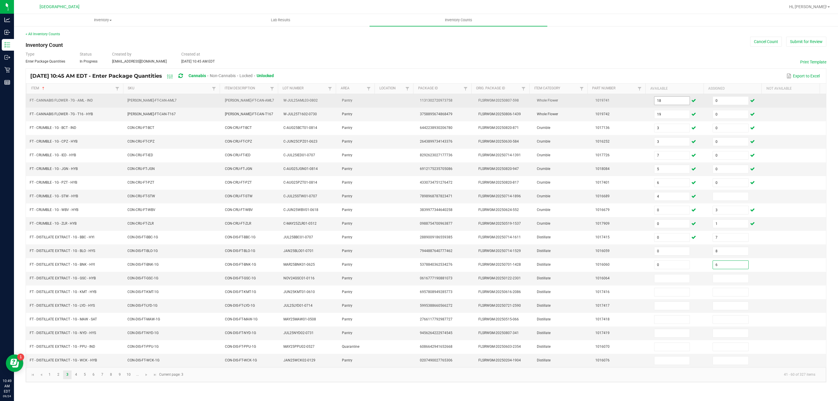
type input "6"
type input "0"
type input "4"
type input "0"
type input "6"
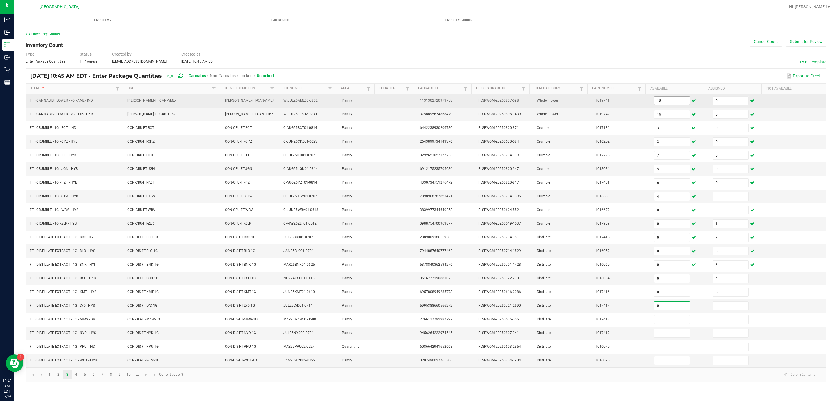
type input "0"
type input "3"
type input "0"
type input "9"
type input "0"
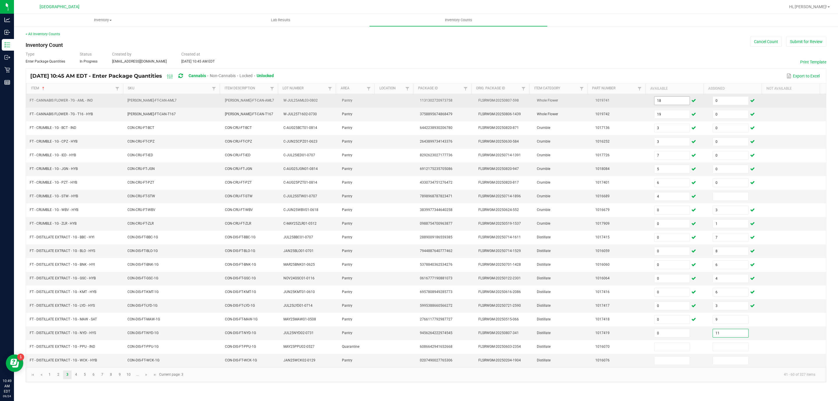
type input "11"
type input "0"
type input "6"
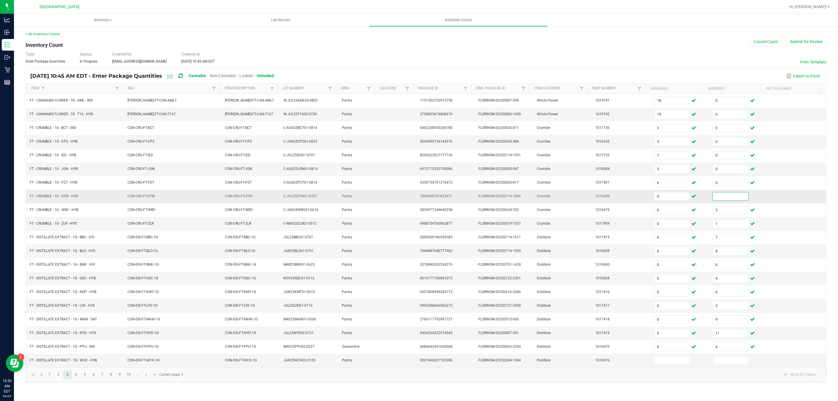
click at [716, 200] on input at bounding box center [730, 196] width 35 height 8
type input "0"
click at [76, 379] on link "4" at bounding box center [76, 374] width 8 height 9
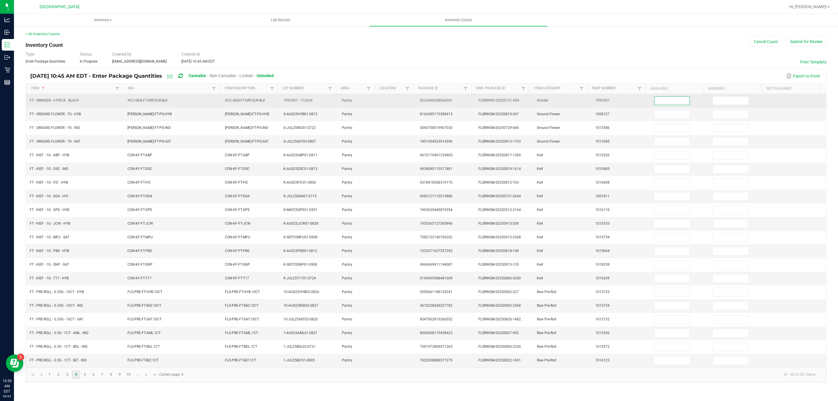
click at [676, 103] on input at bounding box center [671, 101] width 35 height 8
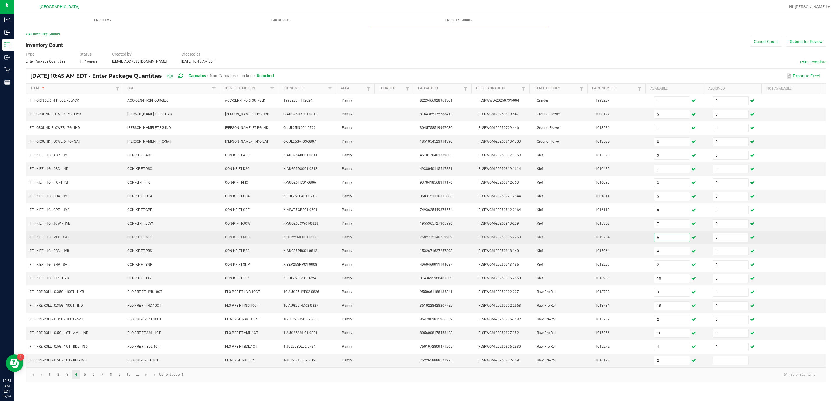
click at [659, 241] on input "6" at bounding box center [671, 237] width 35 height 8
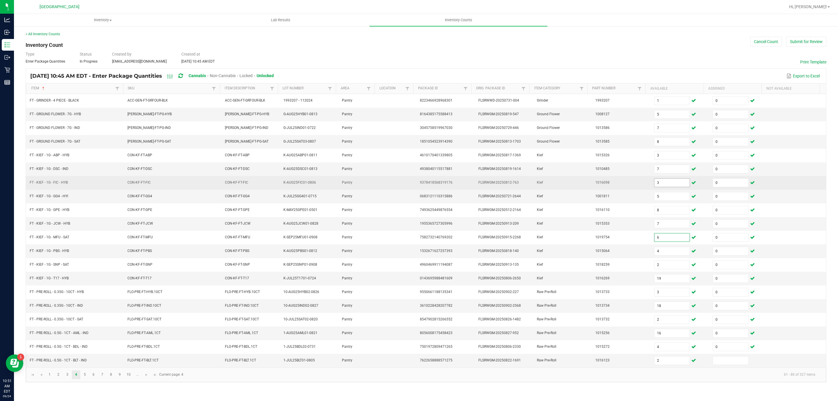
click at [661, 187] on input "3" at bounding box center [671, 183] width 35 height 8
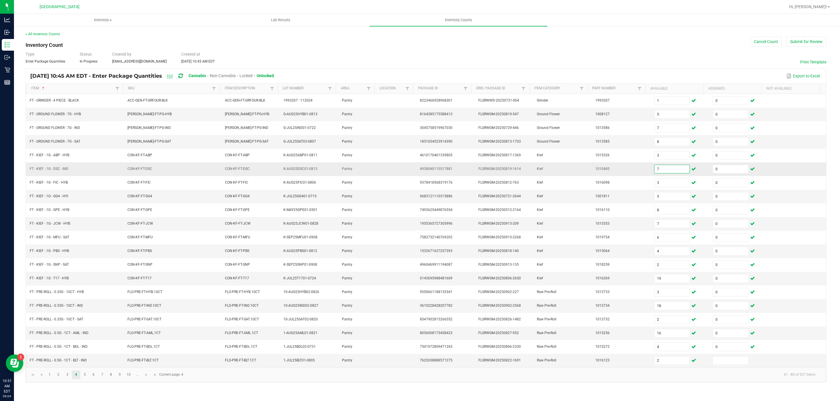
click at [658, 173] on input "7" at bounding box center [671, 169] width 35 height 8
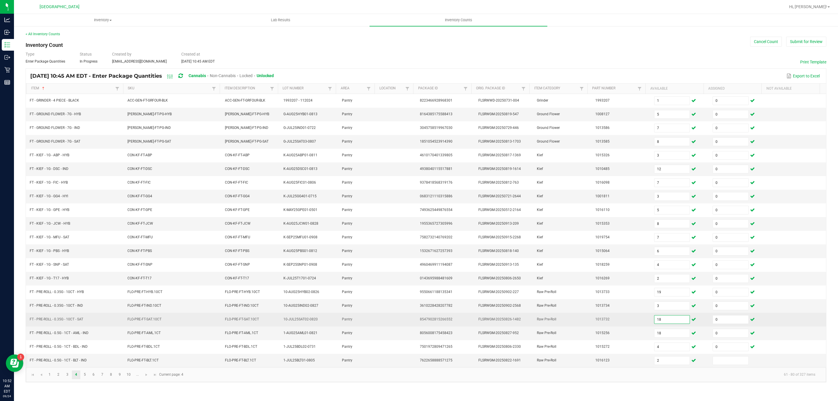
click at [674, 323] on input "18" at bounding box center [671, 319] width 35 height 8
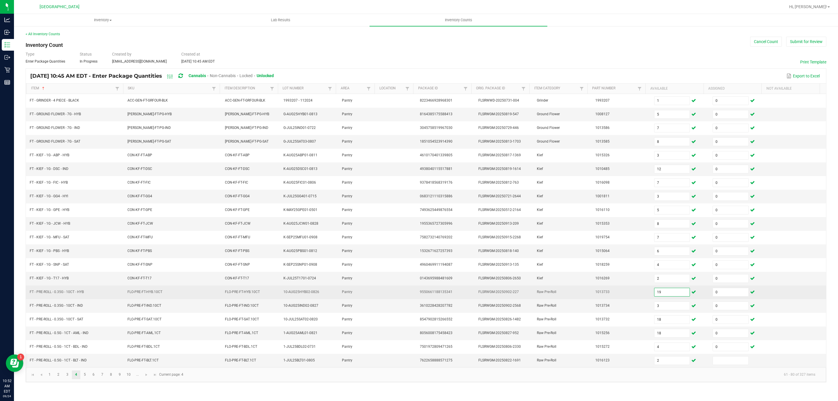
click at [677, 296] on input "19" at bounding box center [671, 292] width 35 height 8
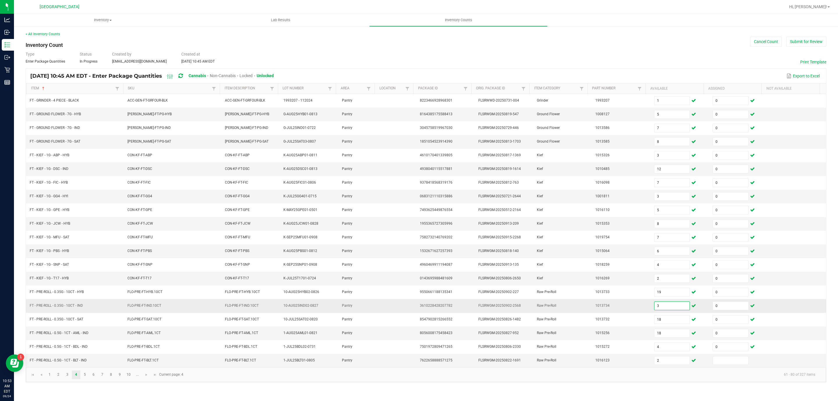
click at [674, 310] on input "3" at bounding box center [671, 306] width 35 height 8
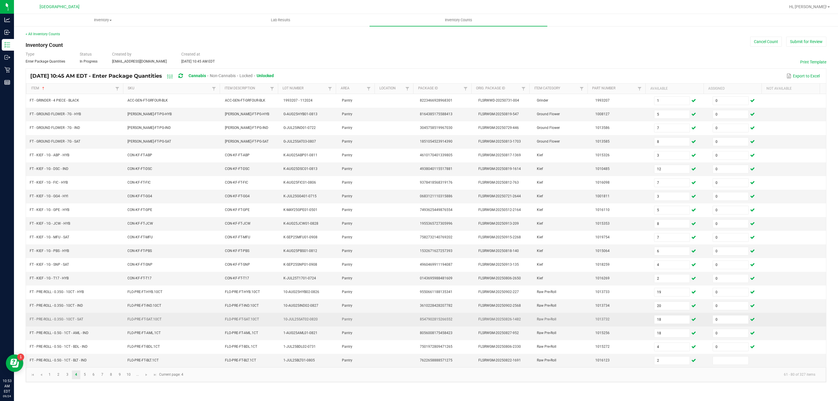
click at [676, 321] on td "18" at bounding box center [679, 320] width 58 height 14
click at [675, 323] on input "18" at bounding box center [671, 319] width 35 height 8
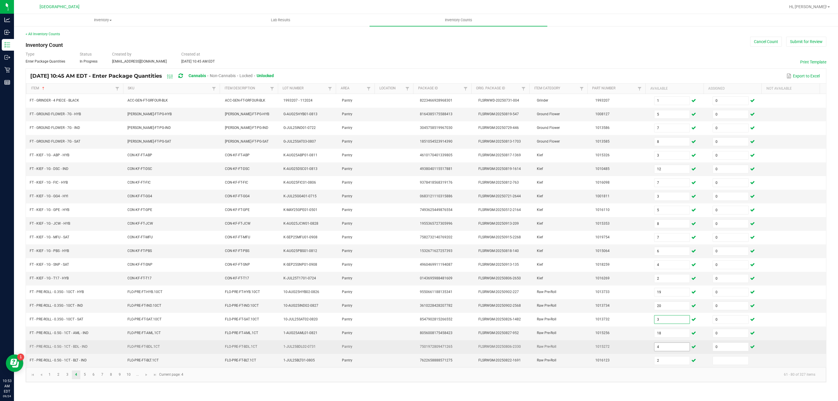
click at [672, 351] on input "4" at bounding box center [671, 347] width 35 height 8
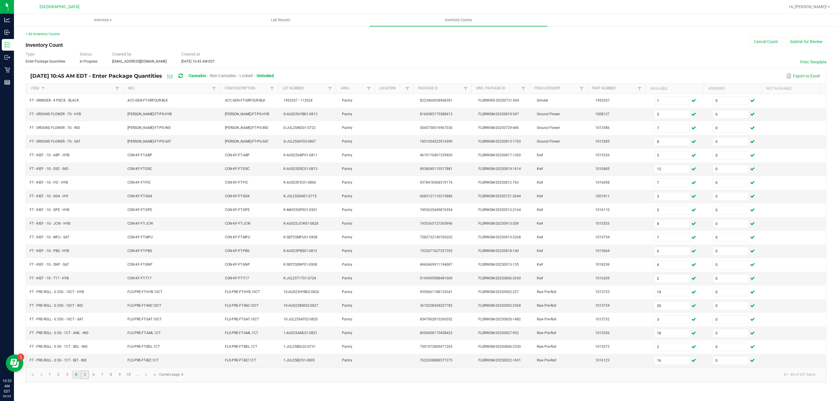
click at [87, 379] on link "5" at bounding box center [85, 374] width 8 height 9
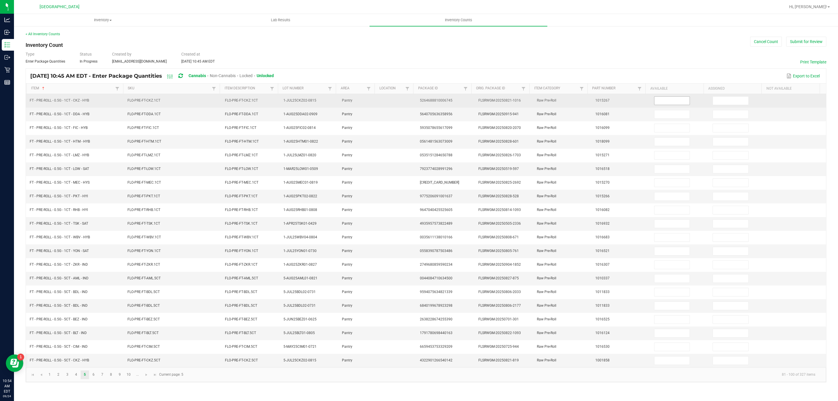
click at [654, 102] on input at bounding box center [671, 101] width 35 height 8
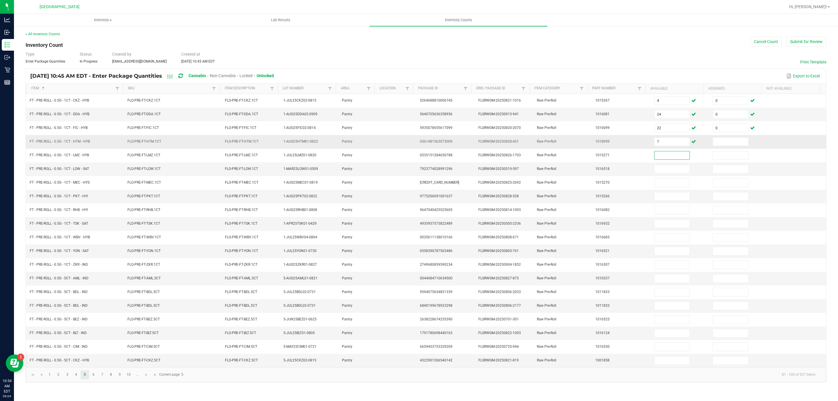
click at [723, 138] on td at bounding box center [738, 142] width 58 height 14
click at [722, 141] on input at bounding box center [730, 142] width 35 height 8
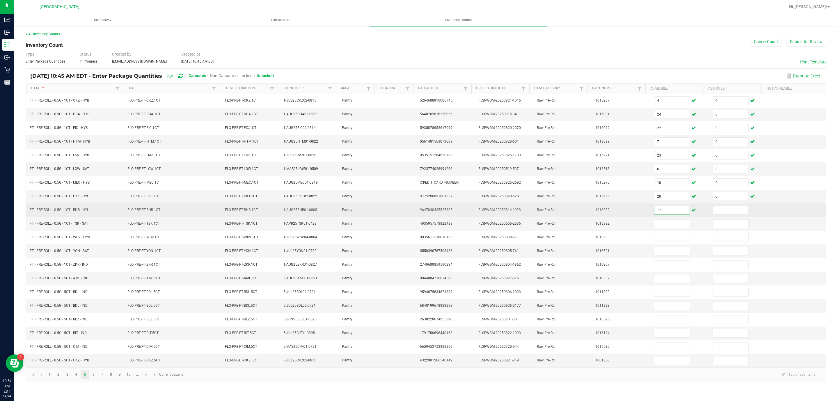
click at [676, 213] on input "17" at bounding box center [671, 210] width 35 height 8
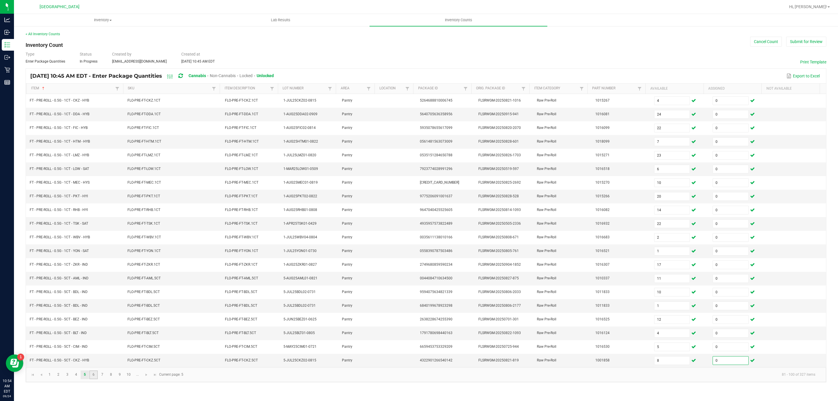
click at [96, 379] on link "6" at bounding box center [93, 374] width 8 height 9
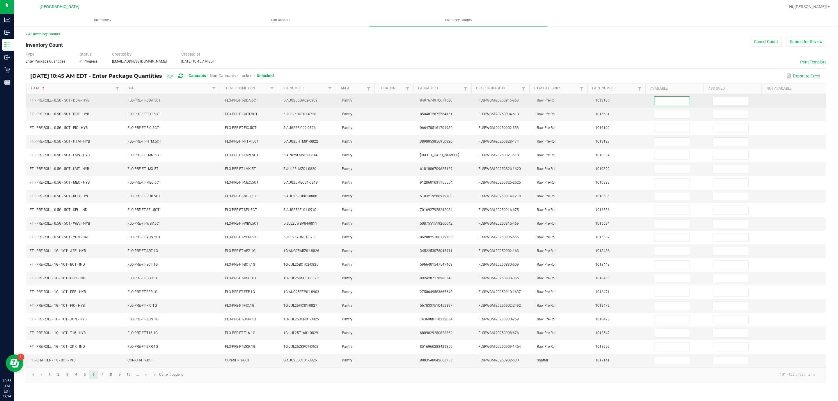
click at [667, 102] on input at bounding box center [671, 101] width 35 height 8
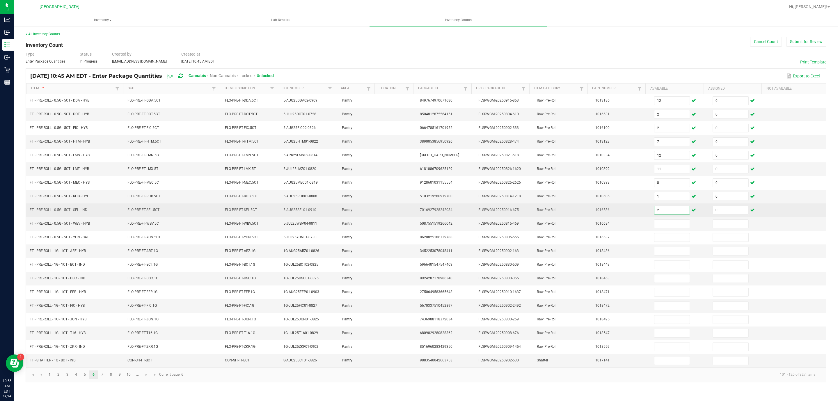
click at [662, 214] on input "2" at bounding box center [671, 210] width 35 height 8
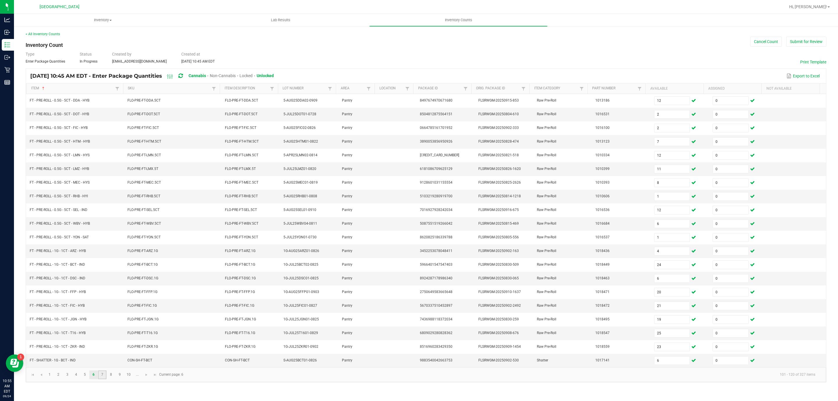
click at [101, 379] on link "7" at bounding box center [102, 374] width 8 height 9
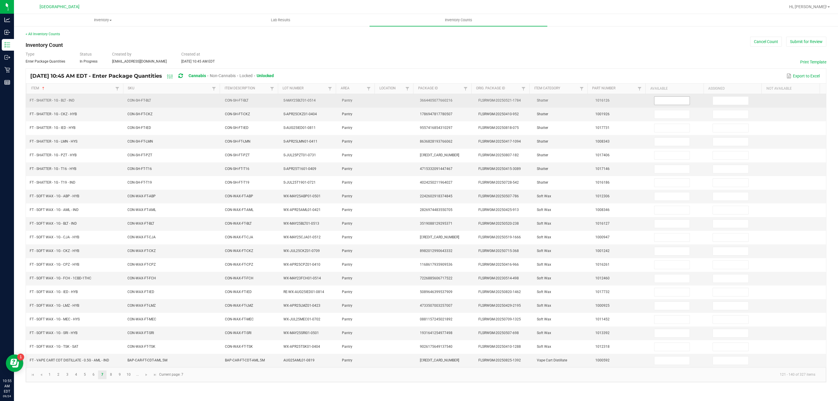
click at [679, 99] on input at bounding box center [671, 101] width 35 height 8
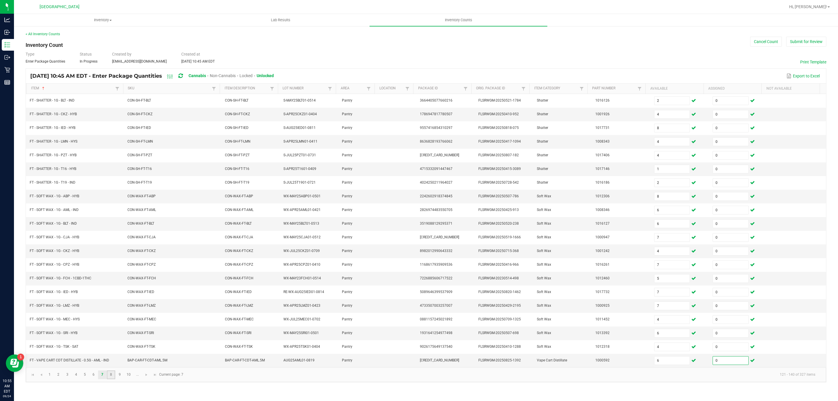
click at [112, 379] on link "8" at bounding box center [111, 374] width 8 height 9
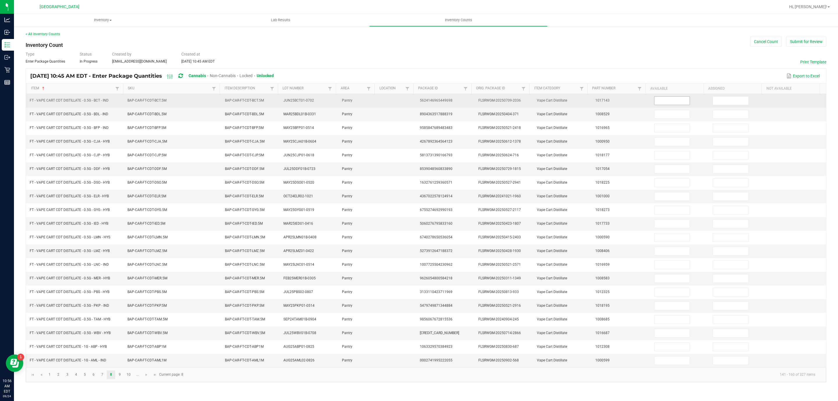
click at [654, 99] on input at bounding box center [671, 101] width 35 height 8
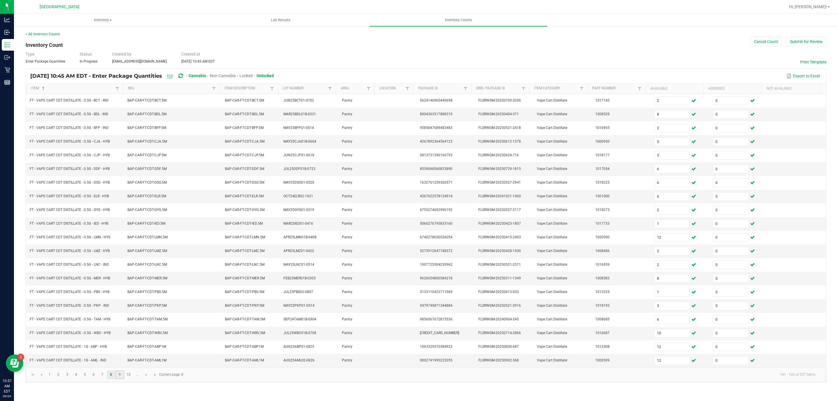
click at [120, 379] on link "9" at bounding box center [119, 374] width 8 height 9
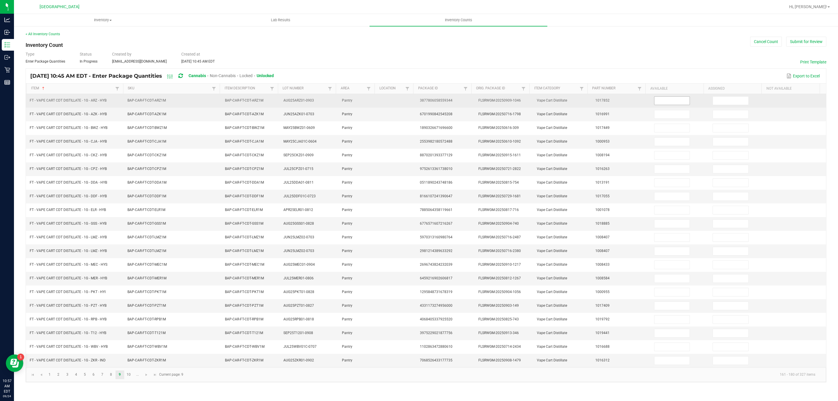
click at [665, 105] on input at bounding box center [671, 101] width 35 height 8
click at [665, 103] on input at bounding box center [671, 101] width 35 height 8
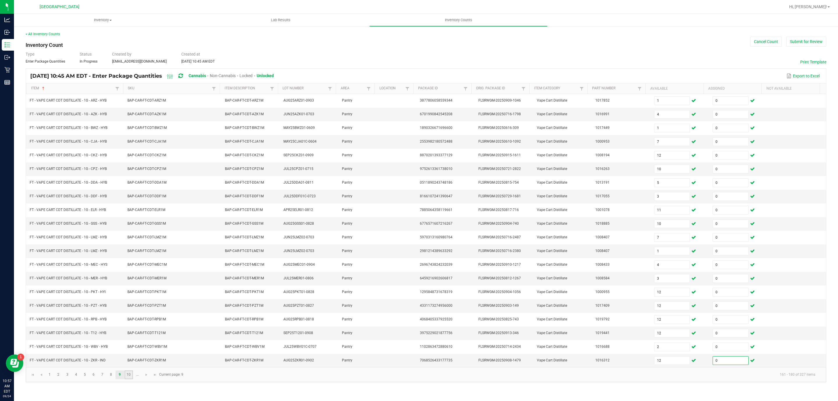
click at [127, 379] on link "10" at bounding box center [128, 374] width 8 height 9
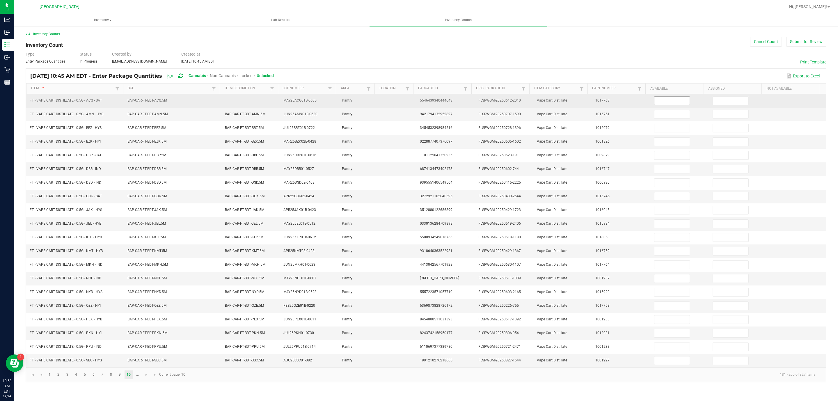
click at [678, 104] on input at bounding box center [671, 101] width 35 height 8
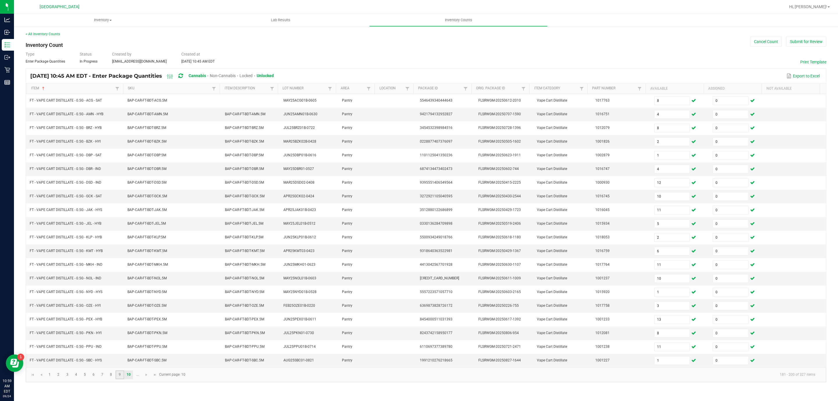
click at [119, 379] on link "9" at bounding box center [119, 374] width 8 height 9
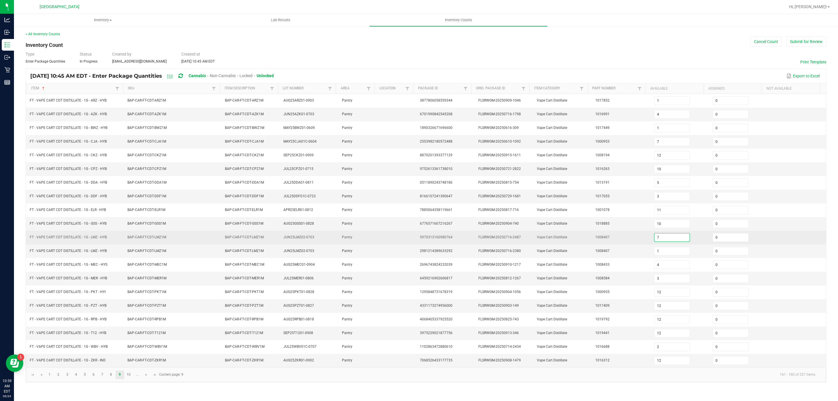
click at [665, 241] on input "7" at bounding box center [671, 237] width 35 height 8
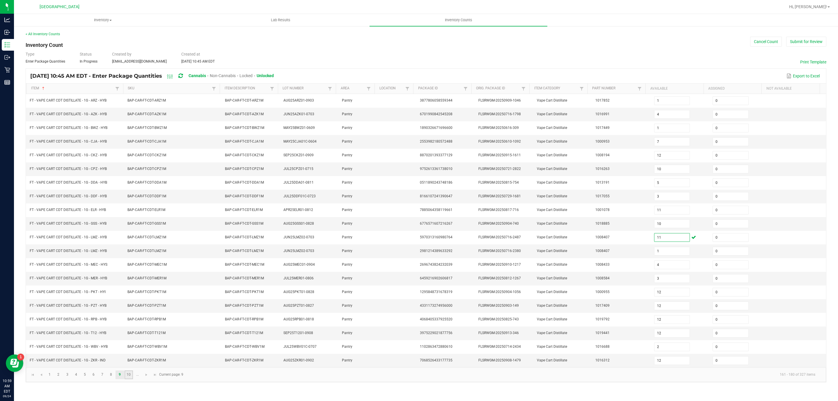
click at [128, 379] on link "10" at bounding box center [128, 374] width 8 height 9
click at [144, 377] on span "Go to the next page" at bounding box center [146, 374] width 5 height 5
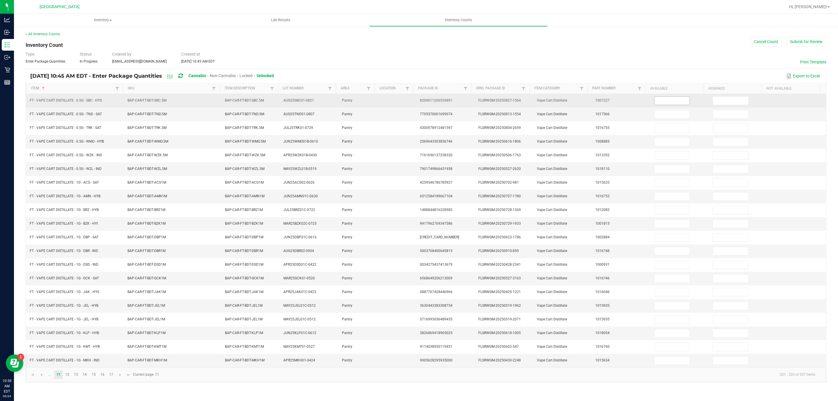
click at [676, 99] on input at bounding box center [671, 101] width 35 height 8
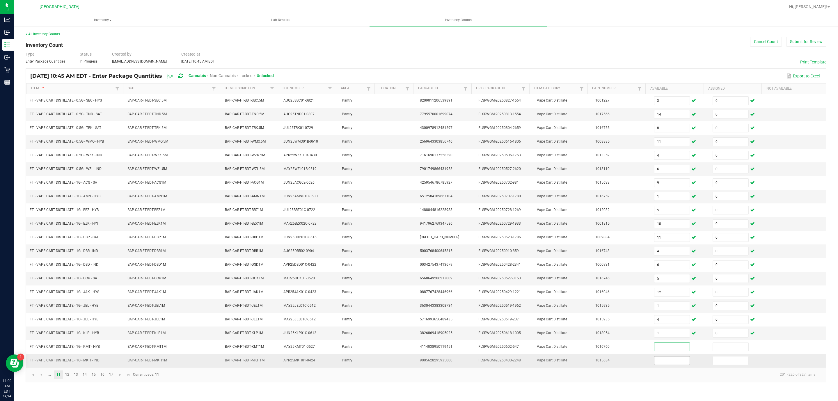
click at [658, 364] on input at bounding box center [671, 360] width 35 height 8
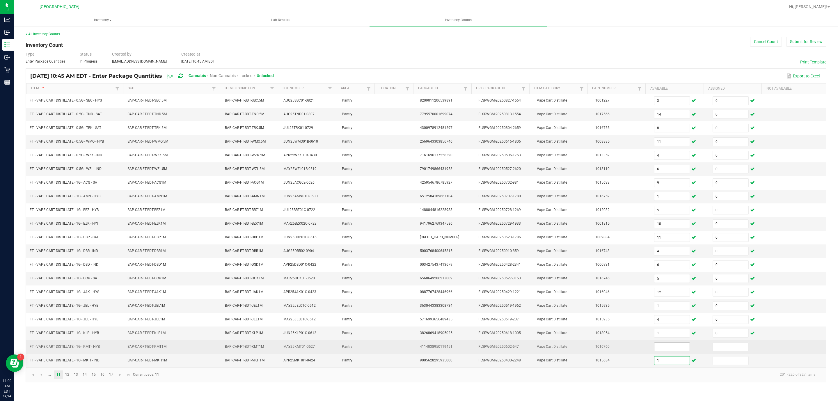
click at [673, 351] on input at bounding box center [671, 347] width 35 height 8
click at [714, 351] on input at bounding box center [730, 347] width 35 height 8
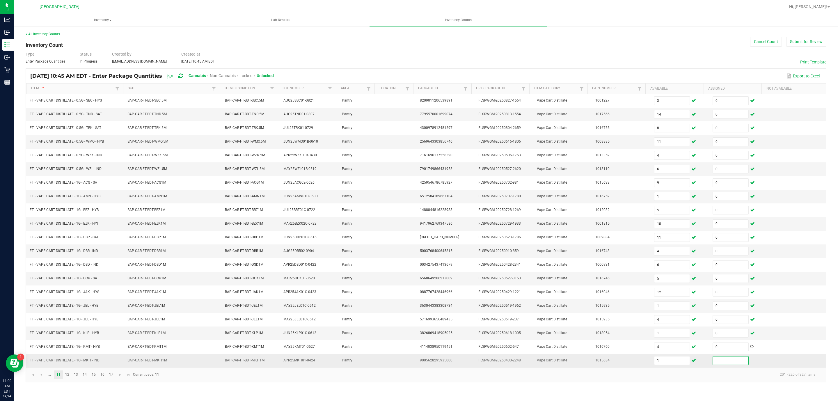
click at [719, 364] on input at bounding box center [730, 360] width 35 height 8
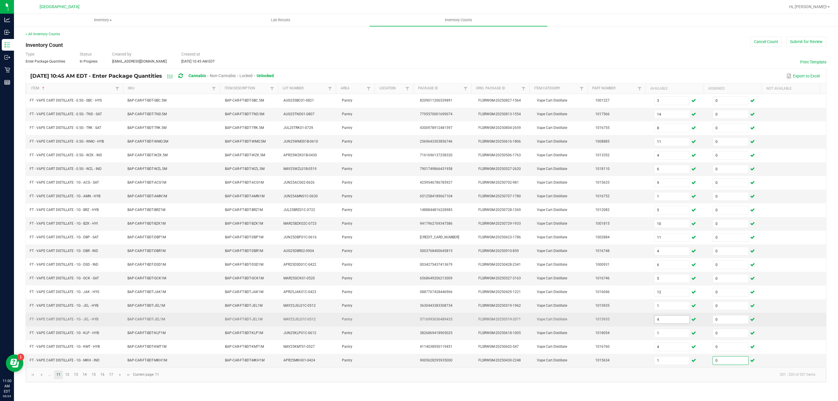
click at [665, 323] on input "4" at bounding box center [671, 319] width 35 height 8
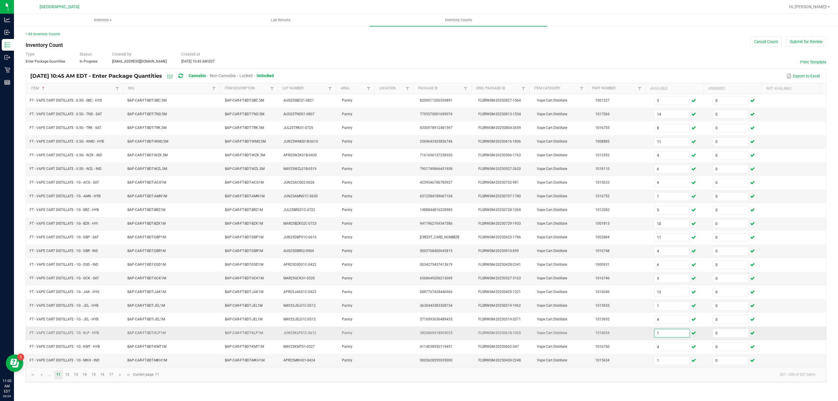
click at [669, 337] on input "1" at bounding box center [671, 333] width 35 height 8
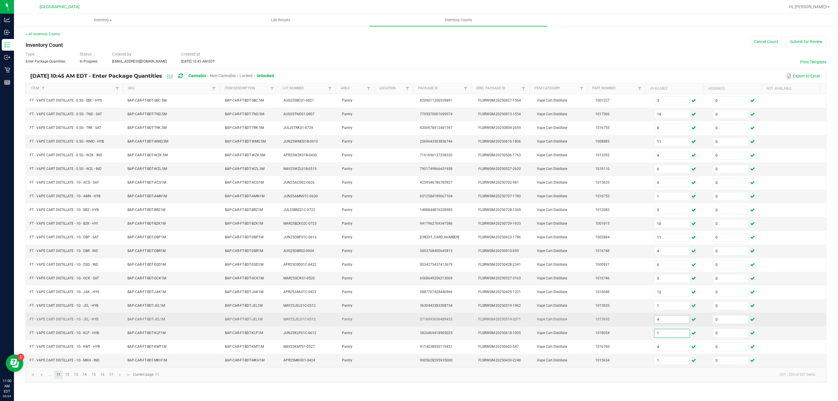
click at [665, 323] on input "4" at bounding box center [671, 319] width 35 height 8
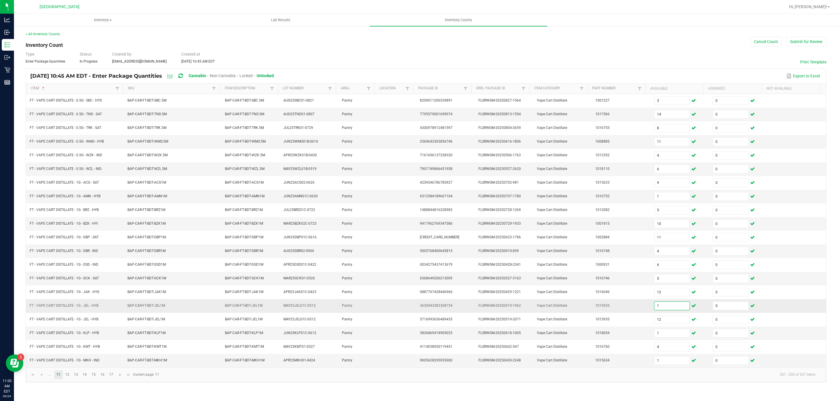
click at [654, 309] on input "1" at bounding box center [671, 306] width 35 height 8
click at [41, 377] on span "Go to the previous page" at bounding box center [41, 374] width 5 height 5
click at [144, 377] on span "Go to the next page" at bounding box center [146, 374] width 5 height 5
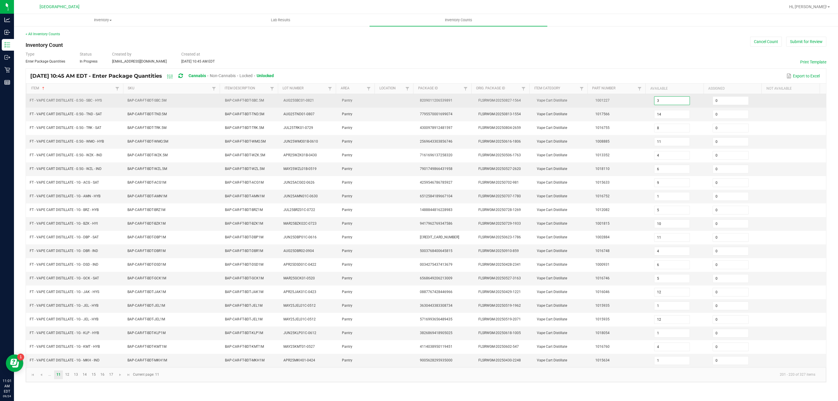
click at [658, 99] on input "3" at bounding box center [671, 101] width 35 height 8
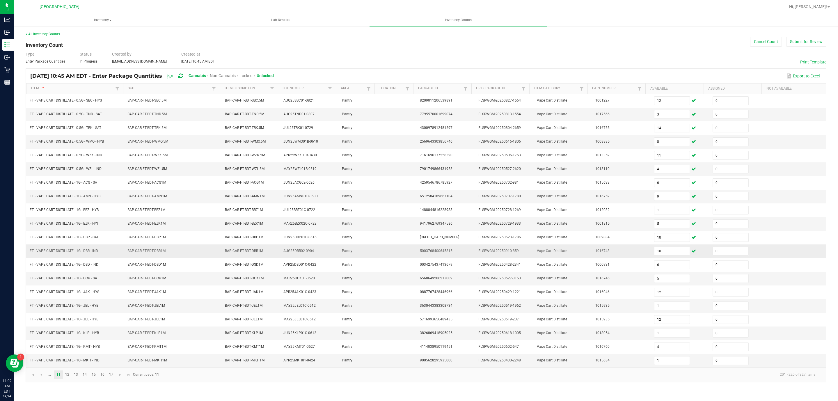
click at [668, 251] on td "10" at bounding box center [679, 251] width 58 height 14
click at [668, 255] on input "10" at bounding box center [671, 251] width 35 height 8
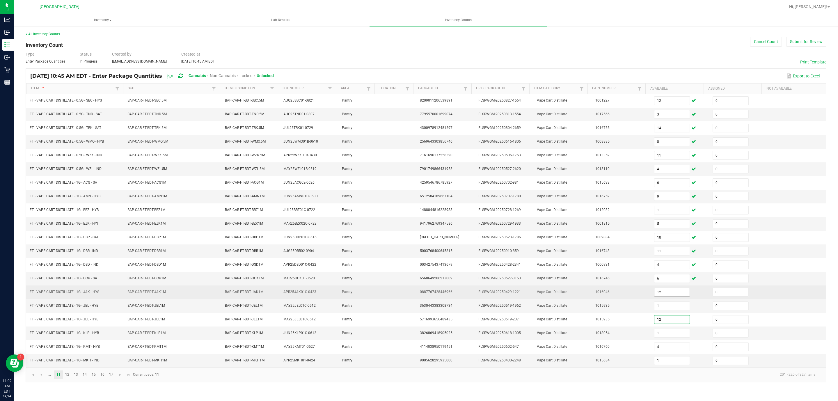
click at [661, 295] on input "12" at bounding box center [671, 292] width 35 height 8
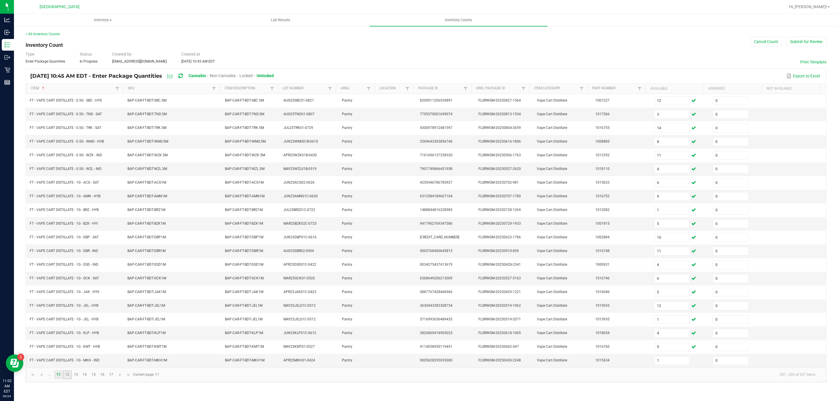
click at [65, 379] on link "12" at bounding box center [67, 374] width 8 height 9
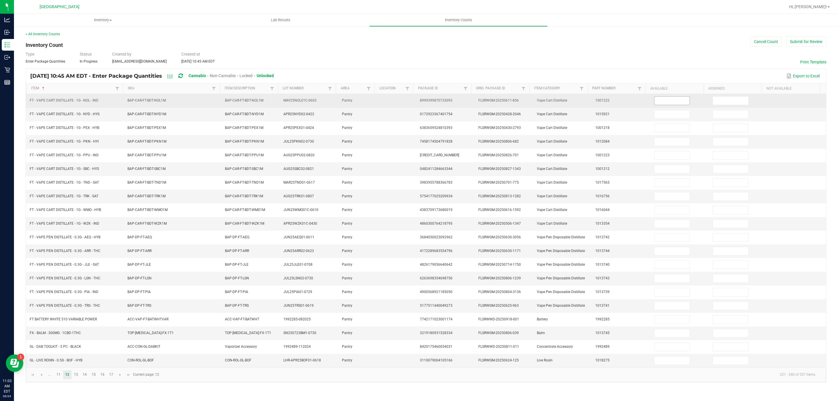
click at [672, 98] on input at bounding box center [671, 101] width 35 height 8
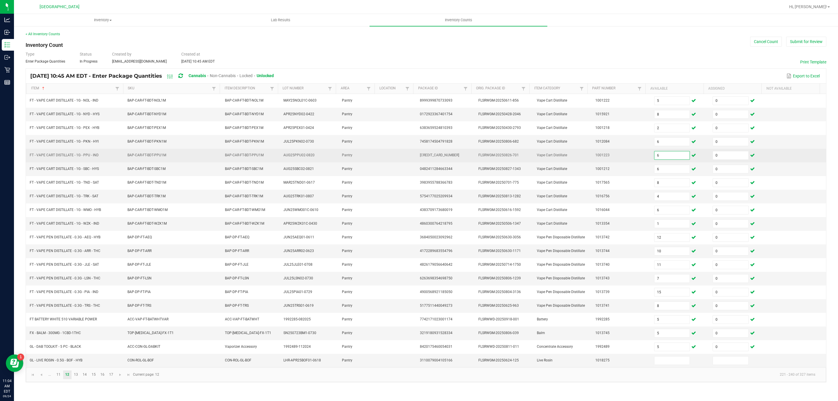
click at [671, 154] on input "6" at bounding box center [671, 155] width 35 height 8
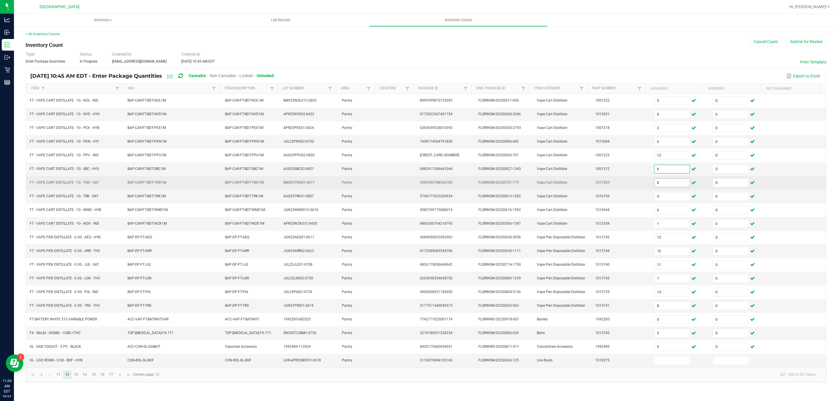
click at [668, 187] on input "8" at bounding box center [671, 183] width 35 height 8
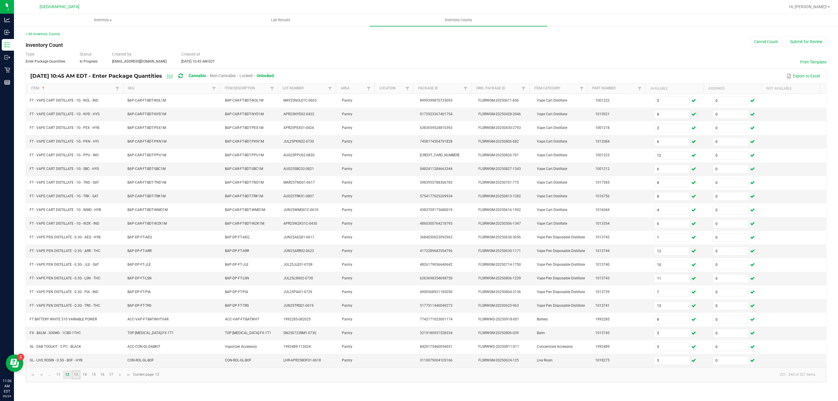
click at [77, 379] on link "13" at bounding box center [76, 374] width 8 height 9
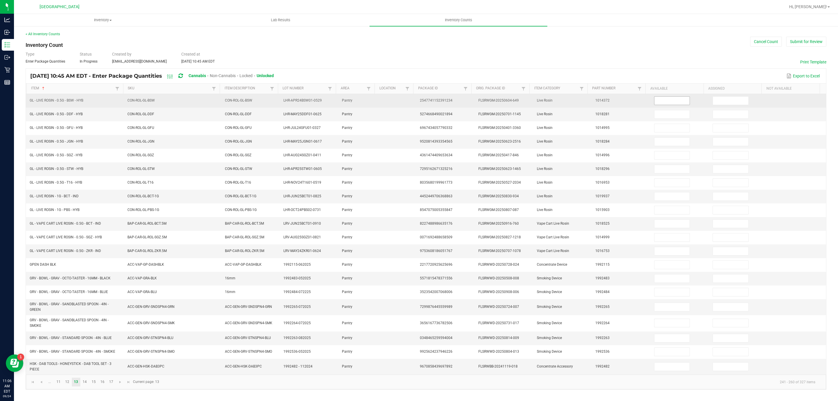
click at [674, 99] on input at bounding box center [671, 101] width 35 height 8
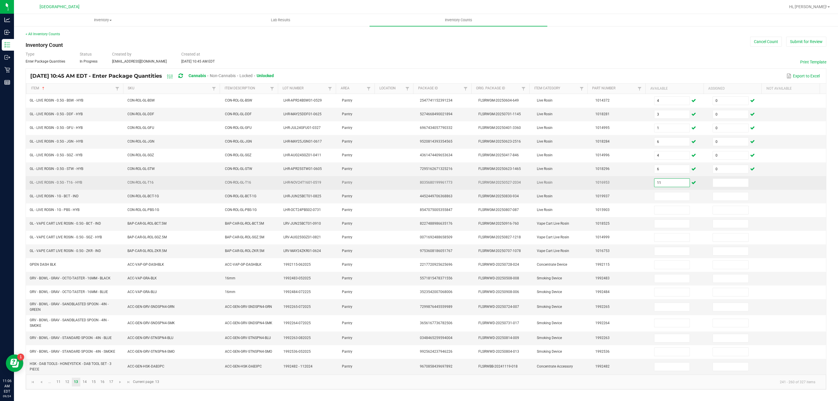
click at [674, 187] on input "11" at bounding box center [671, 183] width 35 height 8
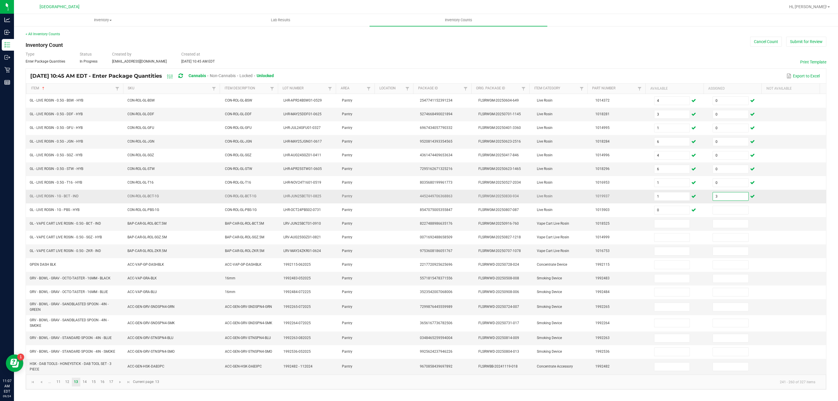
click at [716, 199] on input "3" at bounding box center [730, 196] width 35 height 8
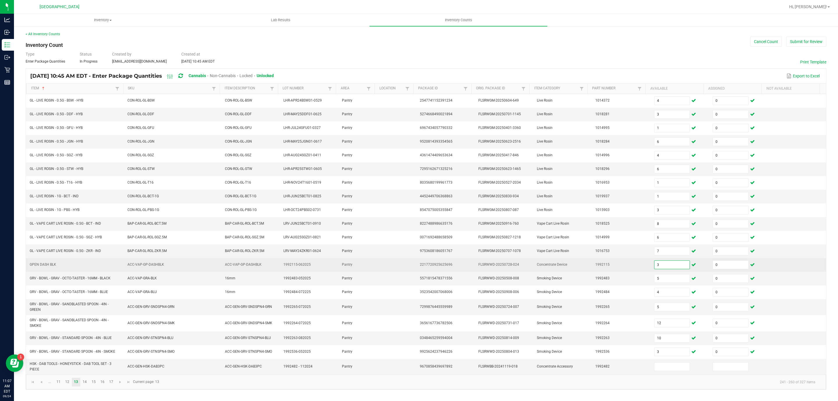
click at [656, 269] on input "3" at bounding box center [671, 265] width 35 height 8
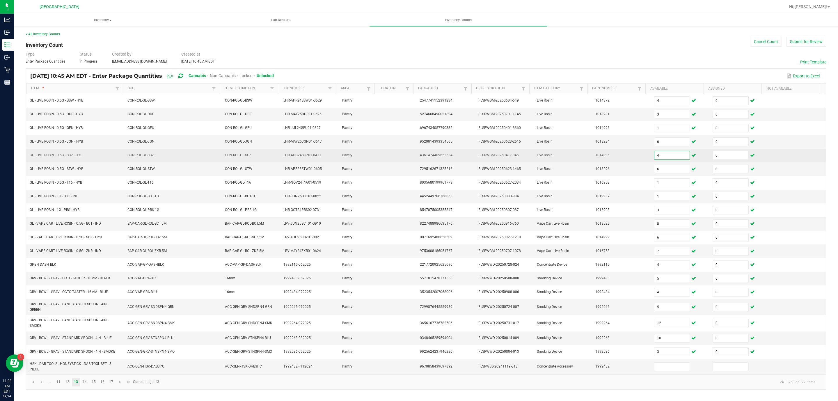
click at [654, 156] on input "4" at bounding box center [671, 155] width 35 height 8
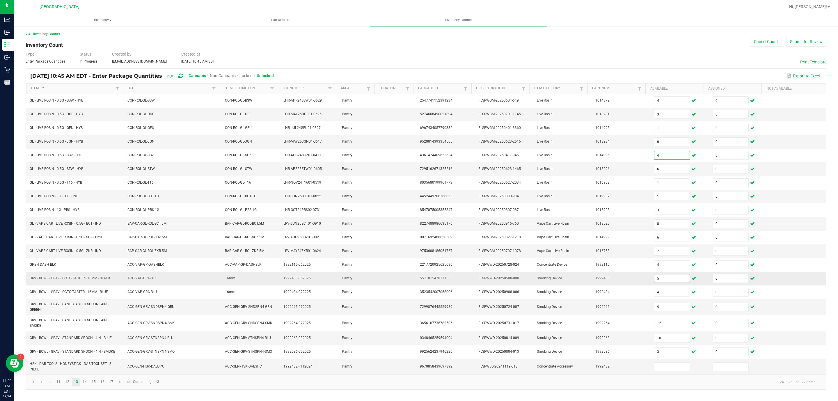
click at [668, 282] on input "5" at bounding box center [671, 278] width 35 height 8
click at [664, 282] on input "5" at bounding box center [671, 278] width 35 height 8
click at [666, 311] on input "5" at bounding box center [671, 307] width 35 height 8
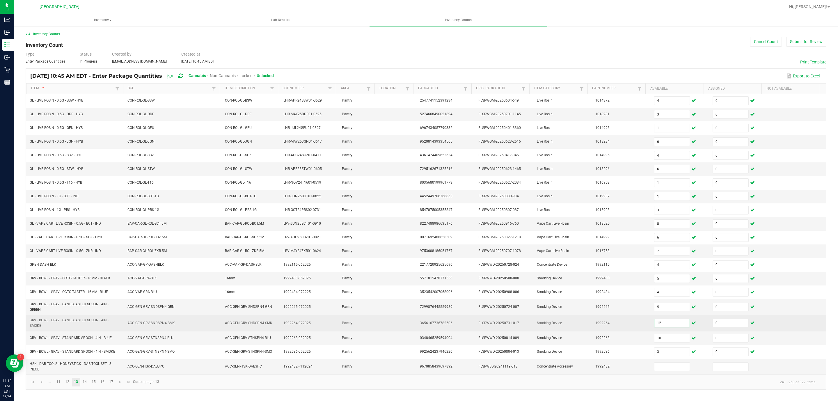
click at [672, 327] on input "12" at bounding box center [671, 323] width 35 height 8
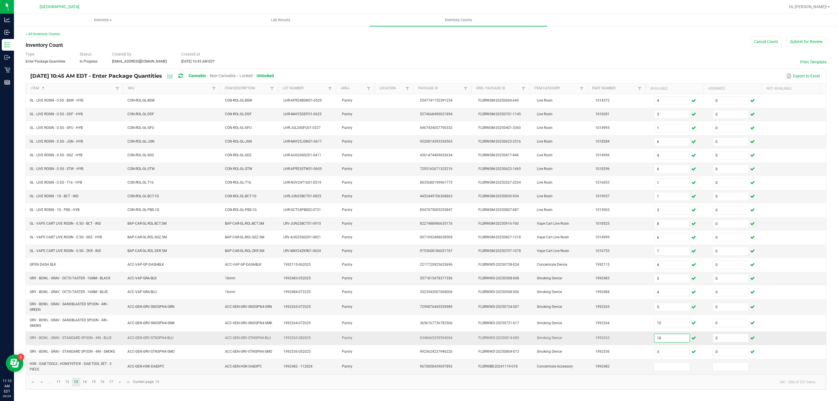
click at [669, 342] on input "10" at bounding box center [671, 338] width 35 height 8
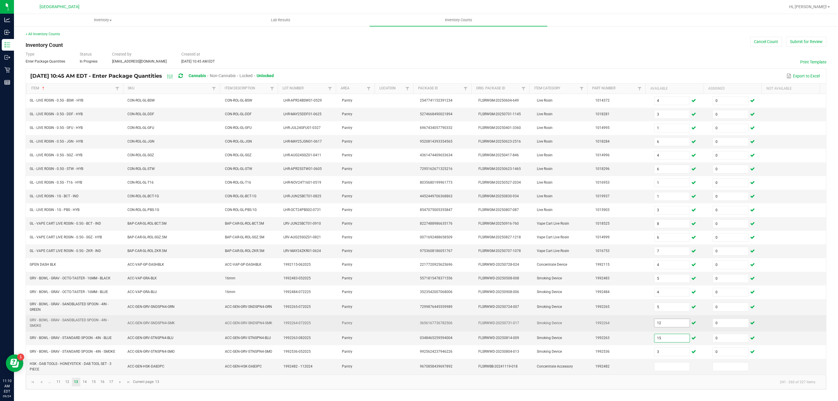
click at [663, 327] on input "12" at bounding box center [671, 323] width 35 height 8
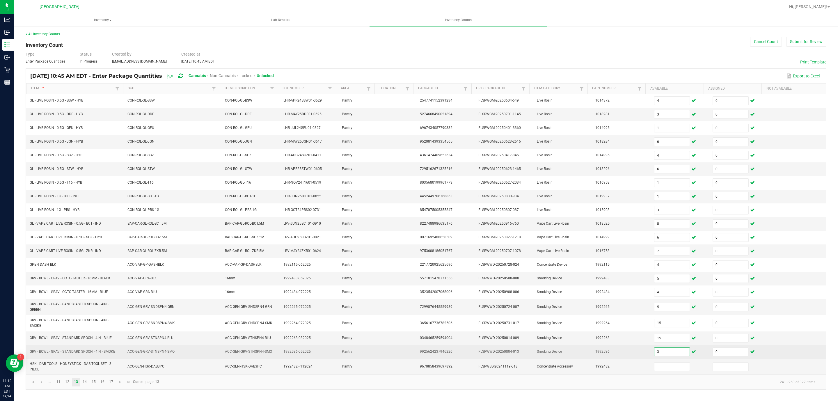
click at [671, 356] on input "3" at bounding box center [671, 352] width 35 height 8
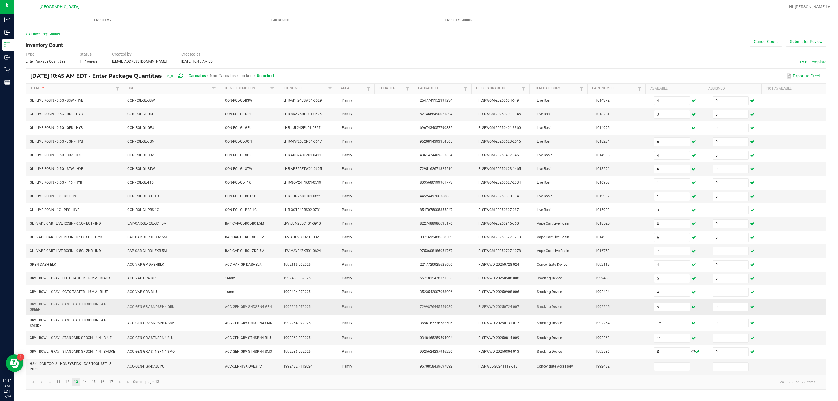
click at [664, 311] on input "5" at bounding box center [671, 307] width 35 height 8
click at [671, 371] on input at bounding box center [671, 366] width 35 height 8
click at [713, 371] on input at bounding box center [730, 366] width 35 height 8
click at [792, 314] on td at bounding box center [796, 307] width 58 height 16
click at [86, 386] on link "14" at bounding box center [85, 382] width 8 height 9
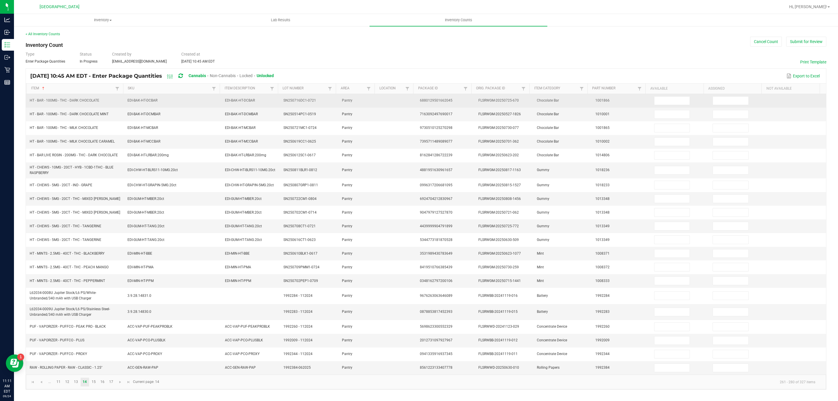
click at [655, 106] on td at bounding box center [679, 101] width 58 height 14
click at [656, 100] on input at bounding box center [671, 101] width 35 height 8
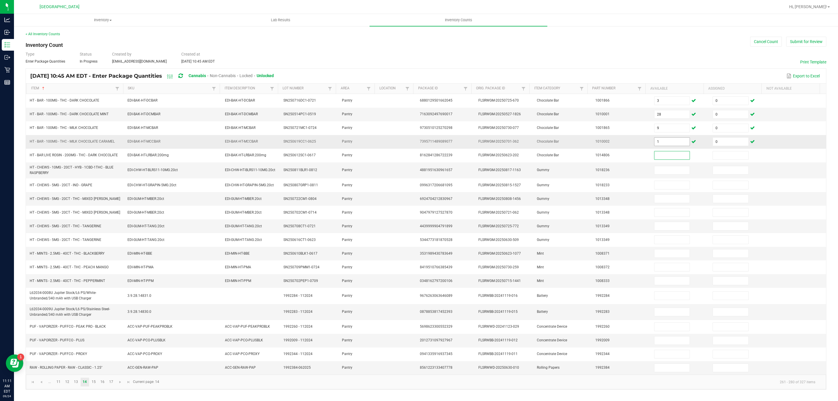
click at [663, 141] on input "1" at bounding box center [671, 142] width 35 height 8
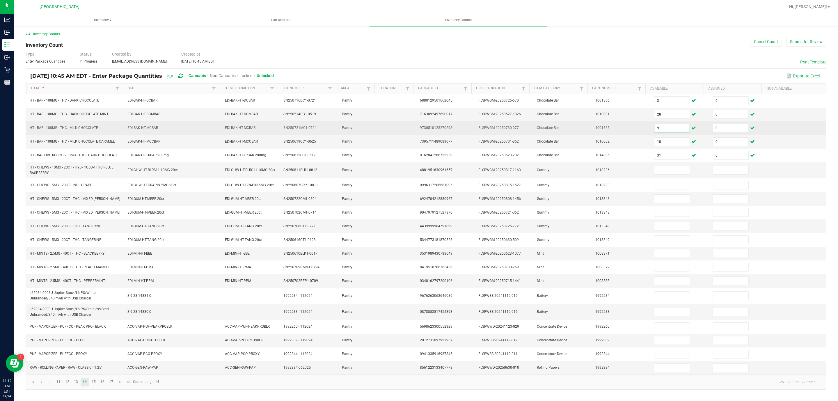
click at [657, 130] on input "9" at bounding box center [671, 128] width 35 height 8
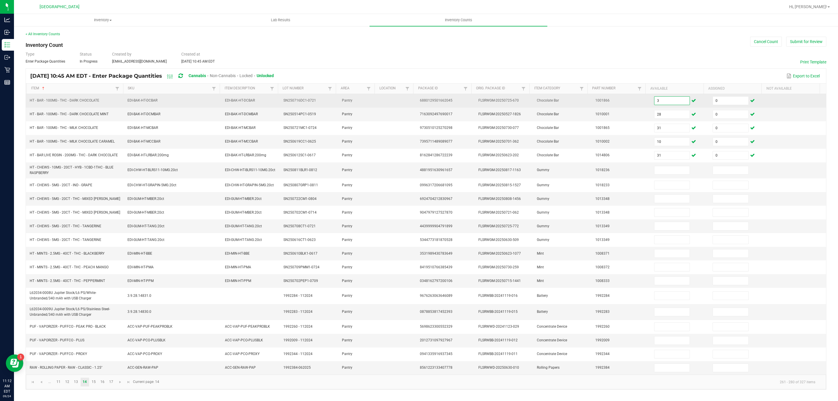
click at [654, 102] on input "3" at bounding box center [671, 101] width 35 height 8
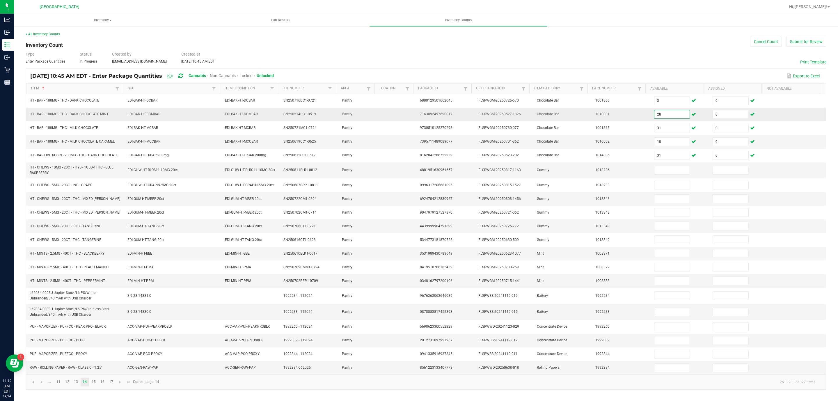
click at [656, 115] on input "28" at bounding box center [671, 114] width 35 height 8
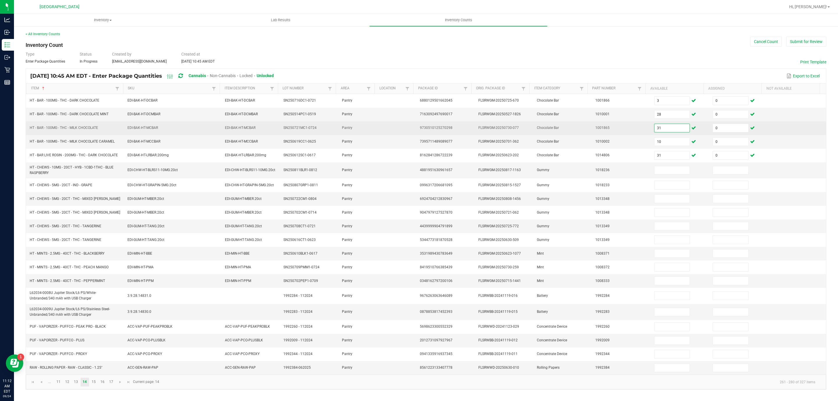
click at [655, 127] on input "31" at bounding box center [671, 128] width 35 height 8
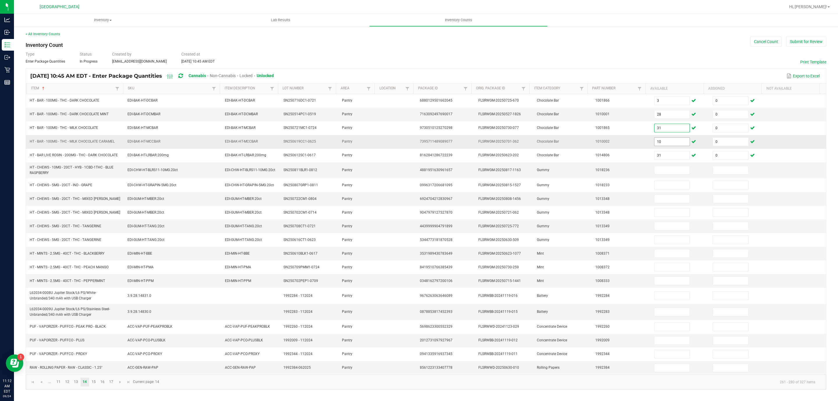
click at [659, 144] on input "10" at bounding box center [671, 142] width 35 height 8
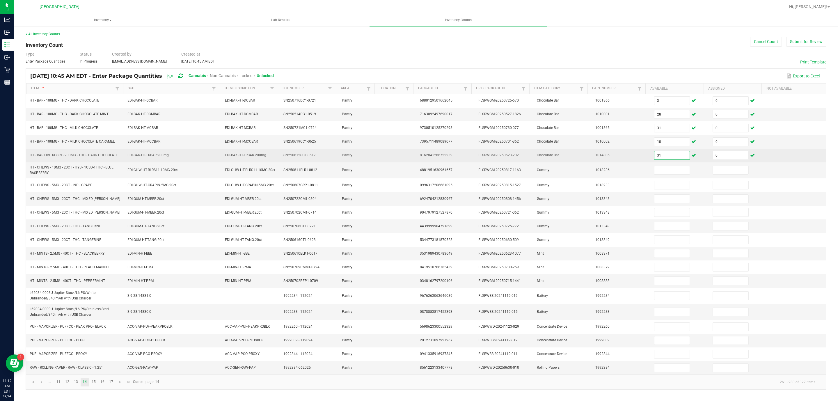
click at [661, 159] on input "31" at bounding box center [671, 155] width 35 height 8
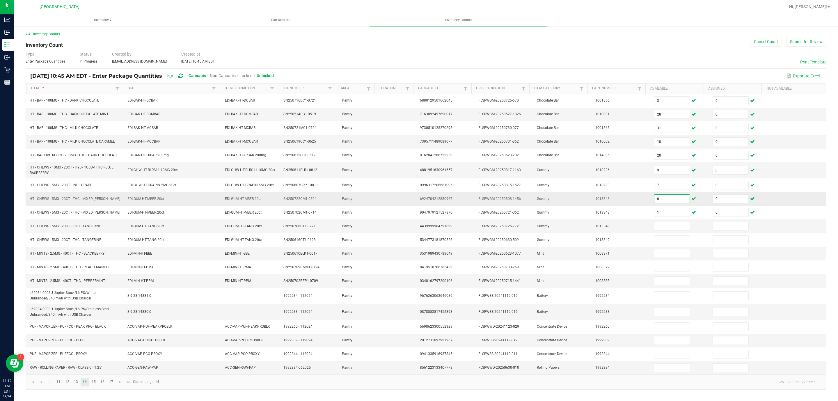
click at [654, 199] on input "6" at bounding box center [671, 199] width 35 height 8
drag, startPoint x: 643, startPoint y: 343, endPoint x: 645, endPoint y: 346, distance: 3.1
click at [654, 345] on span "7" at bounding box center [672, 340] width 36 height 9
click at [654, 344] on input "7" at bounding box center [671, 340] width 35 height 8
click at [95, 386] on link "15" at bounding box center [93, 382] width 8 height 9
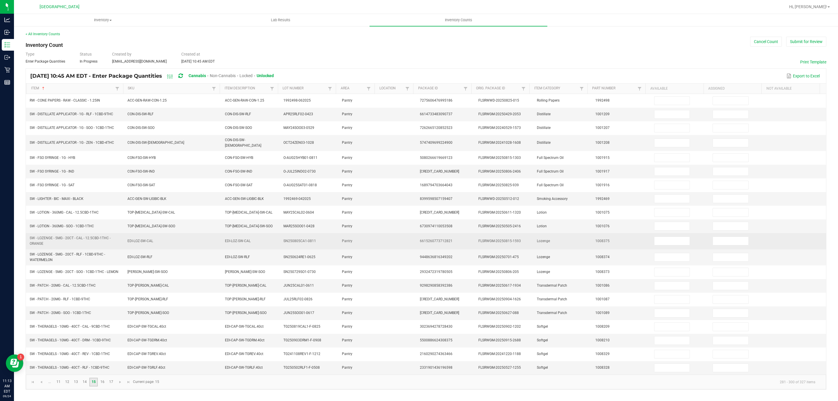
scroll to position [3, 0]
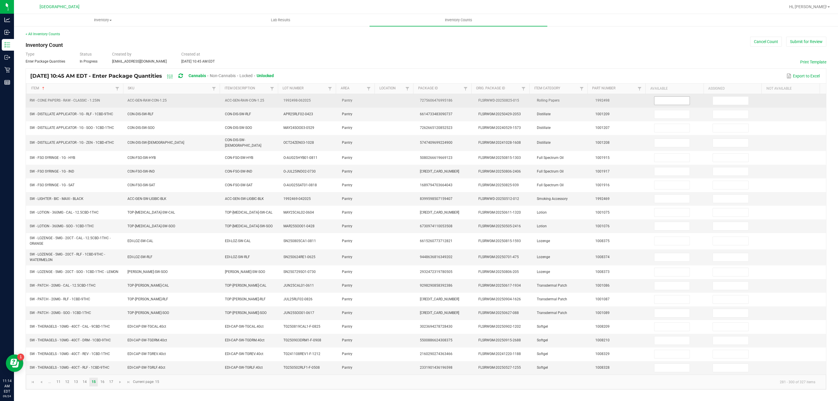
drag, startPoint x: 660, startPoint y: 92, endPoint x: 669, endPoint y: 99, distance: 11.7
click at [661, 94] on td at bounding box center [679, 101] width 58 height 14
click at [669, 99] on input at bounding box center [671, 101] width 35 height 8
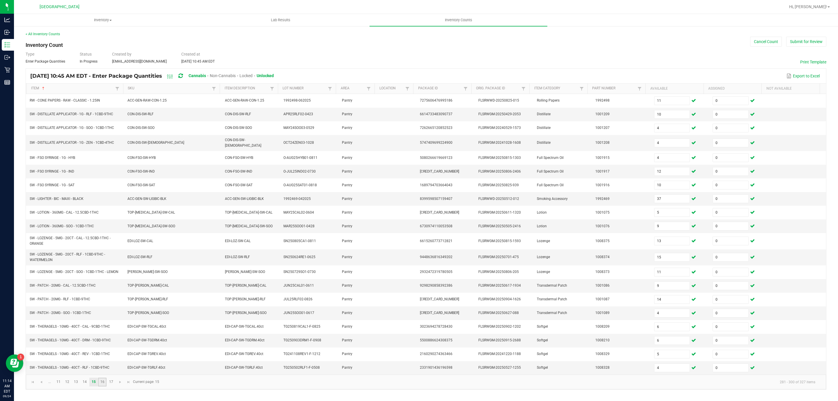
click at [101, 384] on link "16" at bounding box center [102, 382] width 8 height 9
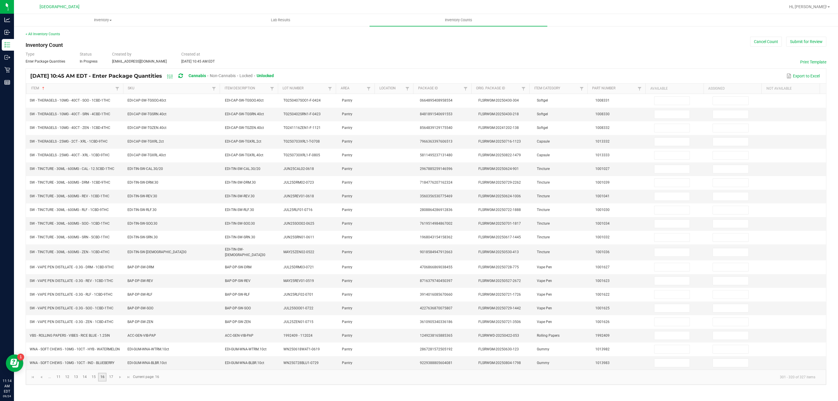
scroll to position [0, 0]
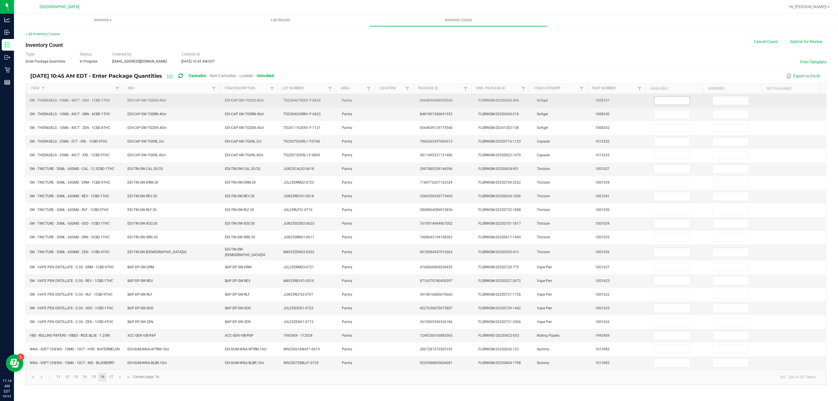
click at [672, 99] on input at bounding box center [671, 101] width 35 height 8
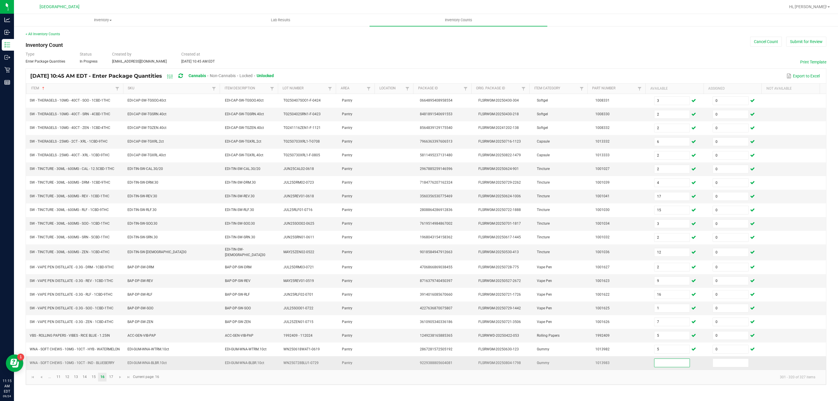
click at [666, 367] on input at bounding box center [671, 363] width 35 height 8
click at [110, 381] on link "17" at bounding box center [111, 377] width 8 height 9
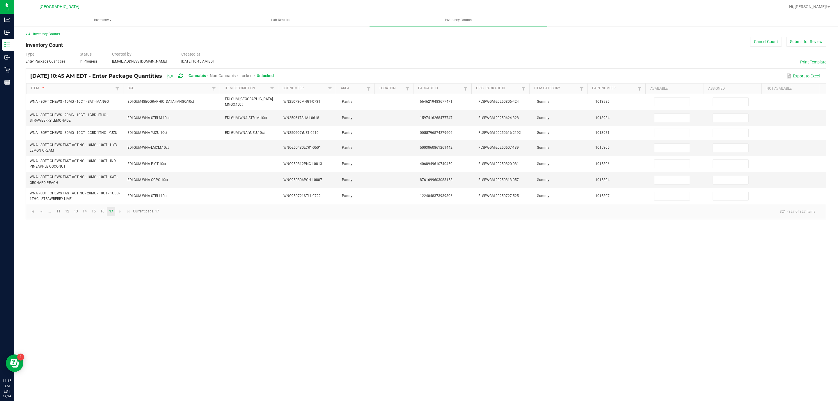
click at [675, 94] on th "Available" at bounding box center [674, 88] width 58 height 10
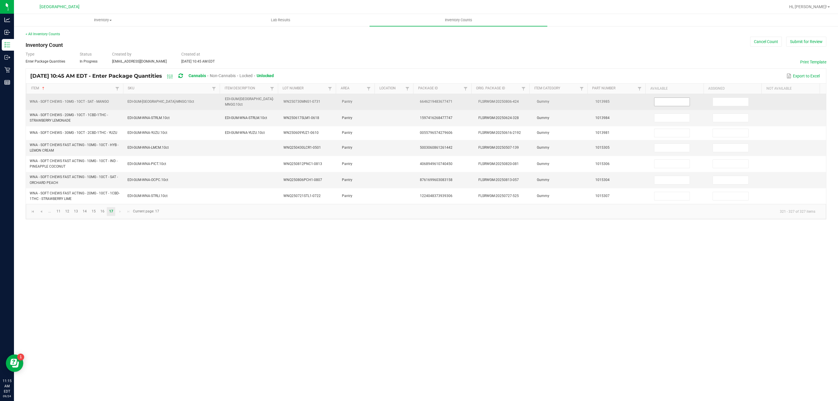
click at [674, 100] on input at bounding box center [671, 102] width 35 height 8
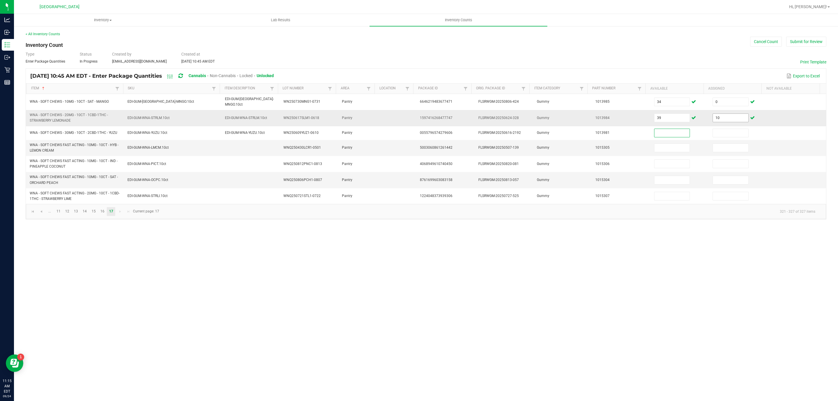
click at [713, 116] on input "10" at bounding box center [730, 118] width 35 height 8
click at [791, 41] on button "Submit for Review" at bounding box center [806, 42] width 40 height 10
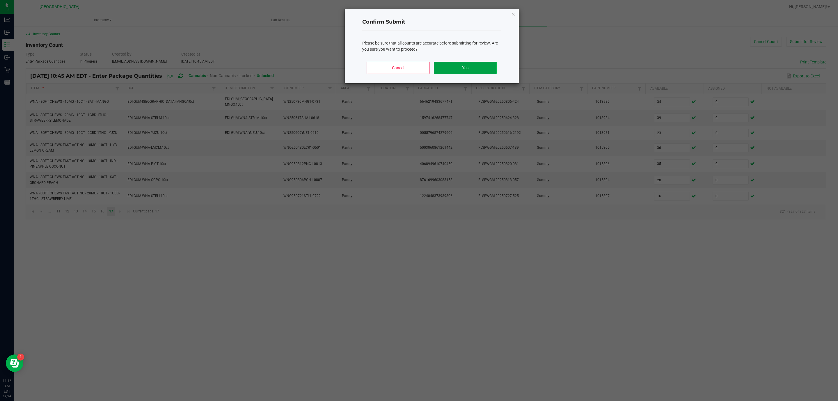
click at [466, 68] on button "Yes" at bounding box center [465, 68] width 63 height 12
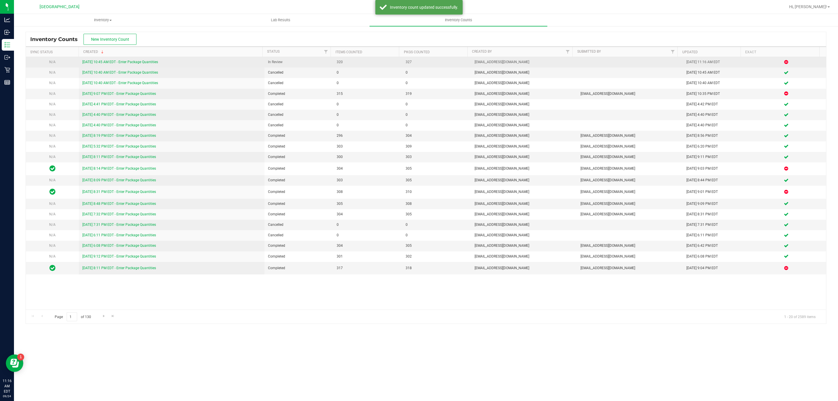
click at [93, 62] on link "9/24/25 10:45 AM EDT - Enter Package Quantities" at bounding box center [120, 62] width 76 height 4
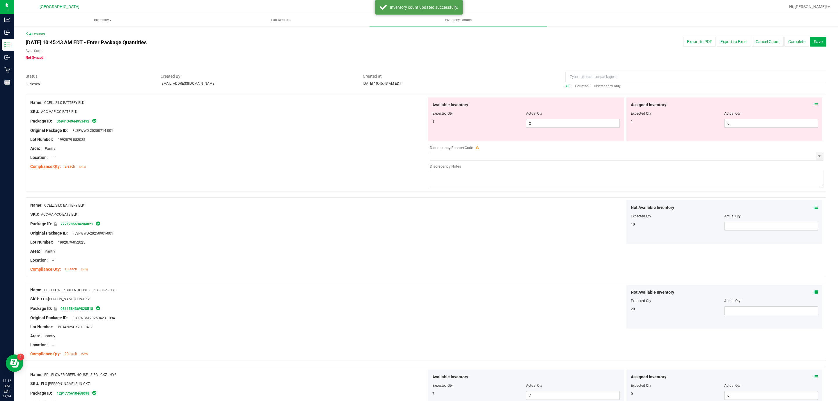
click at [596, 86] on span "Discrepancy only" at bounding box center [607, 86] width 27 height 4
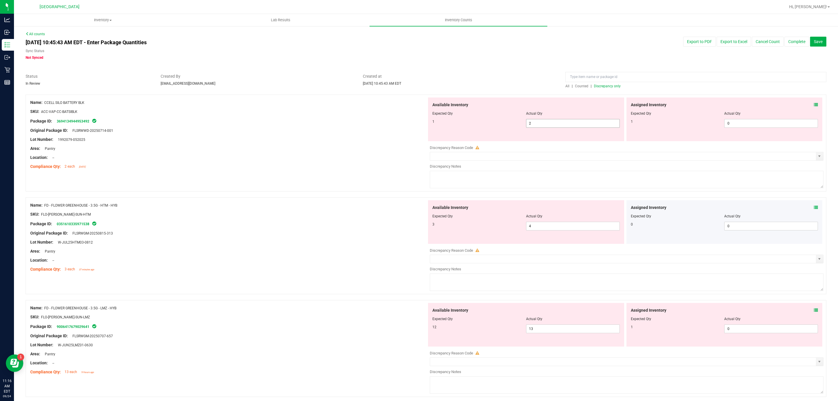
click at [597, 127] on span "2 2" at bounding box center [573, 123] width 94 height 9
click at [597, 127] on input "2" at bounding box center [572, 123] width 93 height 8
click at [592, 78] on input at bounding box center [695, 77] width 261 height 10
click at [581, 85] on span "Counted" at bounding box center [581, 86] width 13 height 4
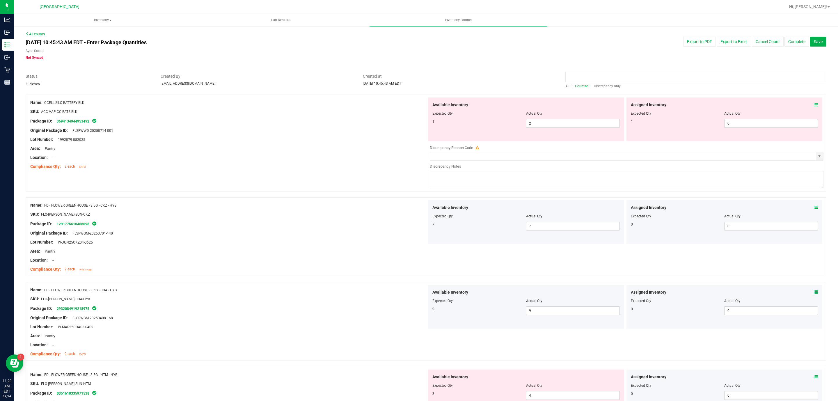
click at [587, 77] on input at bounding box center [695, 77] width 261 height 10
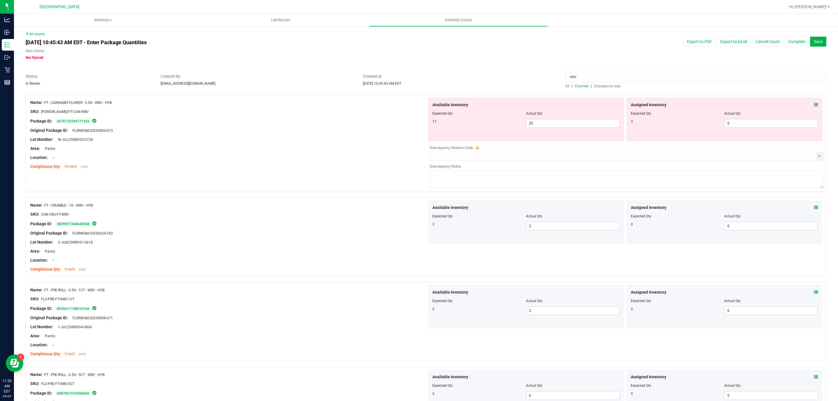
click at [814, 102] on span at bounding box center [816, 105] width 4 height 6
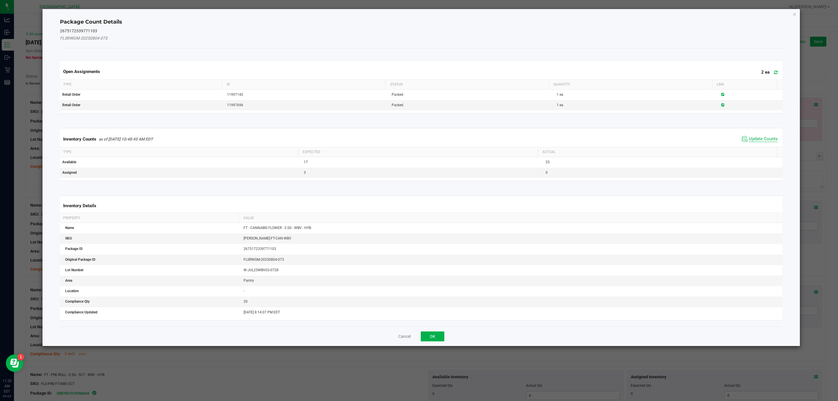
click at [765, 139] on span "Update Counts" at bounding box center [763, 139] width 29 height 6
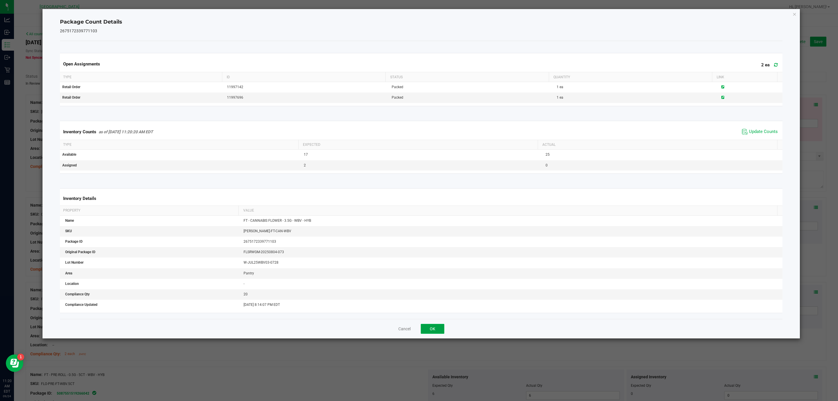
click at [435, 331] on button "OK" at bounding box center [433, 329] width 24 height 10
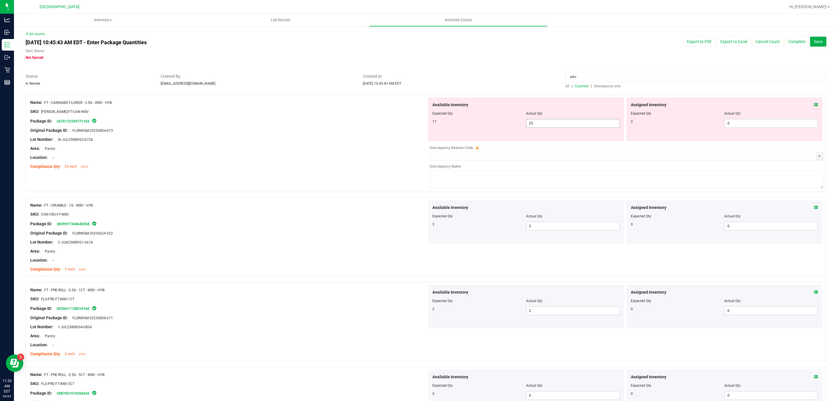
click at [574, 127] on span "25 25" at bounding box center [573, 123] width 94 height 9
click at [574, 127] on input "25" at bounding box center [572, 123] width 93 height 8
click at [598, 80] on input "wbv" at bounding box center [695, 77] width 261 height 10
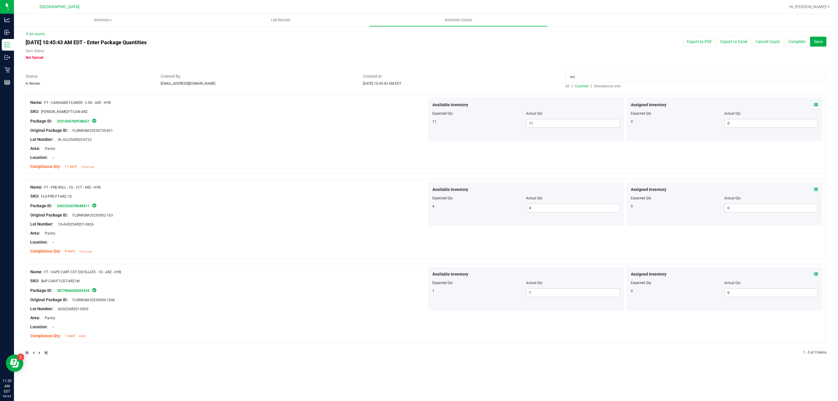
click at [818, 105] on div "Assigned Inventory Expected Qty Actual Qty 0 0 0" at bounding box center [724, 119] width 196 height 44
click at [814, 106] on icon at bounding box center [816, 105] width 4 height 4
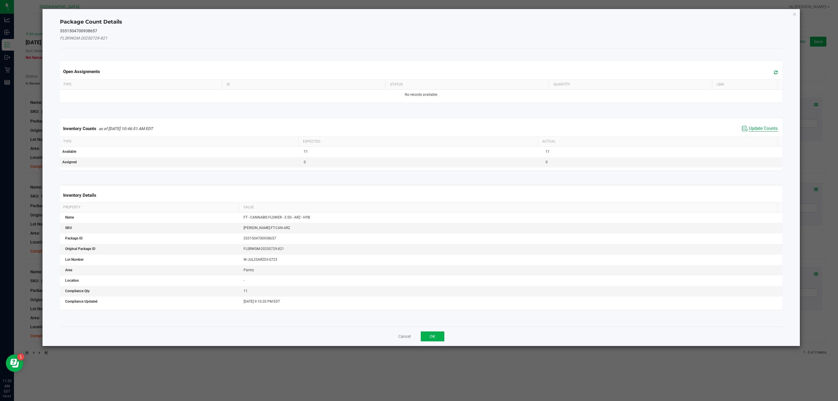
click at [762, 131] on span "Update Counts" at bounding box center [763, 129] width 29 height 6
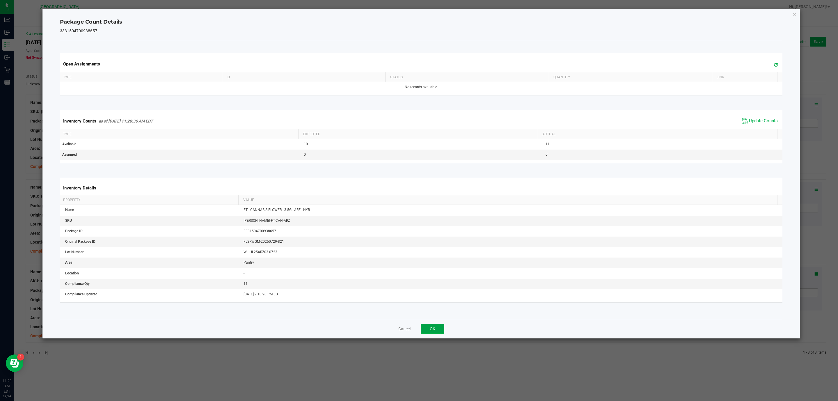
click at [426, 326] on button "OK" at bounding box center [433, 329] width 24 height 10
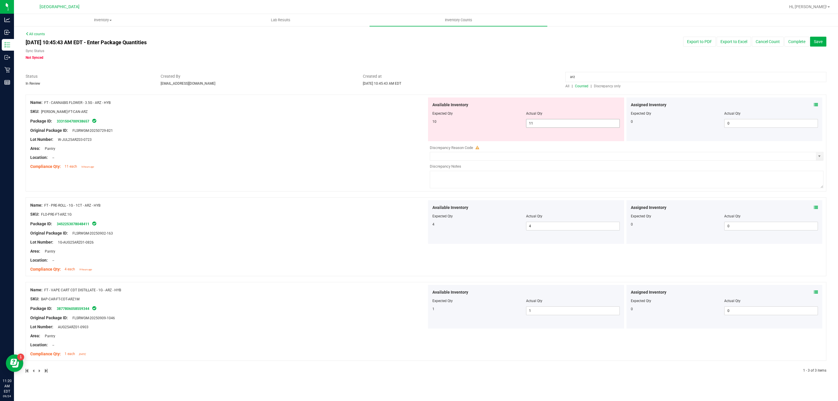
click at [556, 126] on span "11 11" at bounding box center [573, 123] width 94 height 9
click at [556, 126] on input "11" at bounding box center [572, 123] width 93 height 8
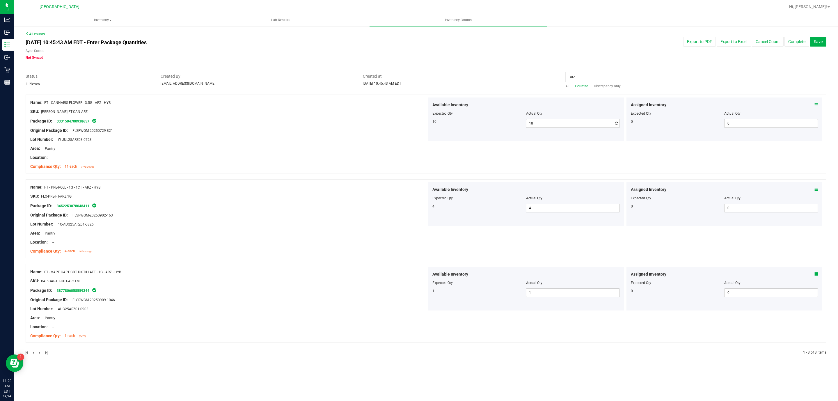
click at [592, 75] on input "arz" at bounding box center [695, 77] width 261 height 10
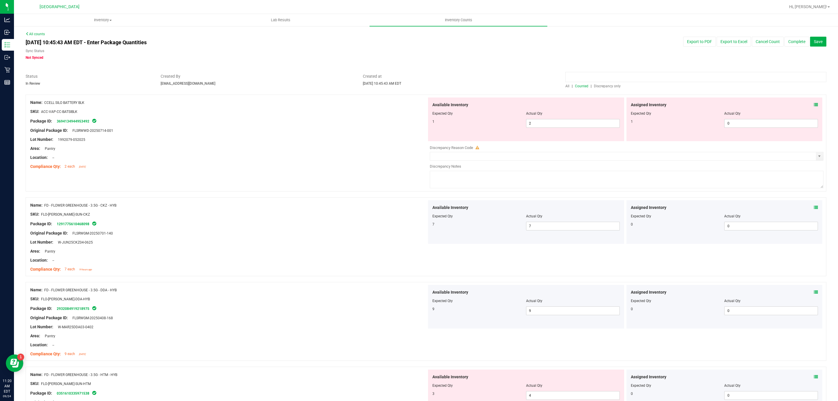
click at [610, 74] on input at bounding box center [695, 77] width 261 height 10
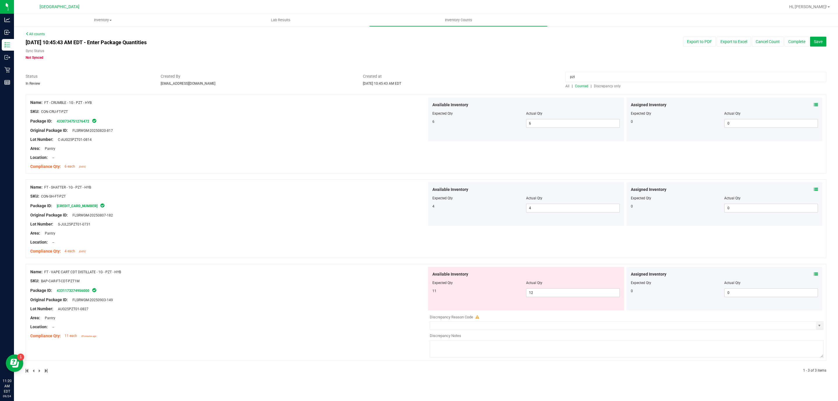
click at [583, 87] on span "Counted" at bounding box center [581, 86] width 13 height 4
click at [814, 274] on icon at bounding box center [816, 274] width 4 height 4
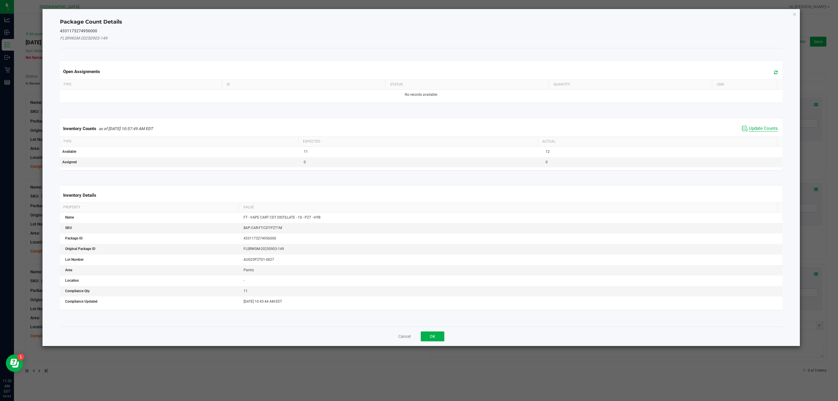
click at [753, 130] on span "Update Counts" at bounding box center [763, 129] width 29 height 6
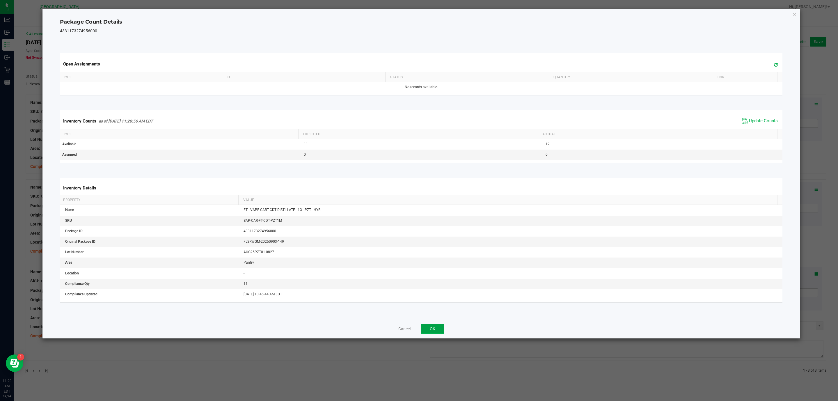
click at [441, 326] on button "OK" at bounding box center [433, 329] width 24 height 10
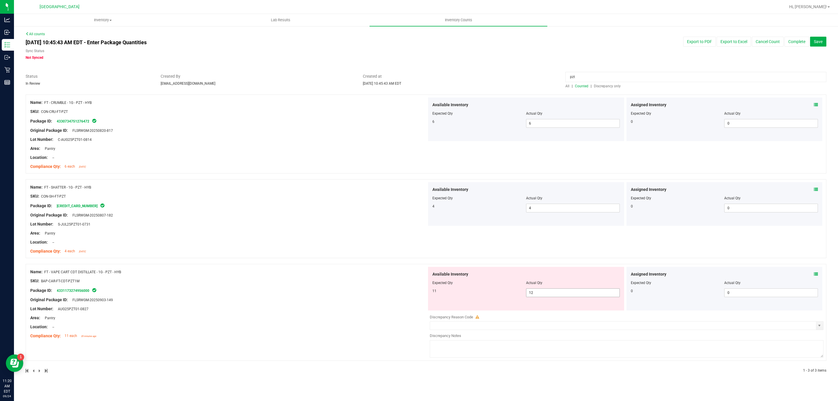
click at [538, 290] on span "12 12" at bounding box center [573, 292] width 94 height 9
click at [637, 73] on input "pzt" at bounding box center [695, 77] width 261 height 10
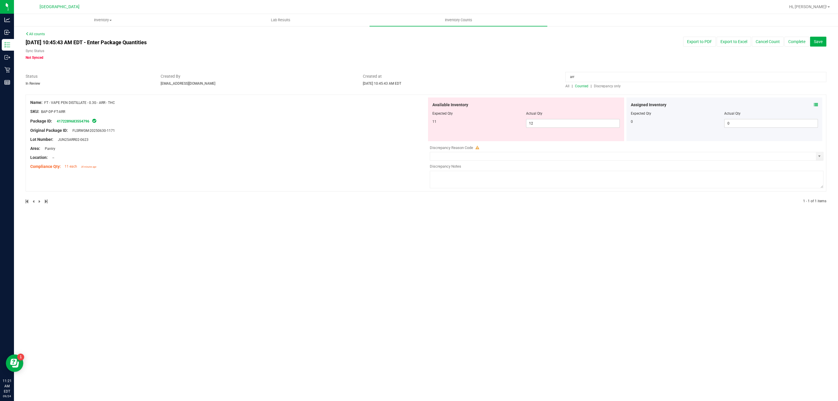
click at [817, 102] on span at bounding box center [816, 105] width 4 height 6
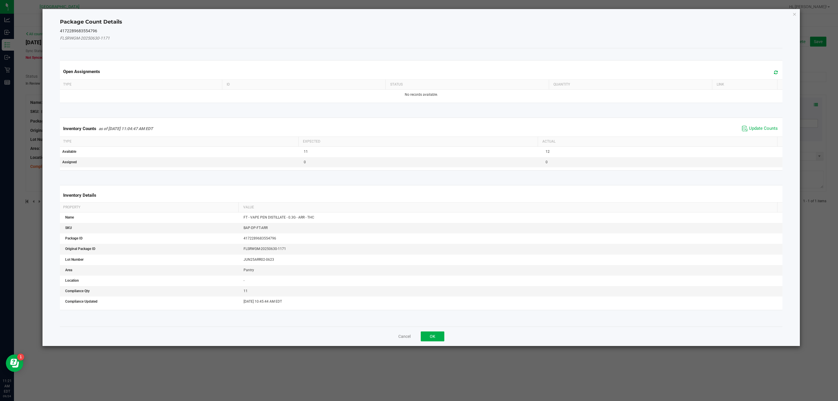
click at [748, 125] on div "Inventory Counts as of Sep 24, 2025 11:04:47 AM EDT Update Counts" at bounding box center [421, 129] width 725 height 16
click at [747, 126] on span "Update Counts" at bounding box center [759, 128] width 39 height 9
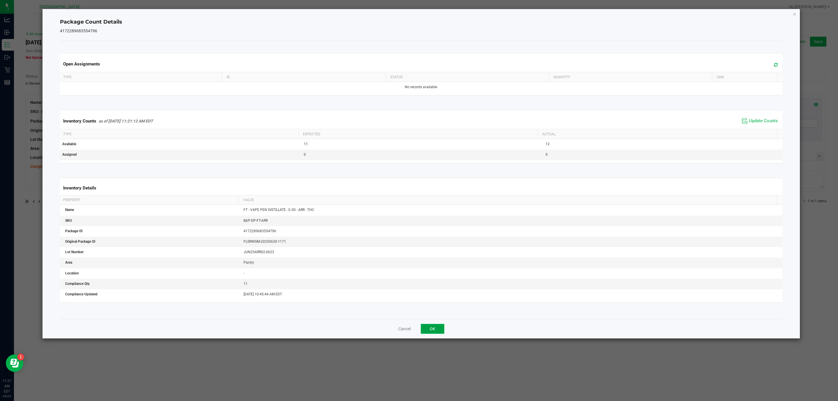
click at [437, 328] on button "OK" at bounding box center [433, 329] width 24 height 10
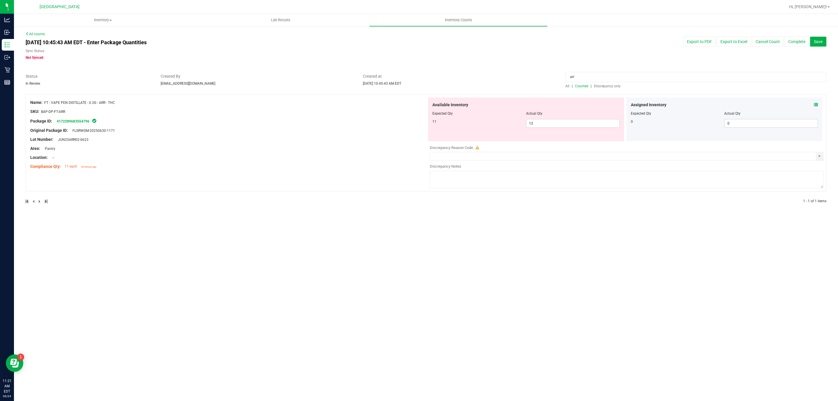
click at [606, 77] on input "arr" at bounding box center [695, 77] width 261 height 10
click at [814, 105] on icon at bounding box center [816, 105] width 4 height 4
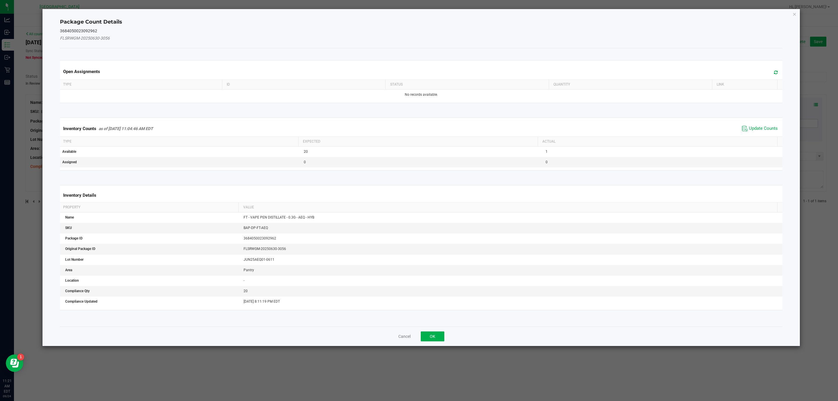
click at [760, 133] on span "Update Counts" at bounding box center [759, 128] width 39 height 9
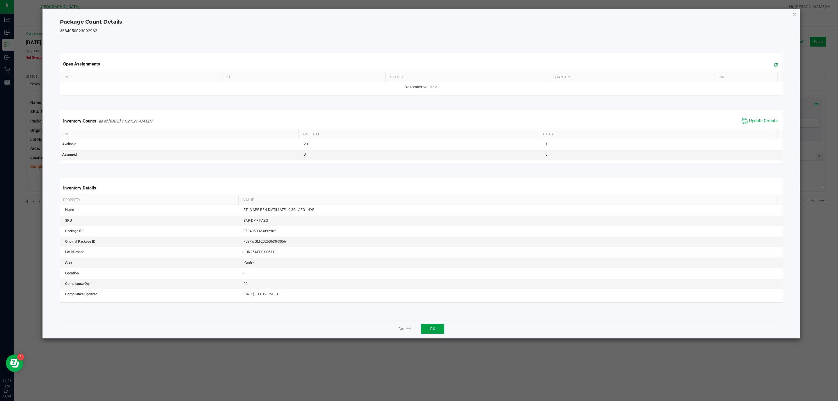
click at [439, 330] on button "OK" at bounding box center [433, 329] width 24 height 10
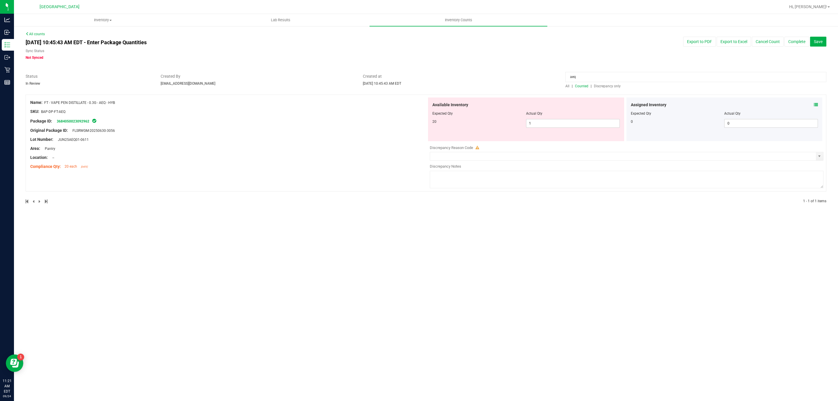
click at [588, 81] on input "aeq" at bounding box center [695, 77] width 261 height 10
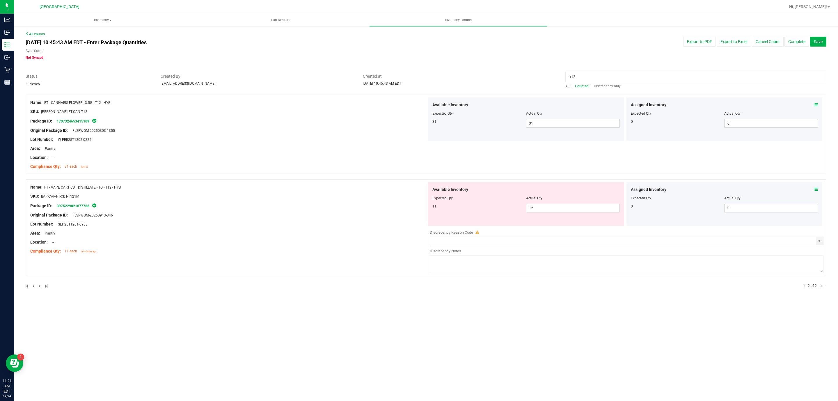
click at [815, 191] on icon at bounding box center [816, 189] width 4 height 4
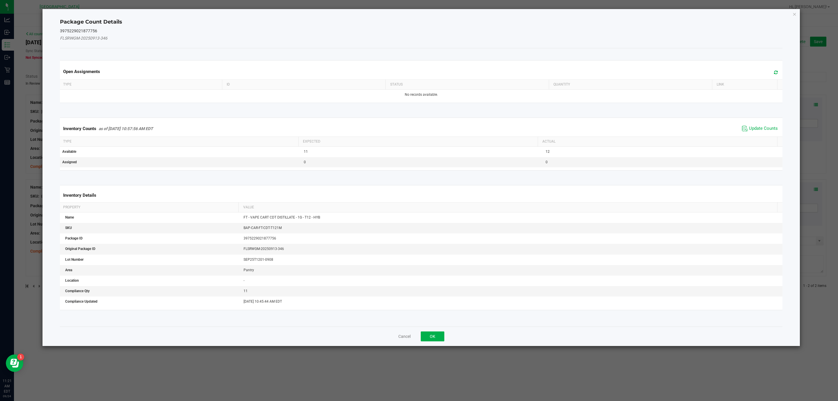
click at [751, 133] on span "Update Counts" at bounding box center [759, 128] width 39 height 9
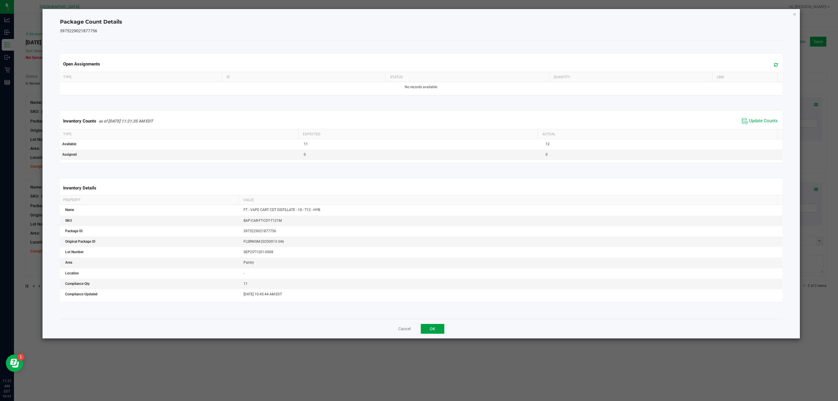
click at [441, 329] on button "OK" at bounding box center [433, 329] width 24 height 10
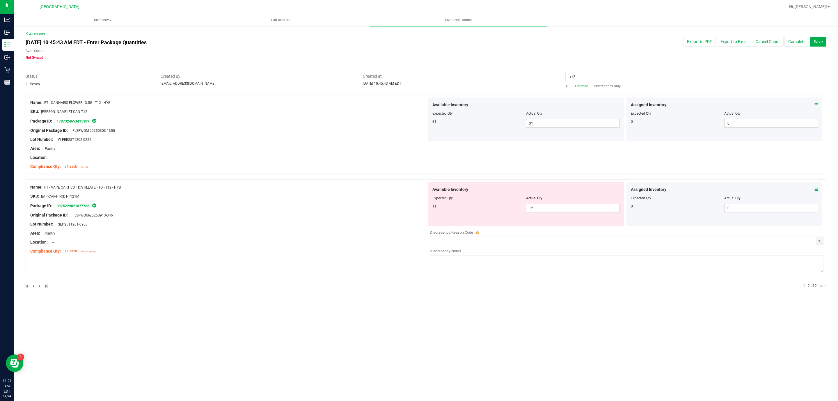
click at [662, 72] on input "t12" at bounding box center [695, 77] width 261 height 10
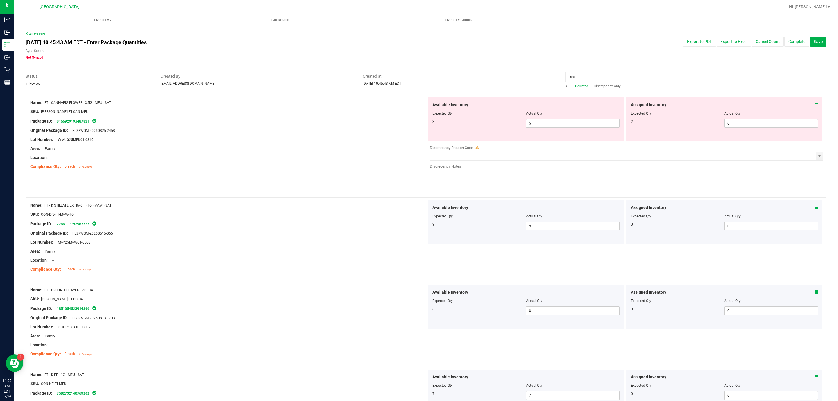
click at [814, 291] on icon at bounding box center [816, 292] width 4 height 4
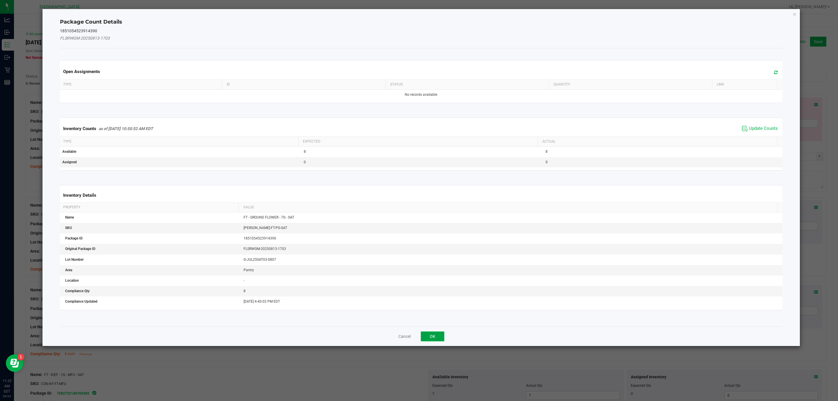
click at [435, 334] on button "OK" at bounding box center [433, 336] width 24 height 10
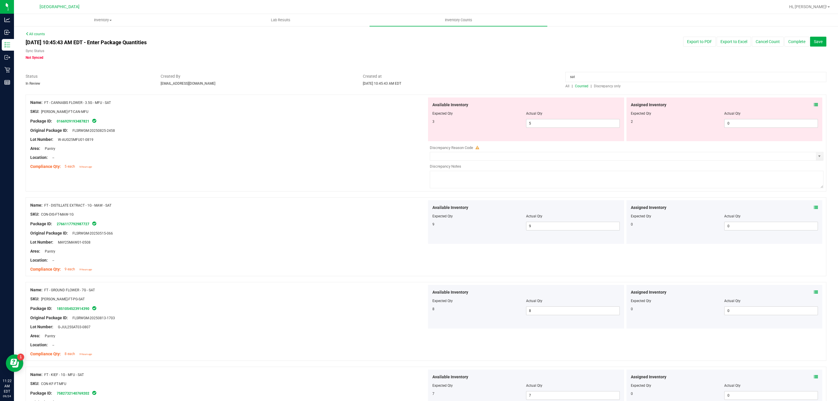
click at [814, 291] on div "Assigned Inventory Expected Qty Actual Qty 0 0 0" at bounding box center [724, 307] width 196 height 44
click at [814, 290] on span at bounding box center [816, 292] width 4 height 6
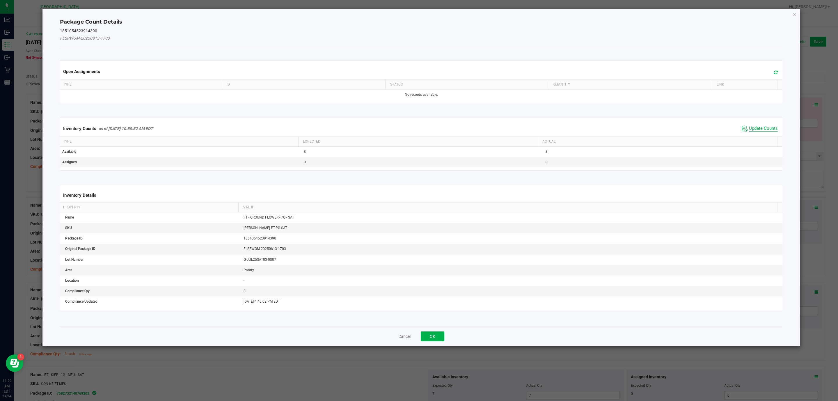
click at [760, 130] on span "Update Counts" at bounding box center [763, 129] width 29 height 6
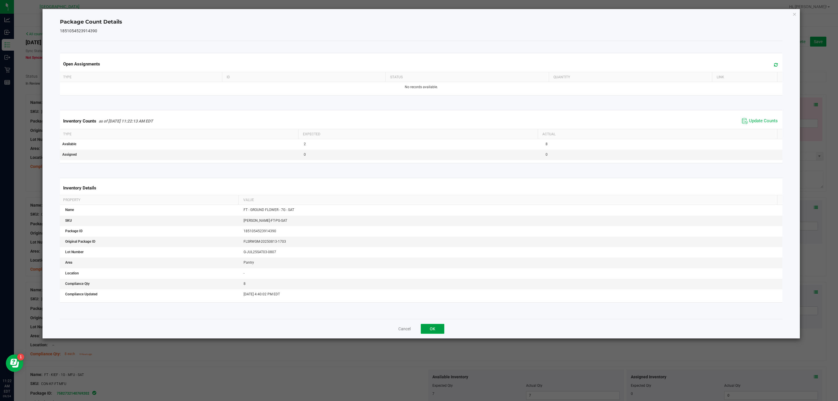
click at [431, 332] on button "OK" at bounding box center [433, 329] width 24 height 10
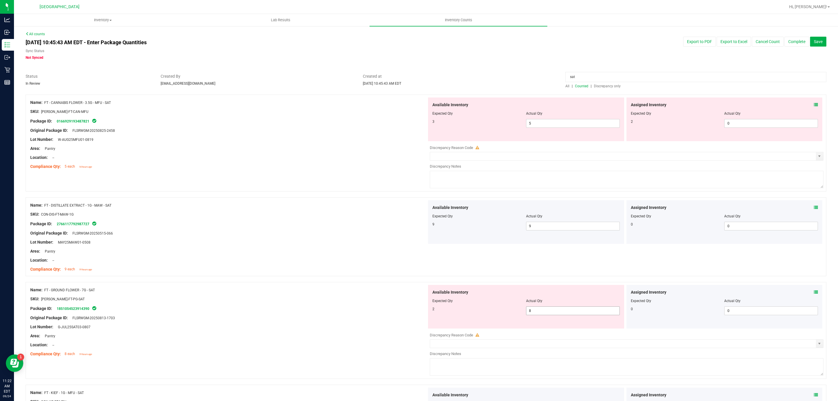
click at [540, 312] on span "8 8" at bounding box center [573, 310] width 94 height 9
click at [540, 312] on input "8" at bounding box center [572, 311] width 93 height 8
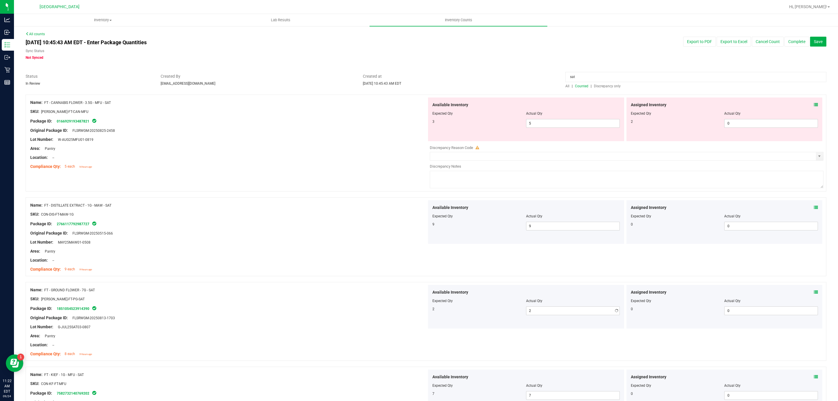
click at [370, 280] on div at bounding box center [426, 279] width 800 height 6
click at [603, 85] on span "Discrepancy only" at bounding box center [607, 86] width 27 height 4
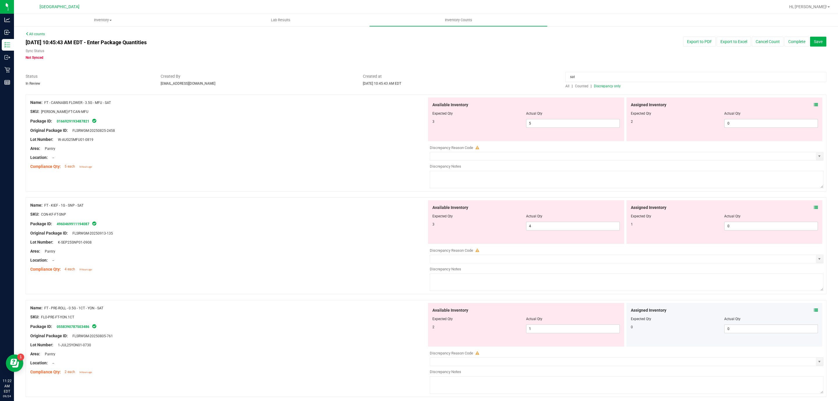
click at [600, 80] on input "sat" at bounding box center [695, 77] width 261 height 10
click at [592, 54] on div "Sep 24, 2025 10:45:43 AM EDT - Enter Package Quantities Sync Status Not Synced …" at bounding box center [425, 49] width 809 height 24
click at [605, 86] on span "Discrepancy only" at bounding box center [607, 86] width 27 height 4
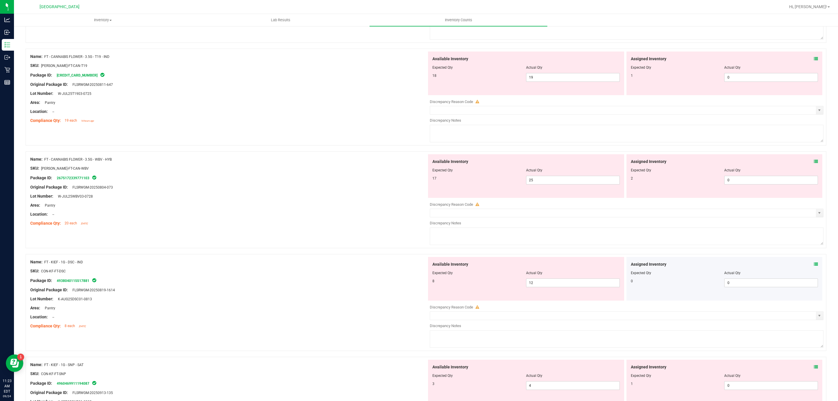
scroll to position [1775, 0]
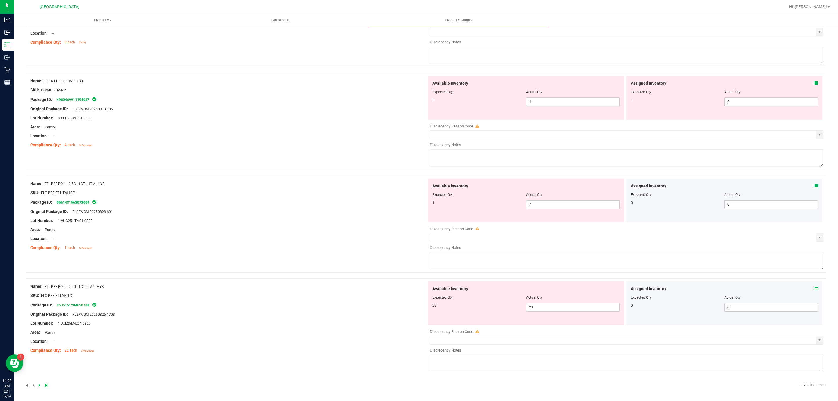
click at [410, 388] on div at bounding box center [226, 384] width 400 height 5
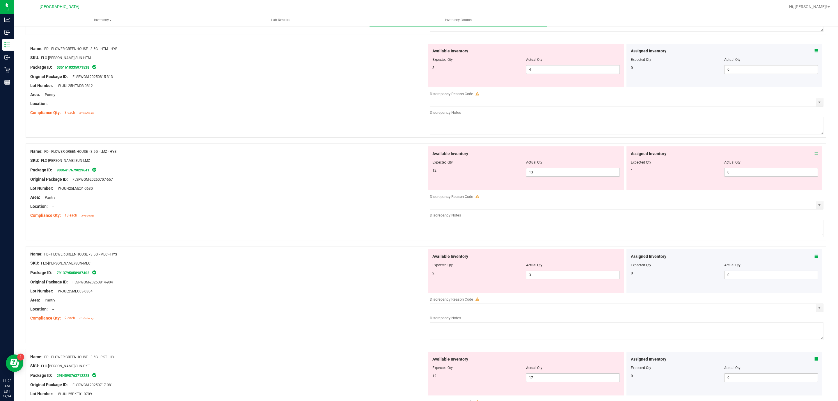
scroll to position [0, 0]
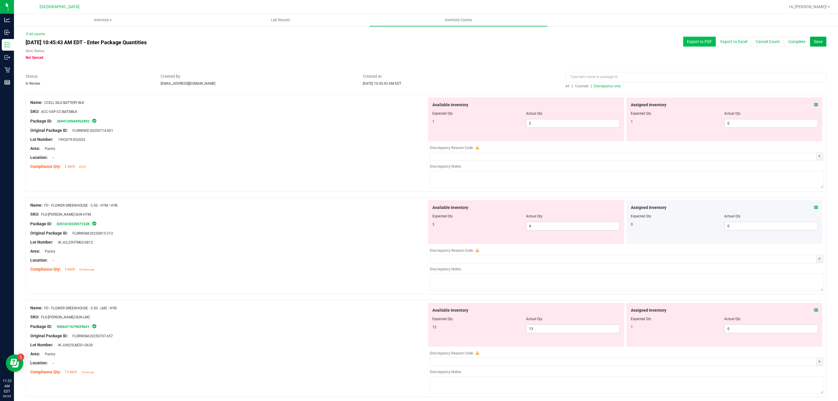
click at [695, 41] on button "Export to PDF" at bounding box center [699, 42] width 33 height 10
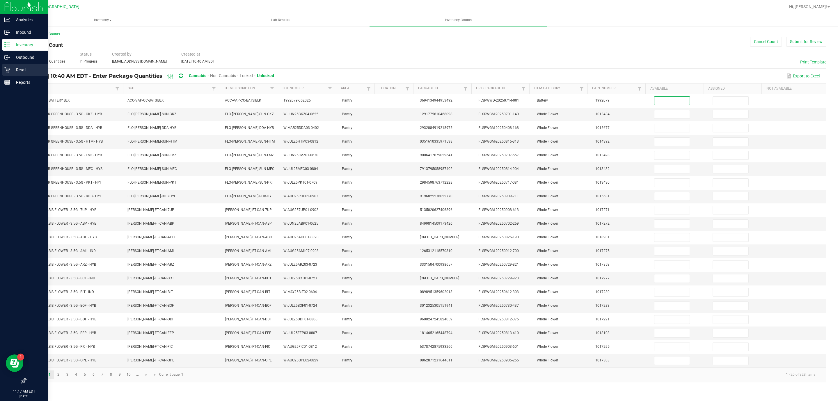
click at [31, 68] on p "Retail" at bounding box center [27, 69] width 35 height 7
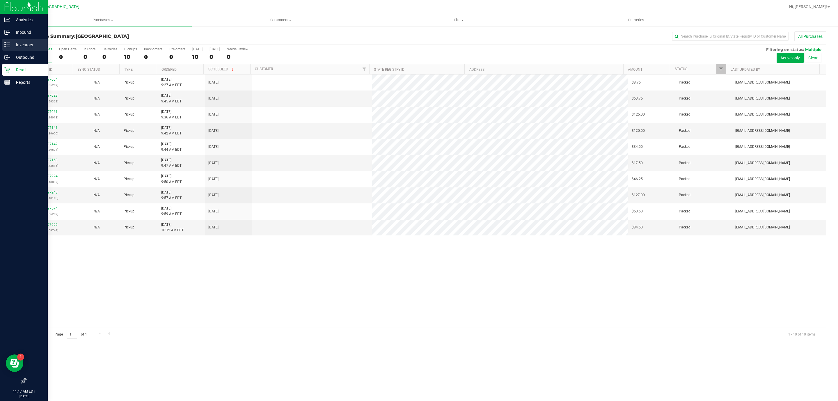
click at [33, 45] on p "Inventory" at bounding box center [27, 44] width 35 height 7
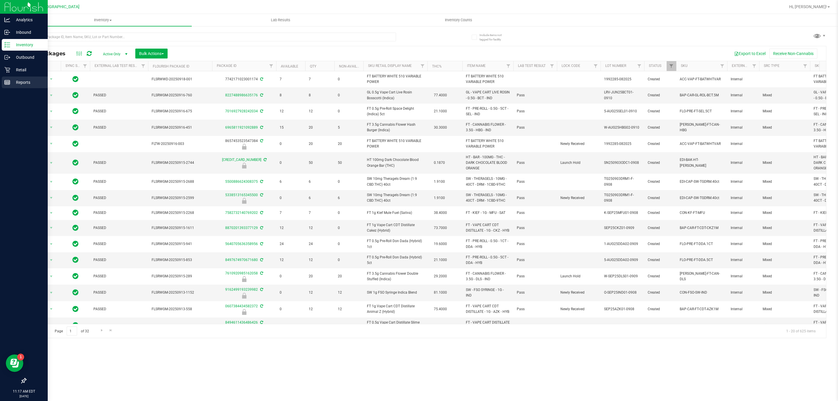
click at [29, 80] on p "Reports" at bounding box center [27, 82] width 35 height 7
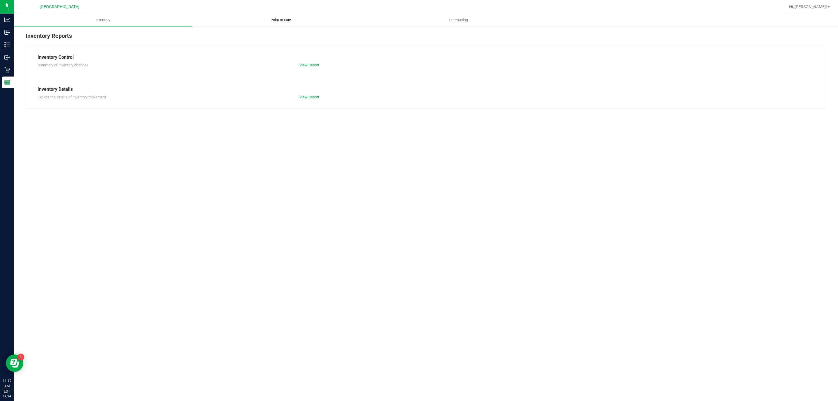
click at [285, 25] on uib-tab-heading "Point of Sale" at bounding box center [280, 20] width 177 height 12
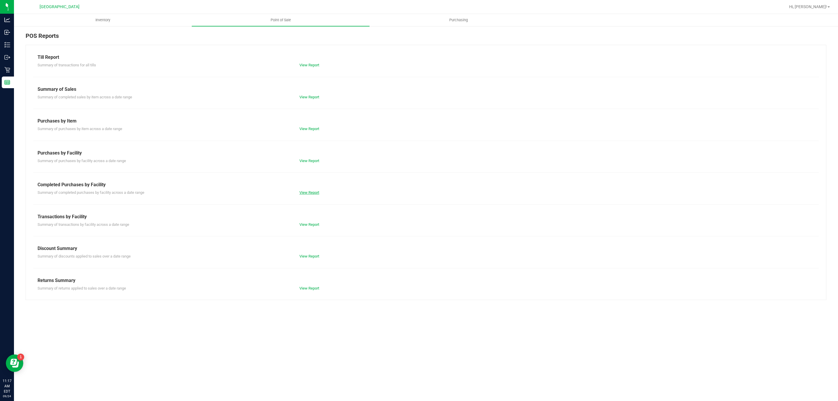
click at [302, 191] on link "View Report" at bounding box center [309, 192] width 20 height 4
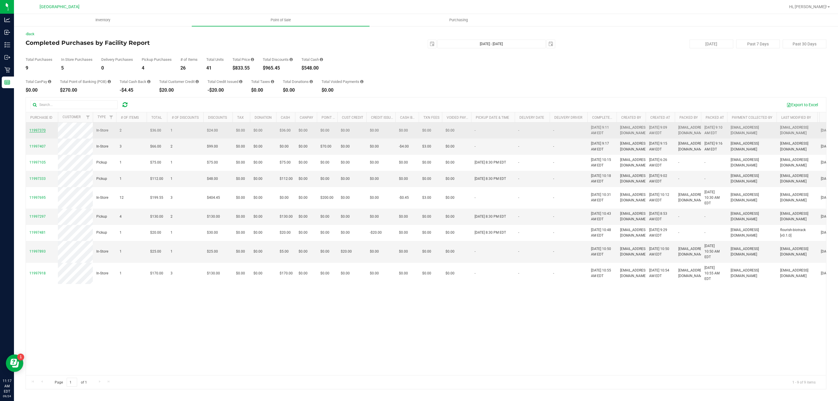
click at [40, 132] on span "11997370" at bounding box center [37, 130] width 16 height 4
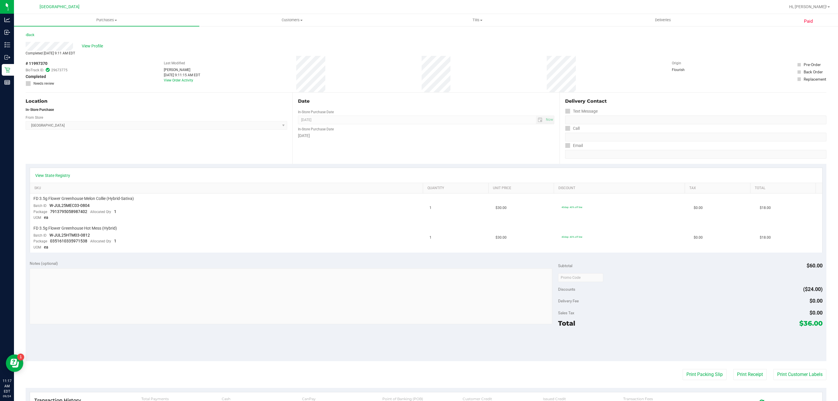
click at [694, 367] on purchase-details "Back View Profile Completed [DATE] 9:11 AM EDT # 11997370 BioTrack ID: 29673775…" at bounding box center [426, 263] width 800 height 465
click at [694, 369] on button "Print Packing Slip" at bounding box center [704, 374] width 44 height 11
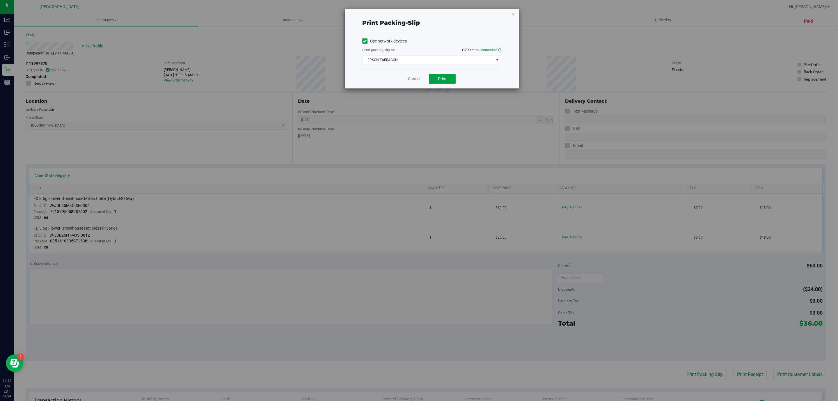
click at [453, 80] on button "Print" at bounding box center [442, 79] width 27 height 10
click at [410, 78] on link "Cancel" at bounding box center [414, 79] width 12 height 6
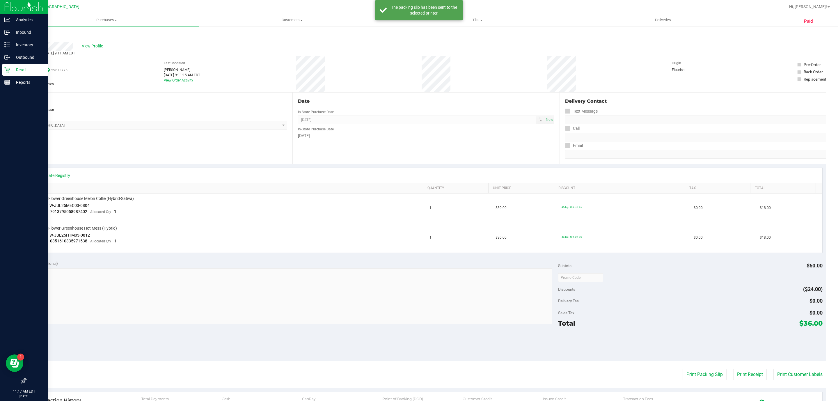
click at [3, 69] on div "Retail" at bounding box center [25, 70] width 46 height 12
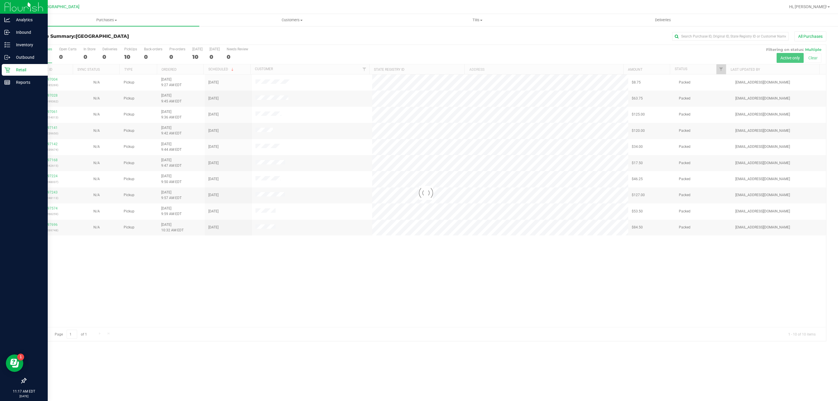
click at [7, 74] on div "Retail" at bounding box center [25, 70] width 46 height 12
click at [10, 81] on p "Reports" at bounding box center [27, 82] width 35 height 7
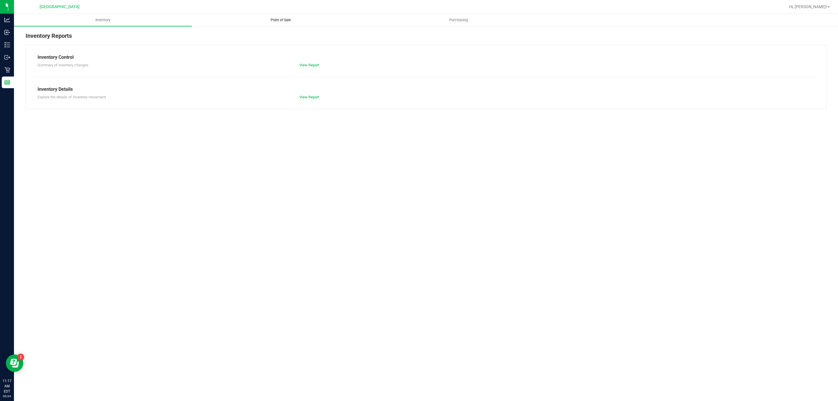
click at [280, 24] on uib-tab-heading "Point of Sale" at bounding box center [280, 20] width 177 height 12
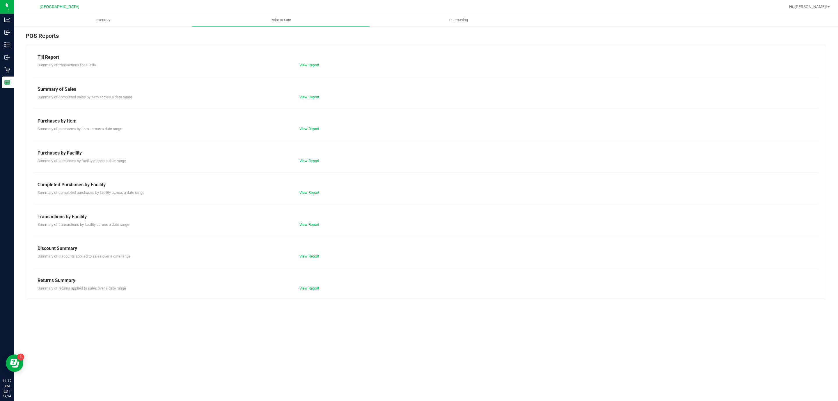
click at [112, 28] on div "POS Reports Till Report Summary of transactions for all tills View Report Summa…" at bounding box center [426, 166] width 824 height 280
click at [318, 192] on link "View Report" at bounding box center [309, 192] width 20 height 4
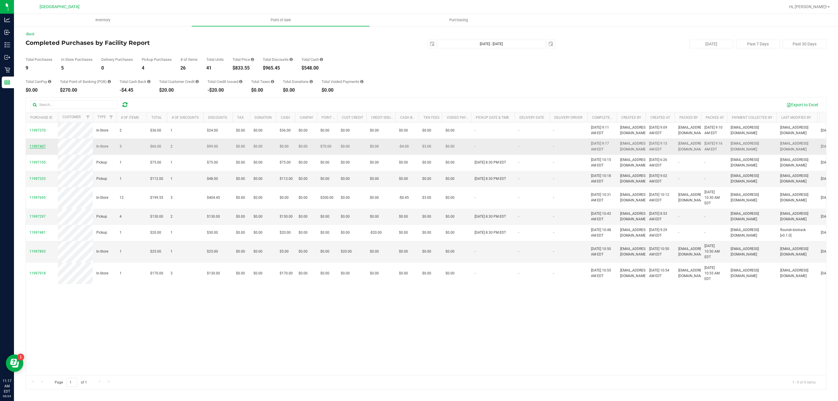
click at [39, 148] on span "11997407" at bounding box center [37, 146] width 16 height 4
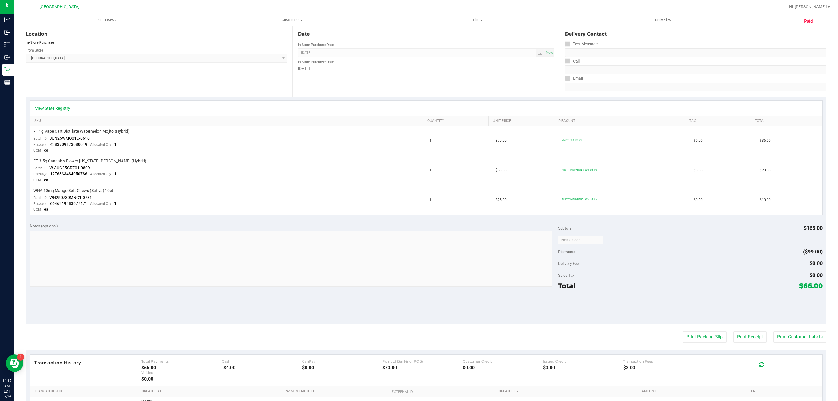
scroll to position [136, 0]
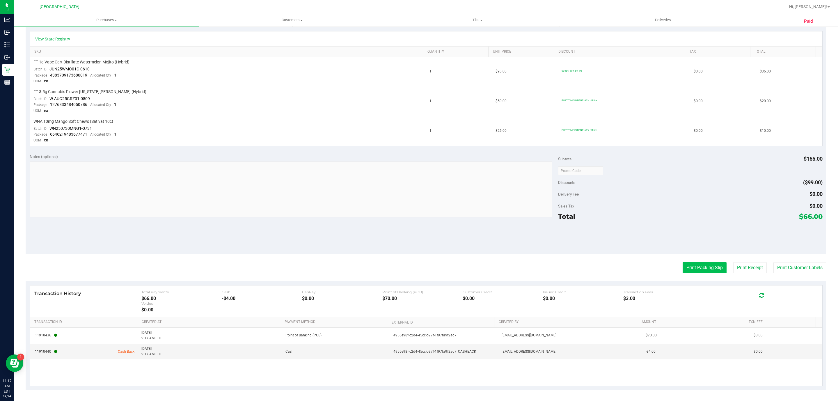
click at [707, 263] on button "Print Packing Slip" at bounding box center [704, 267] width 44 height 11
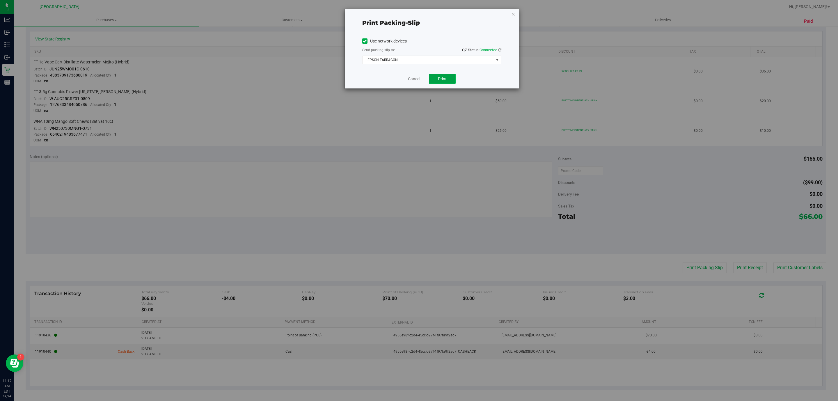
click at [455, 76] on button "Print" at bounding box center [442, 79] width 27 height 10
click at [418, 81] on link "Cancel" at bounding box center [414, 79] width 12 height 6
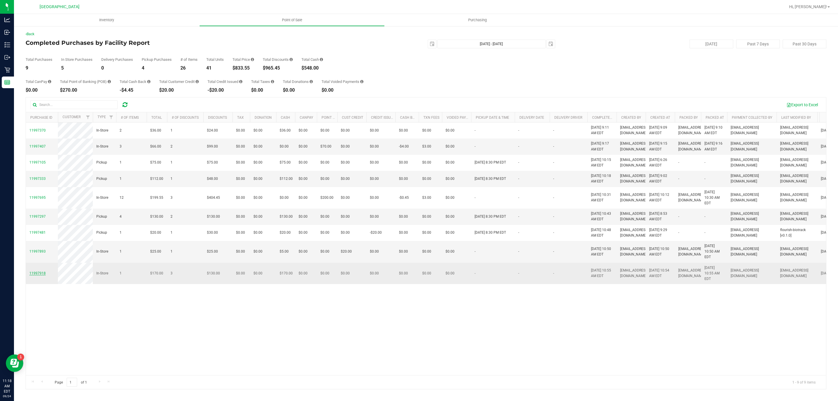
click at [45, 275] on span "11997918" at bounding box center [37, 273] width 16 height 4
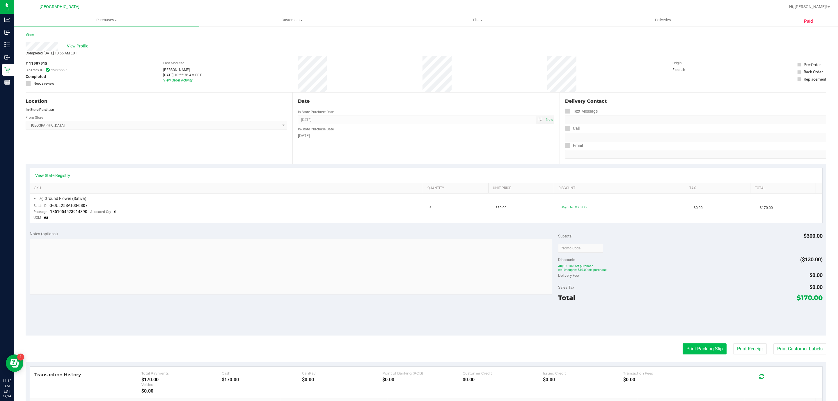
click at [685, 348] on button "Print Packing Slip" at bounding box center [704, 348] width 44 height 11
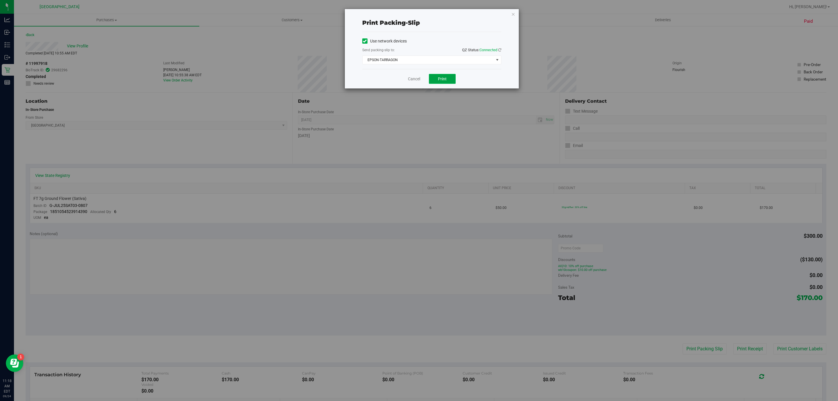
click at [443, 76] on button "Print" at bounding box center [442, 79] width 27 height 10
click at [414, 79] on link "Cancel" at bounding box center [414, 79] width 12 height 6
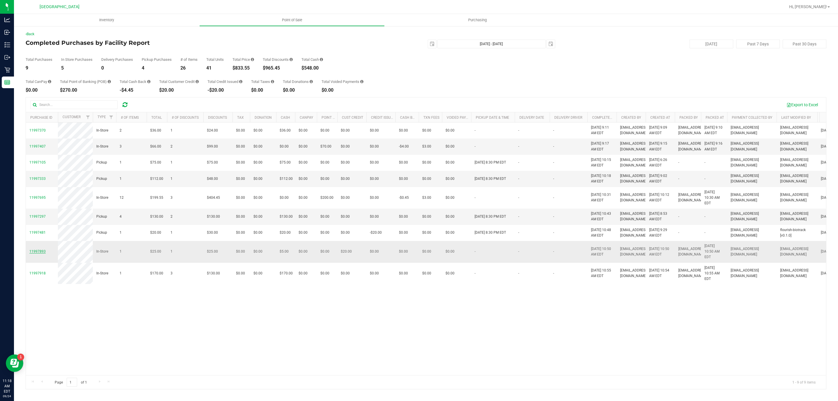
click at [37, 253] on span "11997893" at bounding box center [37, 251] width 16 height 4
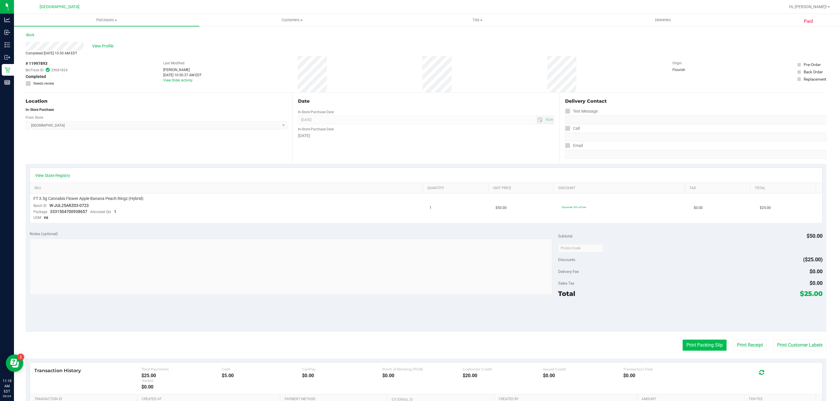
click at [691, 345] on button "Print Packing Slip" at bounding box center [704, 344] width 44 height 11
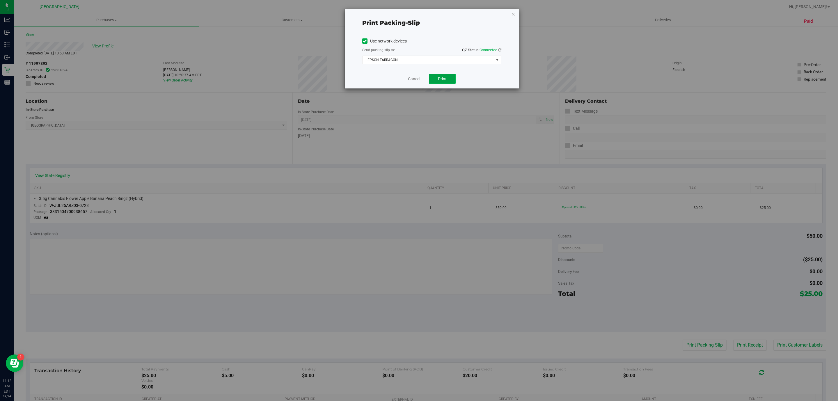
click at [451, 79] on button "Print" at bounding box center [442, 79] width 27 height 10
click at [512, 15] on icon "button" at bounding box center [513, 13] width 4 height 7
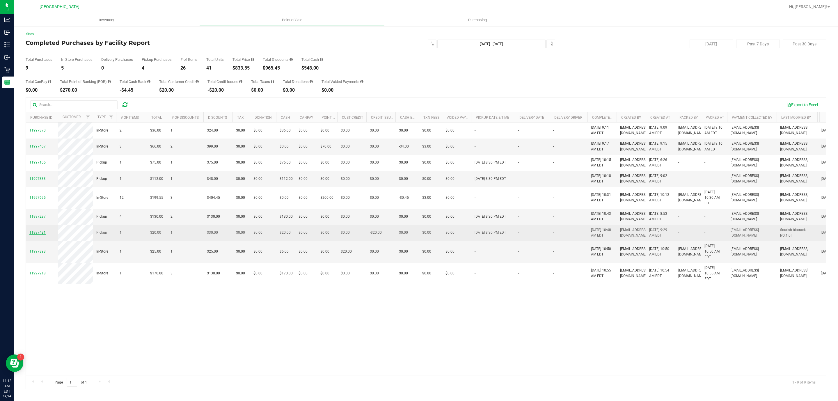
click at [42, 234] on span "11997481" at bounding box center [37, 232] width 16 height 4
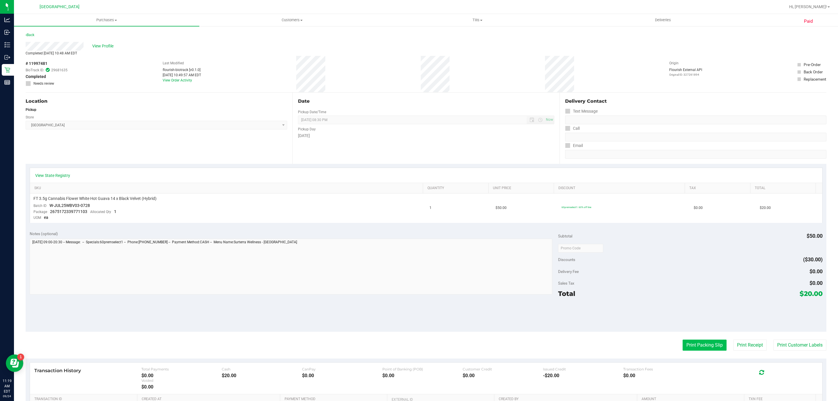
click at [682, 345] on button "Print Packing Slip" at bounding box center [704, 344] width 44 height 11
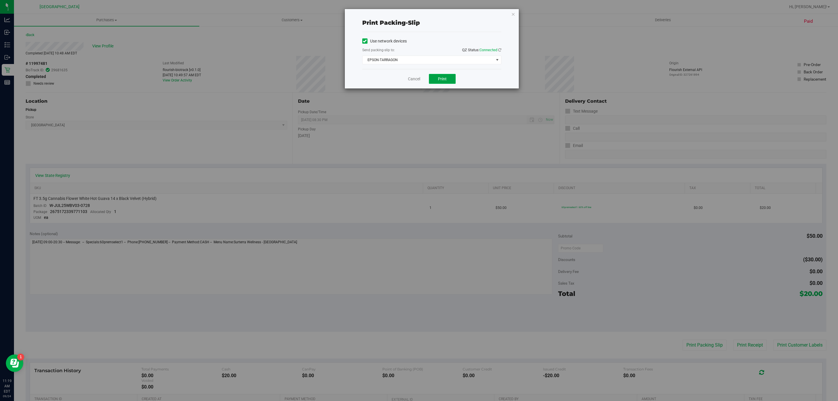
click at [447, 78] on button "Print" at bounding box center [442, 79] width 27 height 10
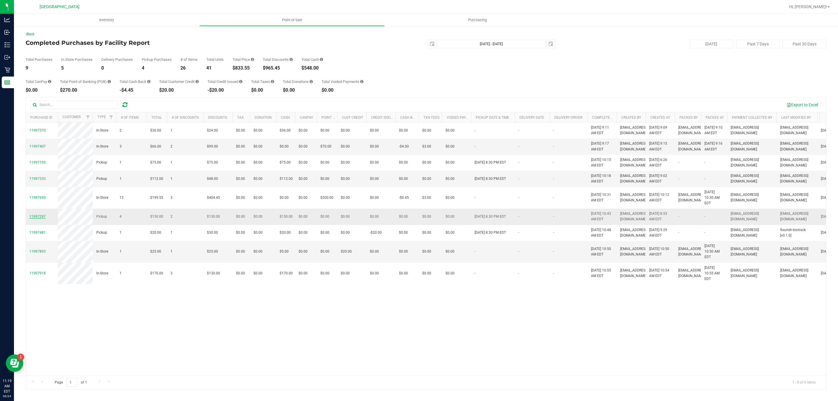
click at [37, 218] on span "11997297" at bounding box center [37, 216] width 16 height 4
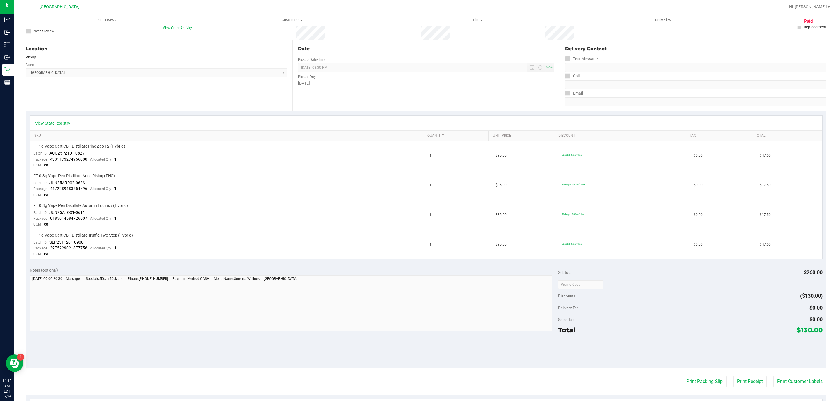
scroll to position [131, 0]
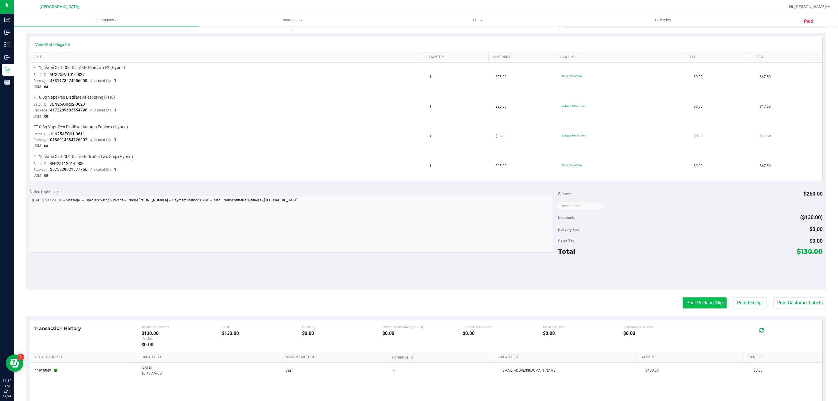
click at [691, 301] on button "Print Packing Slip" at bounding box center [704, 302] width 44 height 11
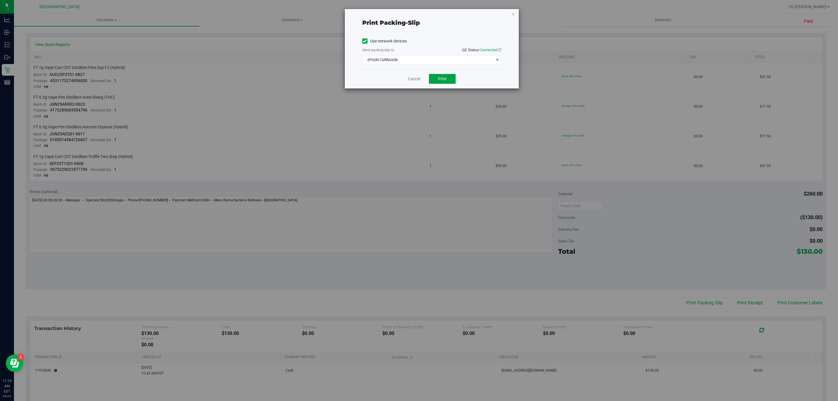
click at [445, 77] on span "Print" at bounding box center [442, 78] width 9 height 5
click at [413, 80] on link "Cancel" at bounding box center [414, 79] width 12 height 6
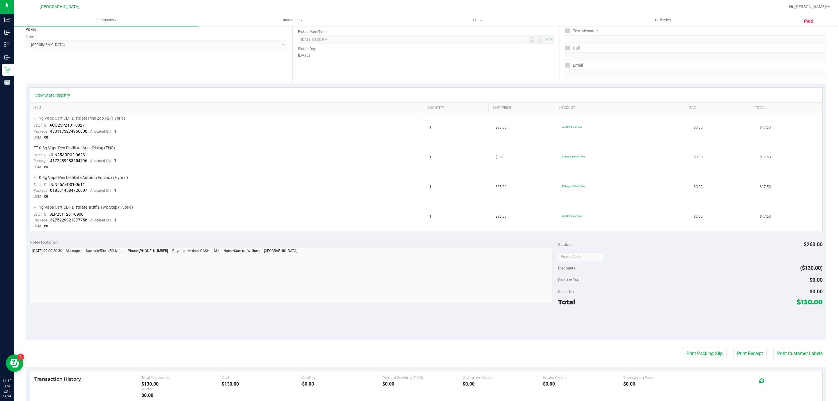
scroll to position [87, 0]
